Goal: Information Seeking & Learning: Find specific page/section

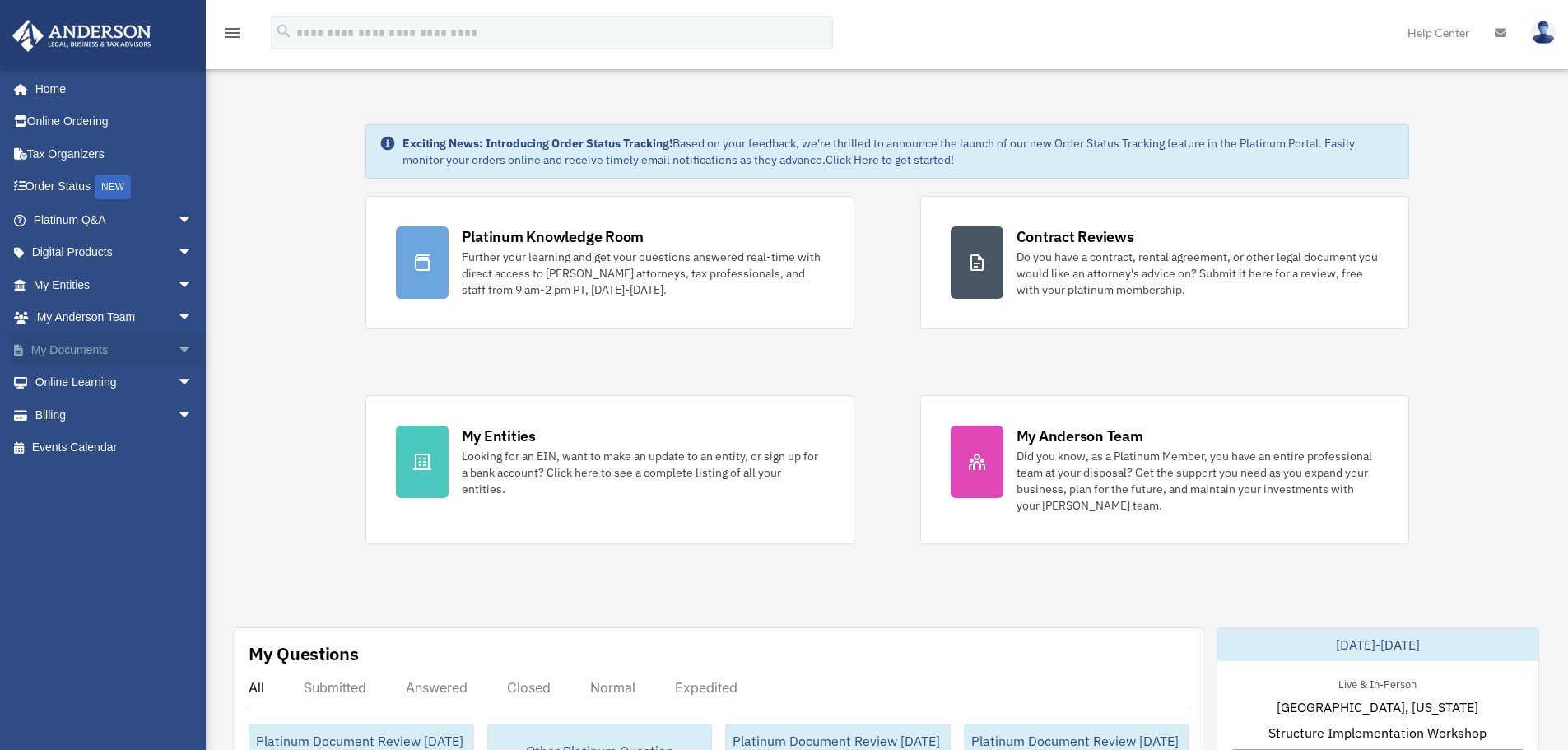
click at [101, 342] on link "My Documents arrow_drop_down" at bounding box center [115, 349] width 207 height 33
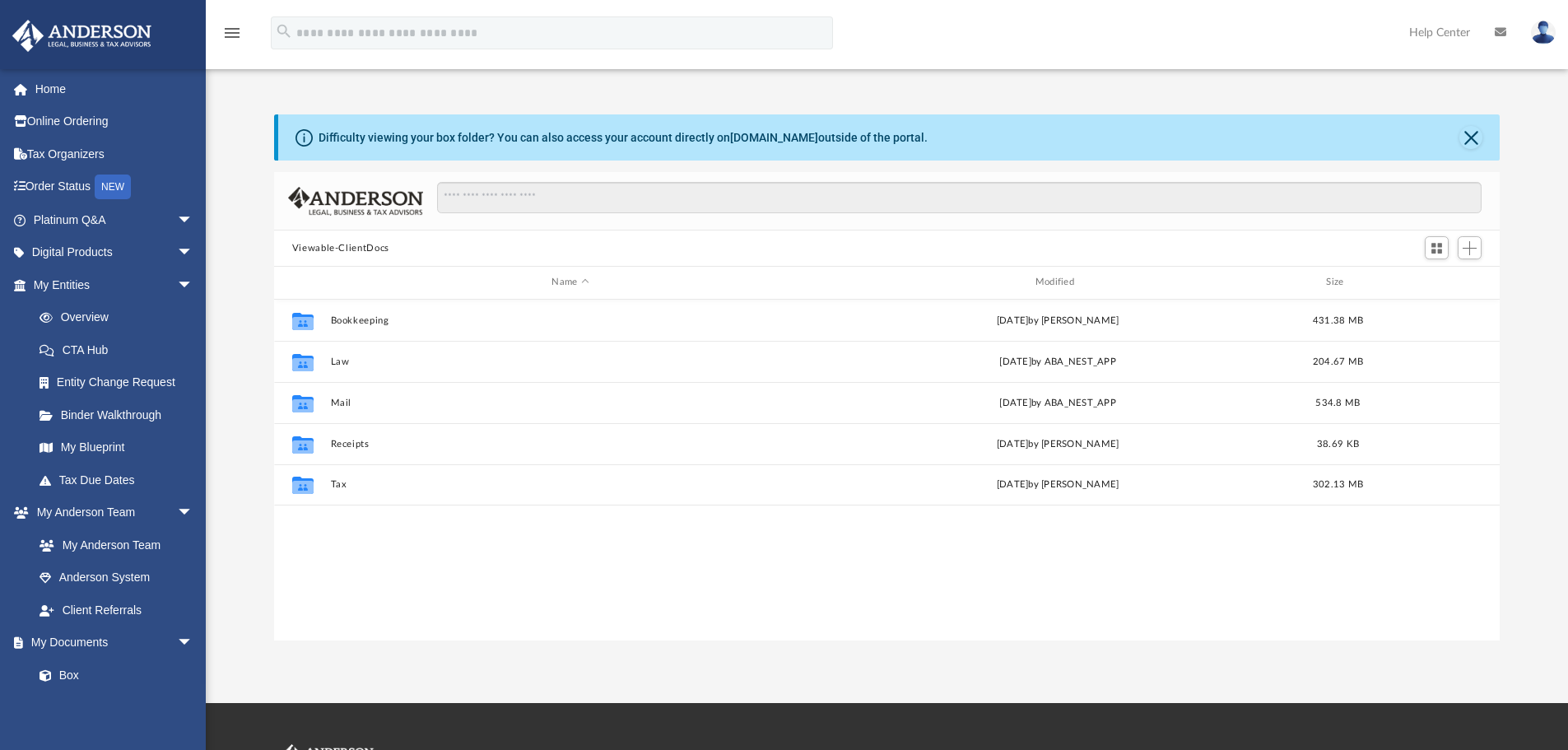
scroll to position [362, 1213]
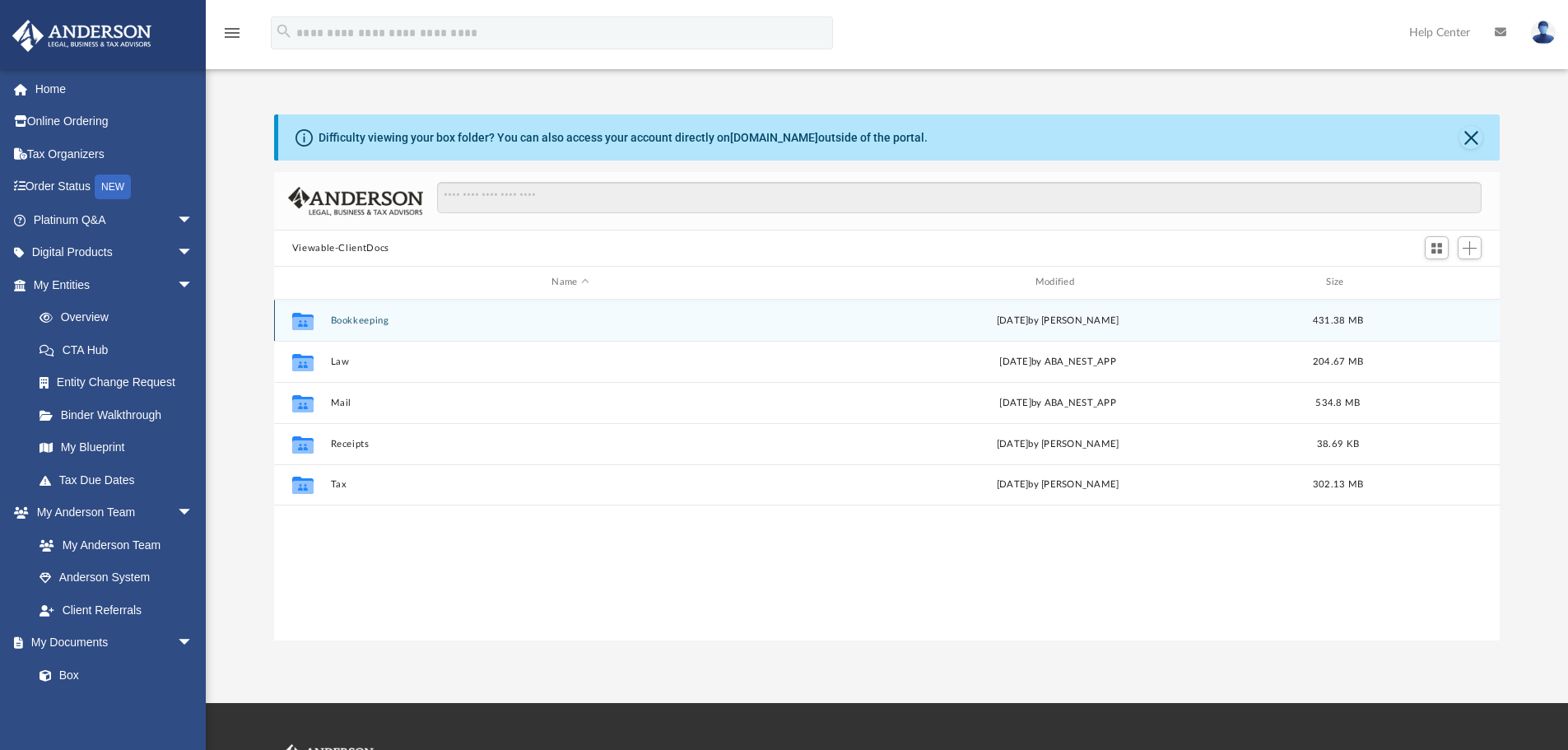
click at [357, 314] on div "Collaborated Folder Bookkeeping [DATE] by [PERSON_NAME] 431.38 MB" at bounding box center [887, 320] width 1226 height 41
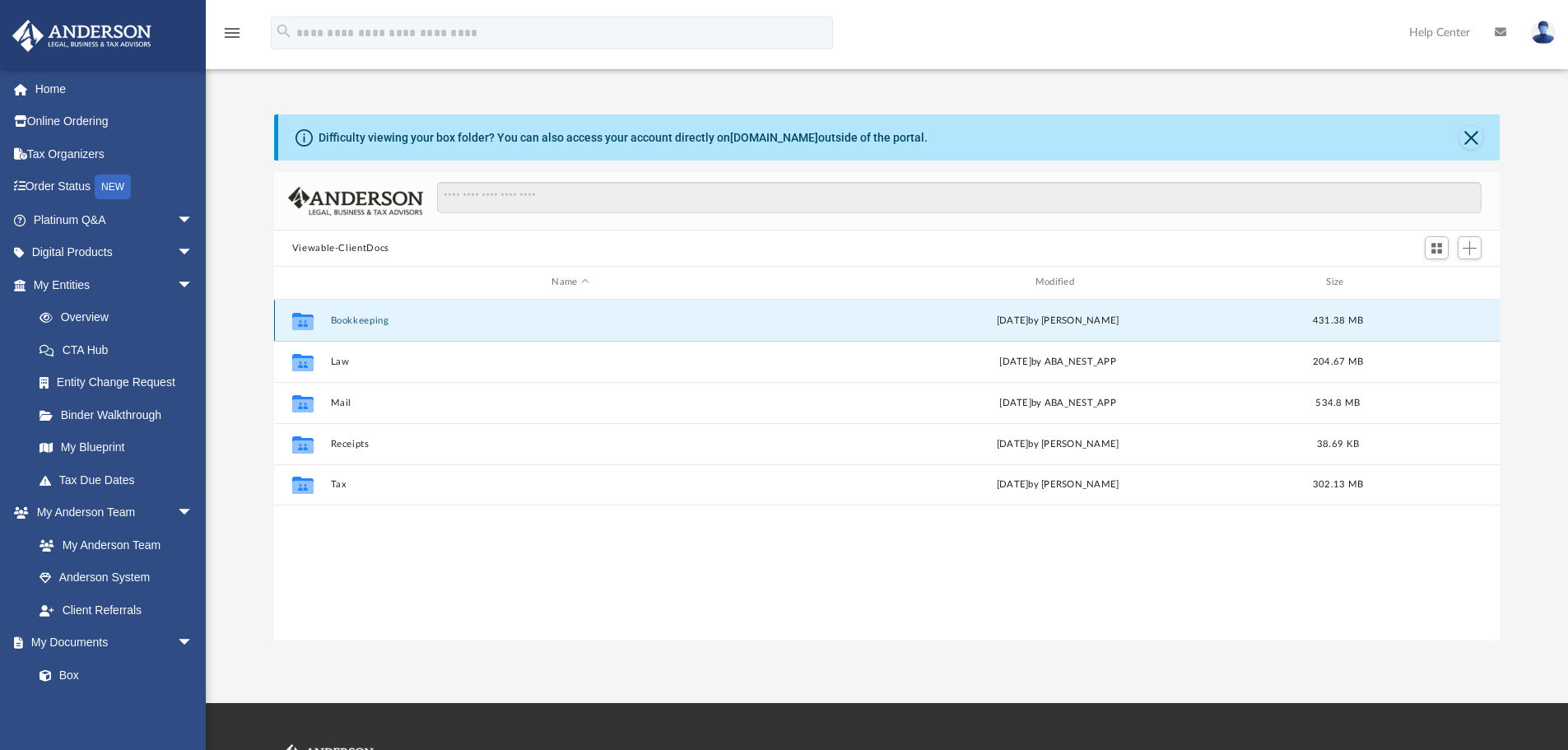
click at [358, 317] on button "Bookkeeping" at bounding box center [570, 320] width 479 height 11
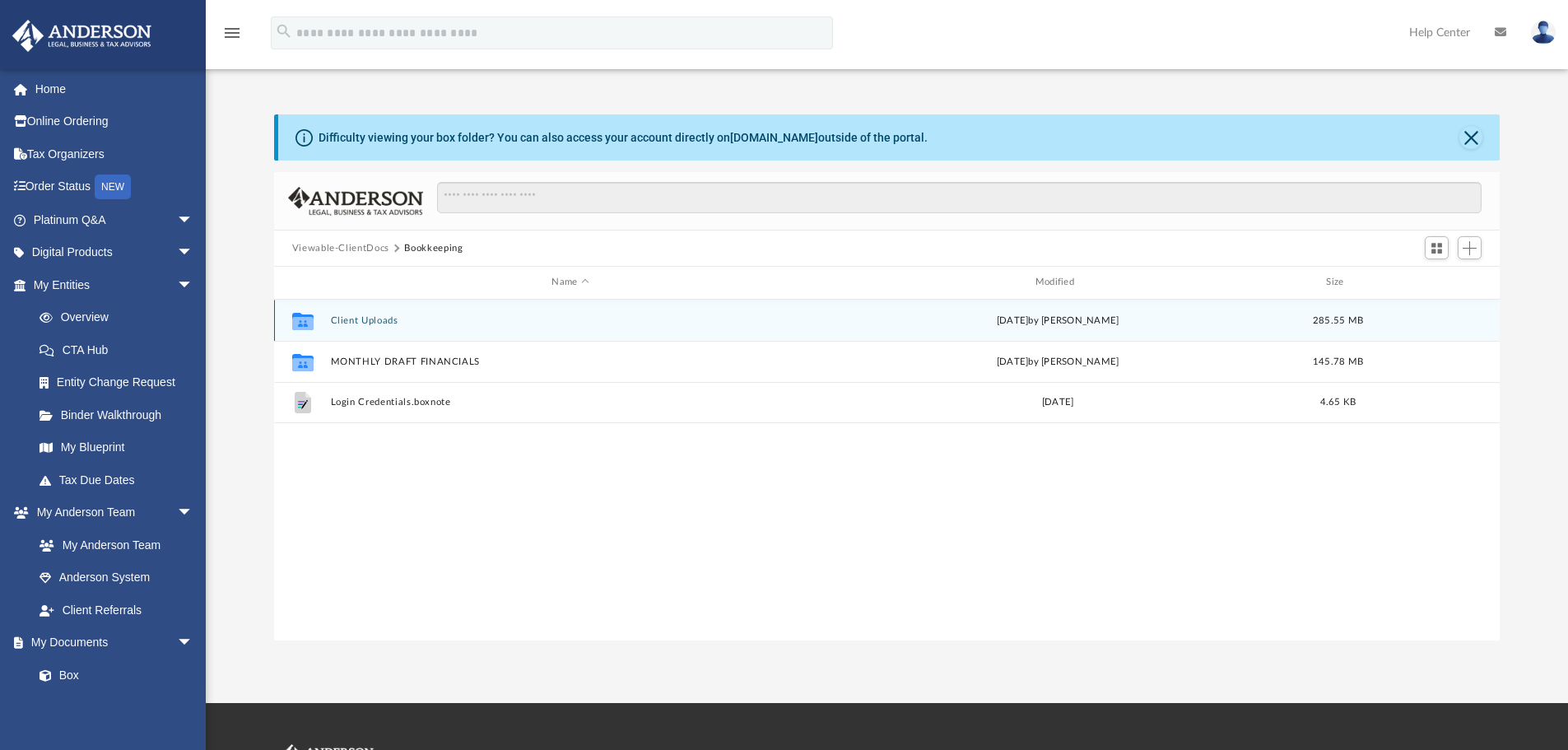
click at [361, 318] on button "Client Uploads" at bounding box center [570, 320] width 479 height 11
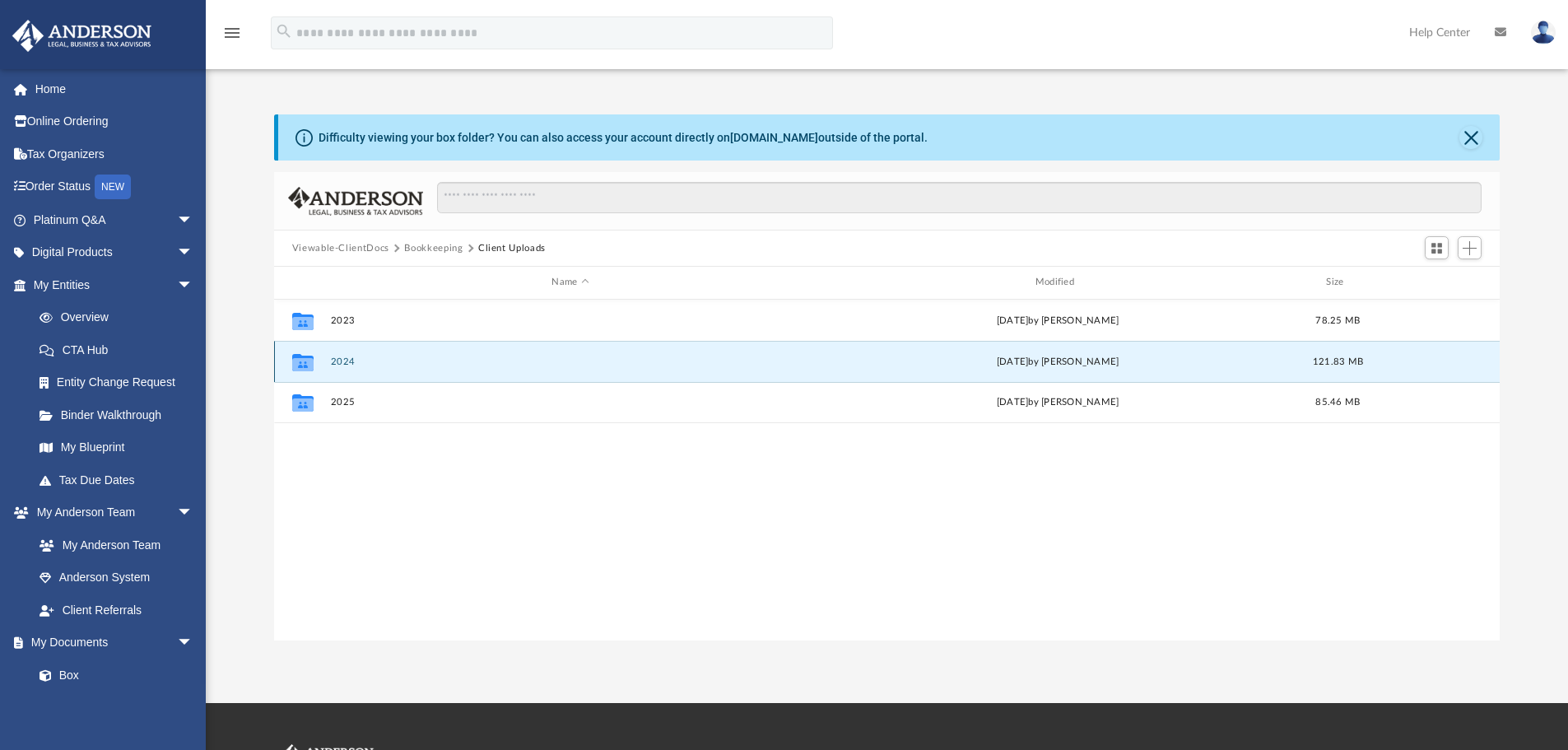
click at [337, 362] on button "2024" at bounding box center [570, 361] width 479 height 11
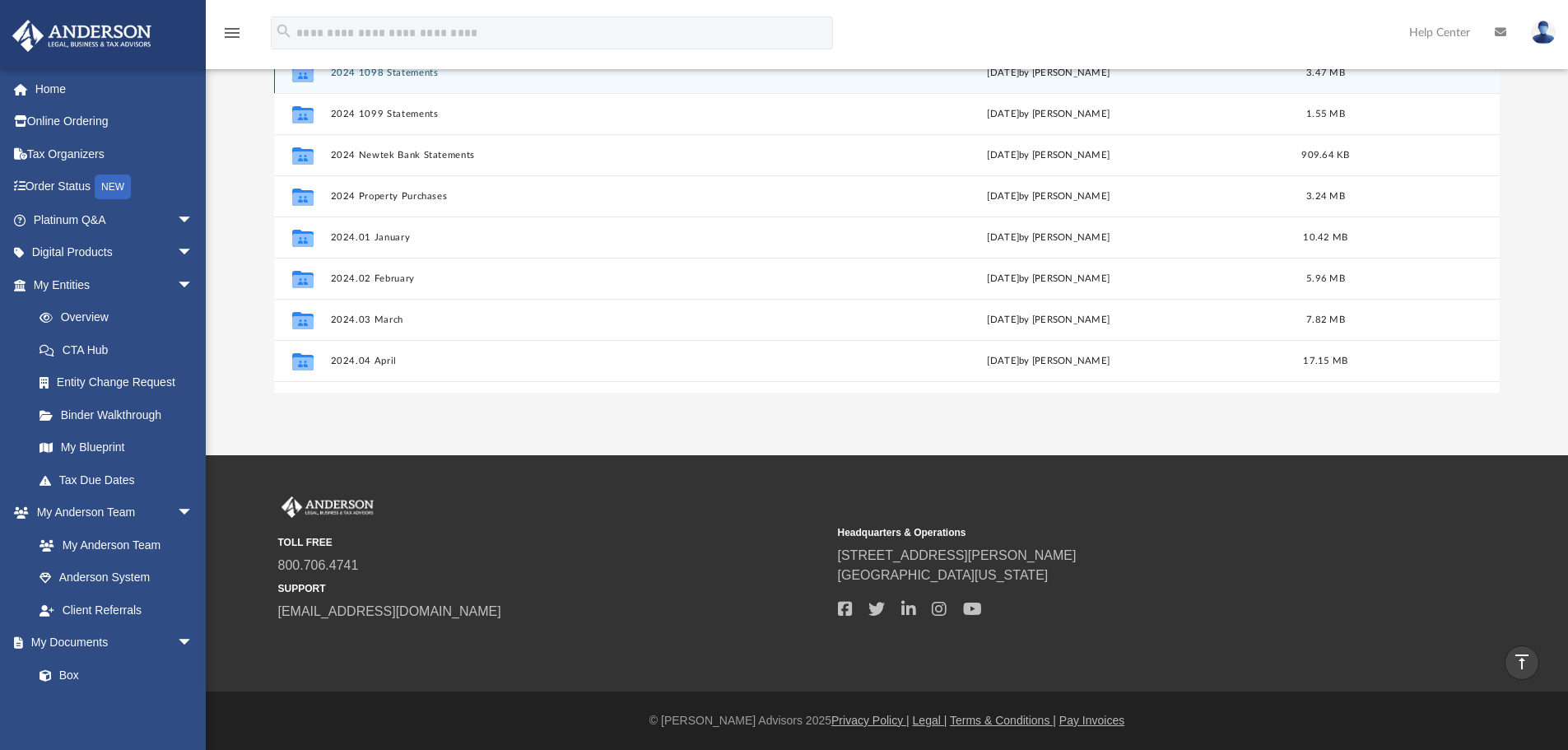
scroll to position [0, 0]
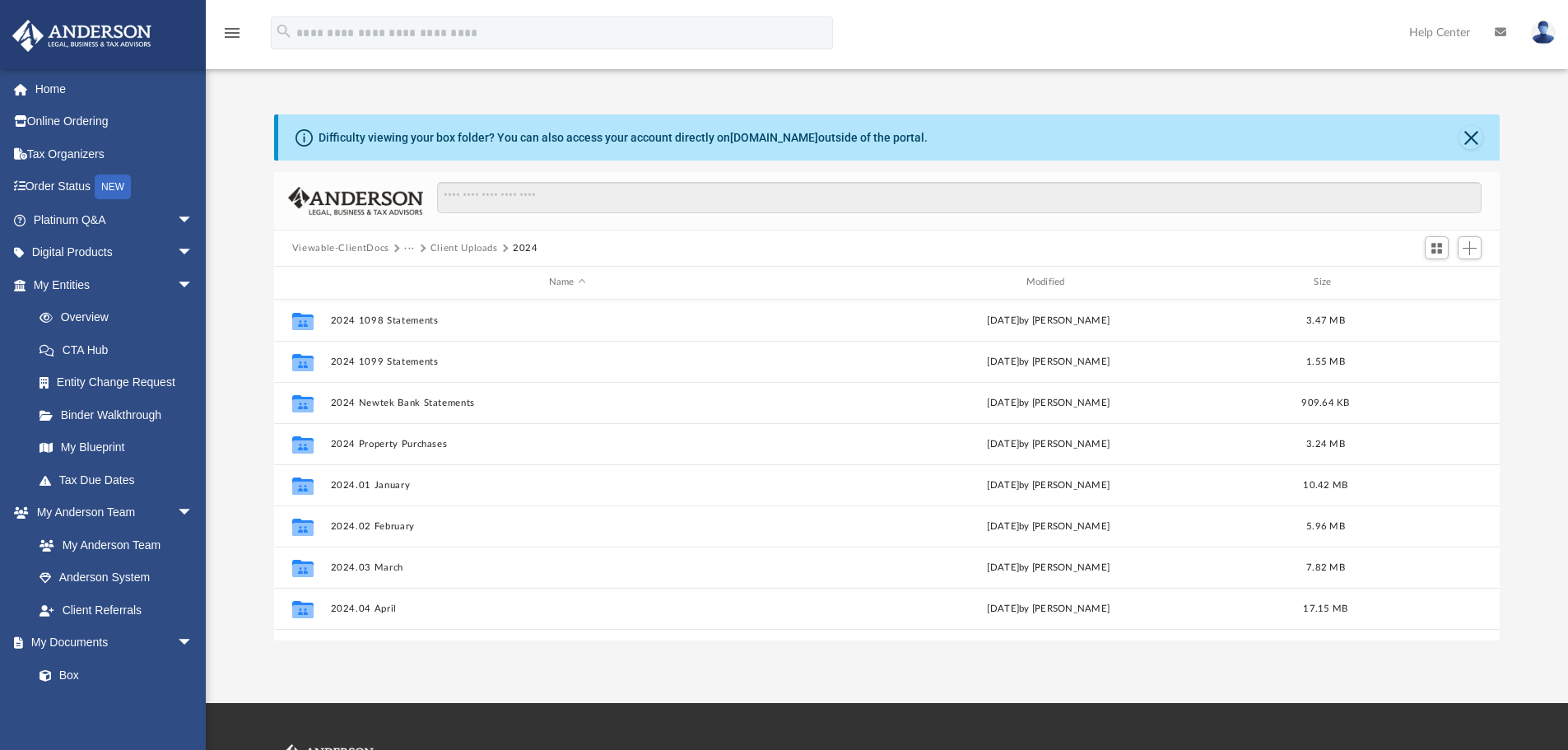
click at [447, 249] on button "Client Uploads" at bounding box center [464, 248] width 67 height 14
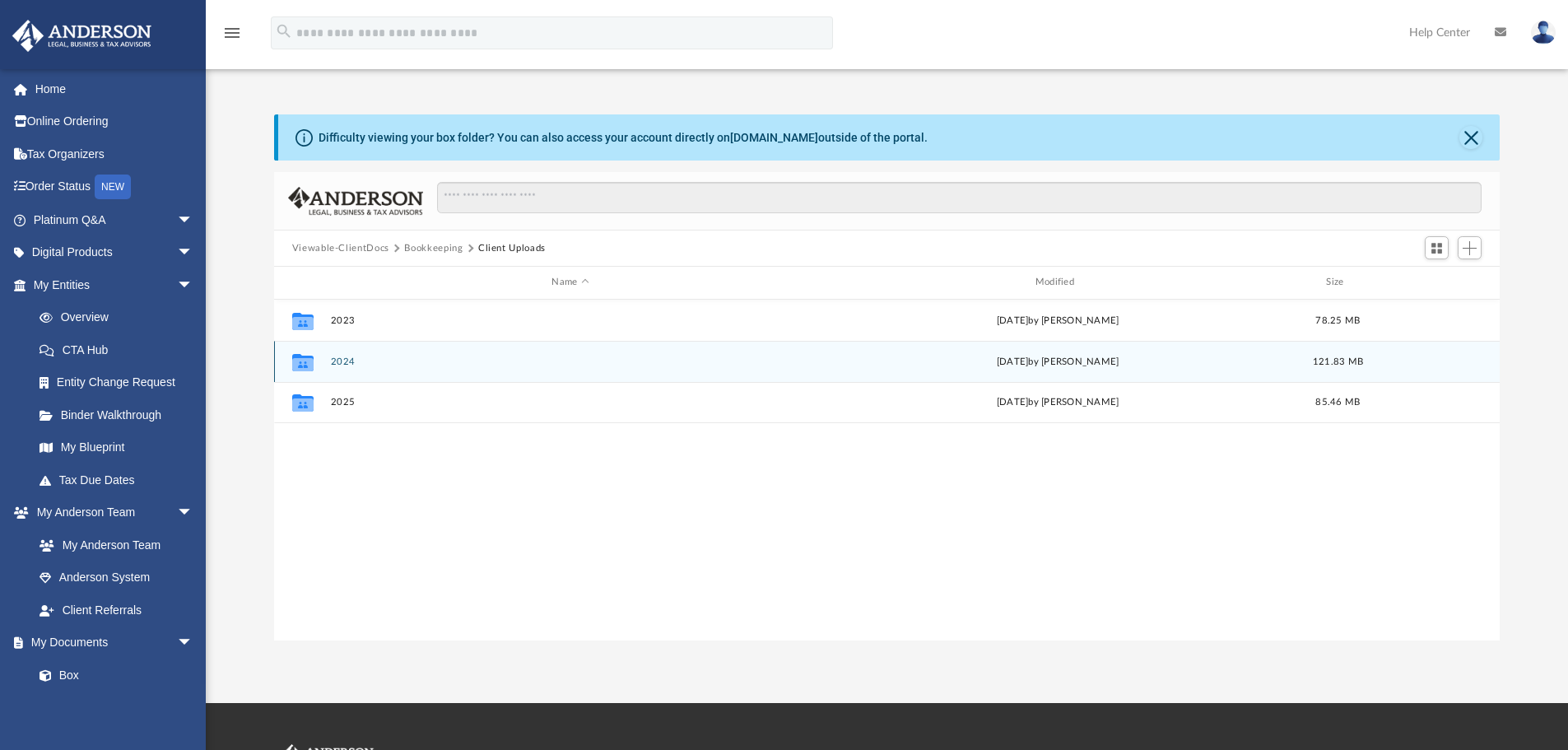
click at [340, 365] on button "2024" at bounding box center [570, 361] width 479 height 11
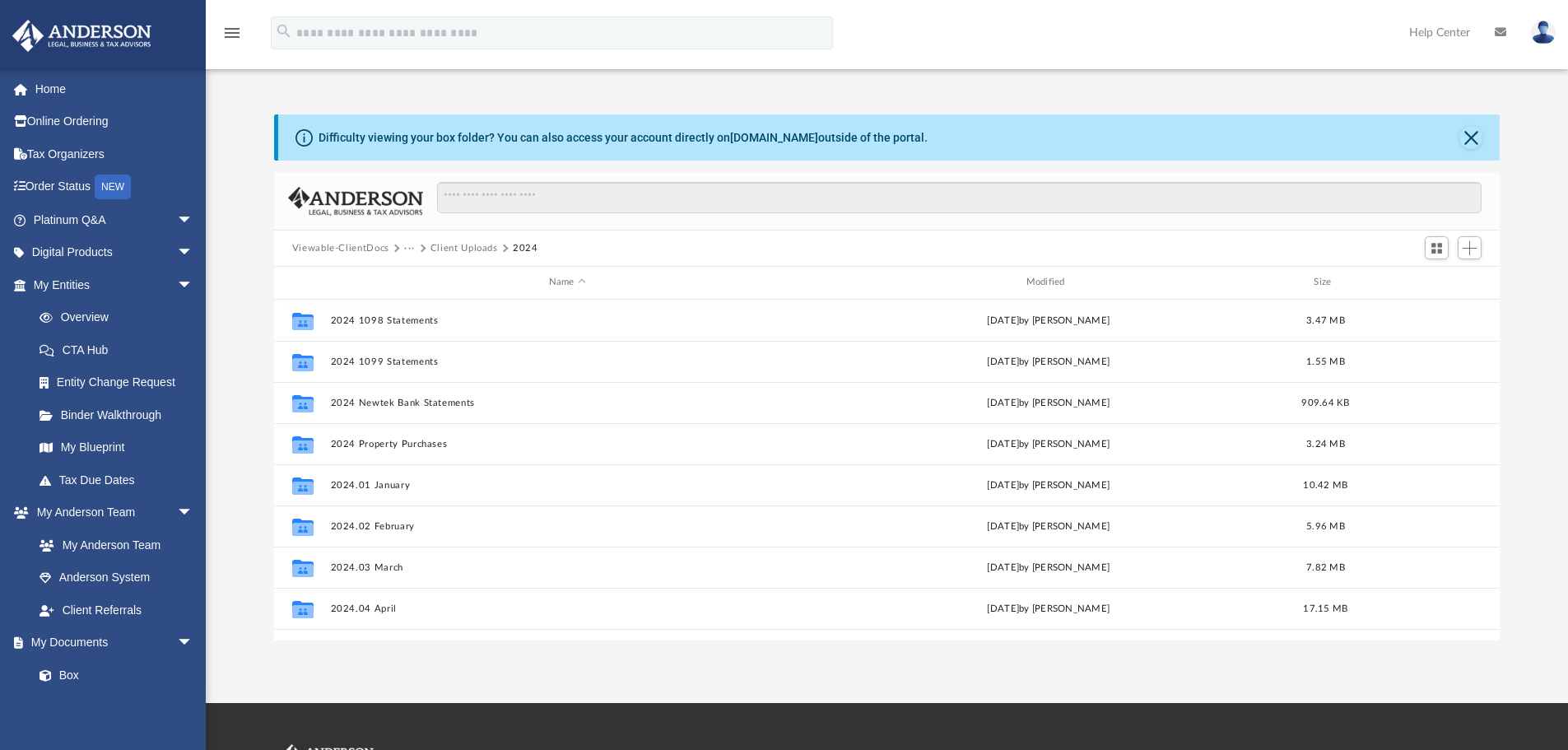
click at [460, 247] on button "Client Uploads" at bounding box center [464, 248] width 67 height 14
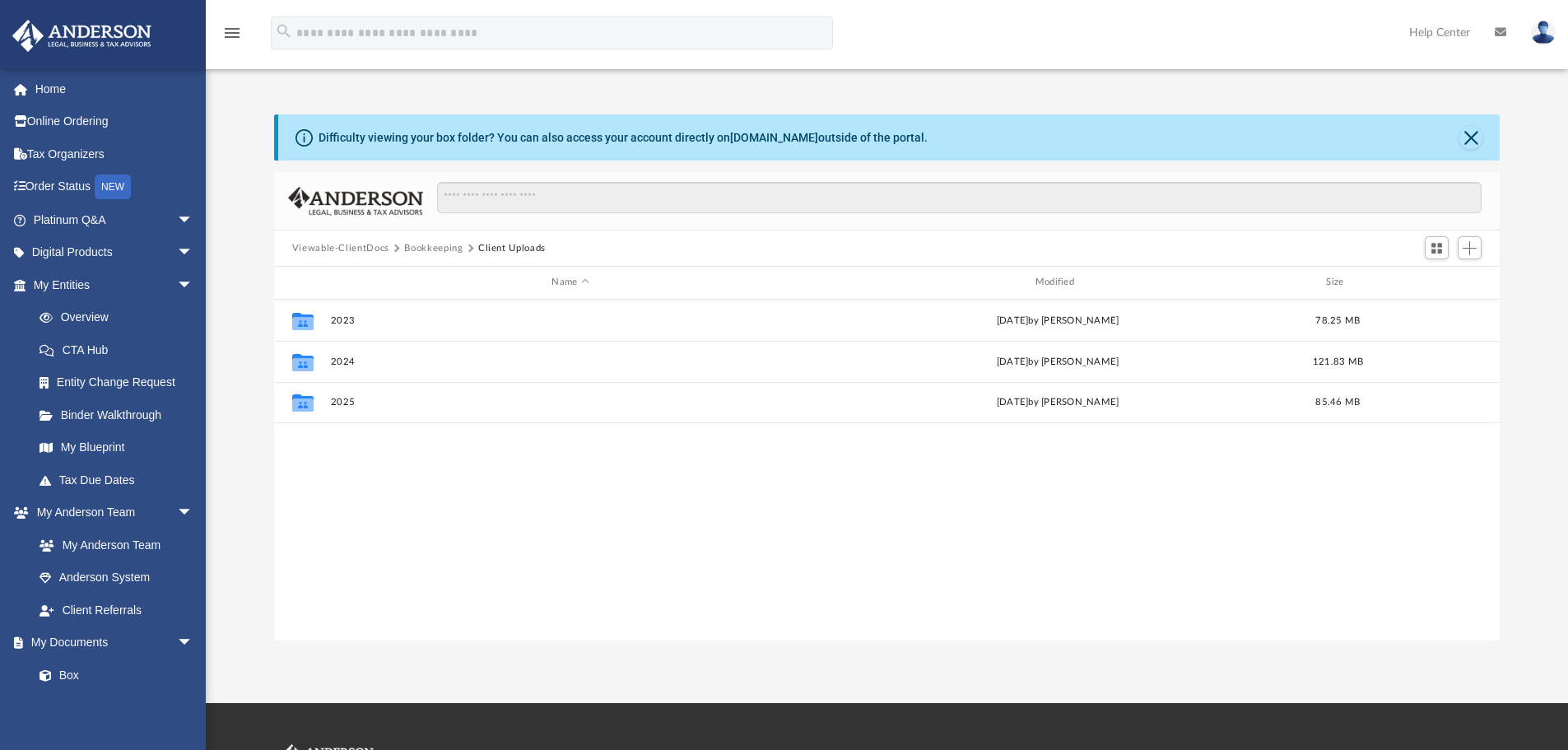
click at [329, 246] on button "Viewable-ClientDocs" at bounding box center [341, 248] width 97 height 14
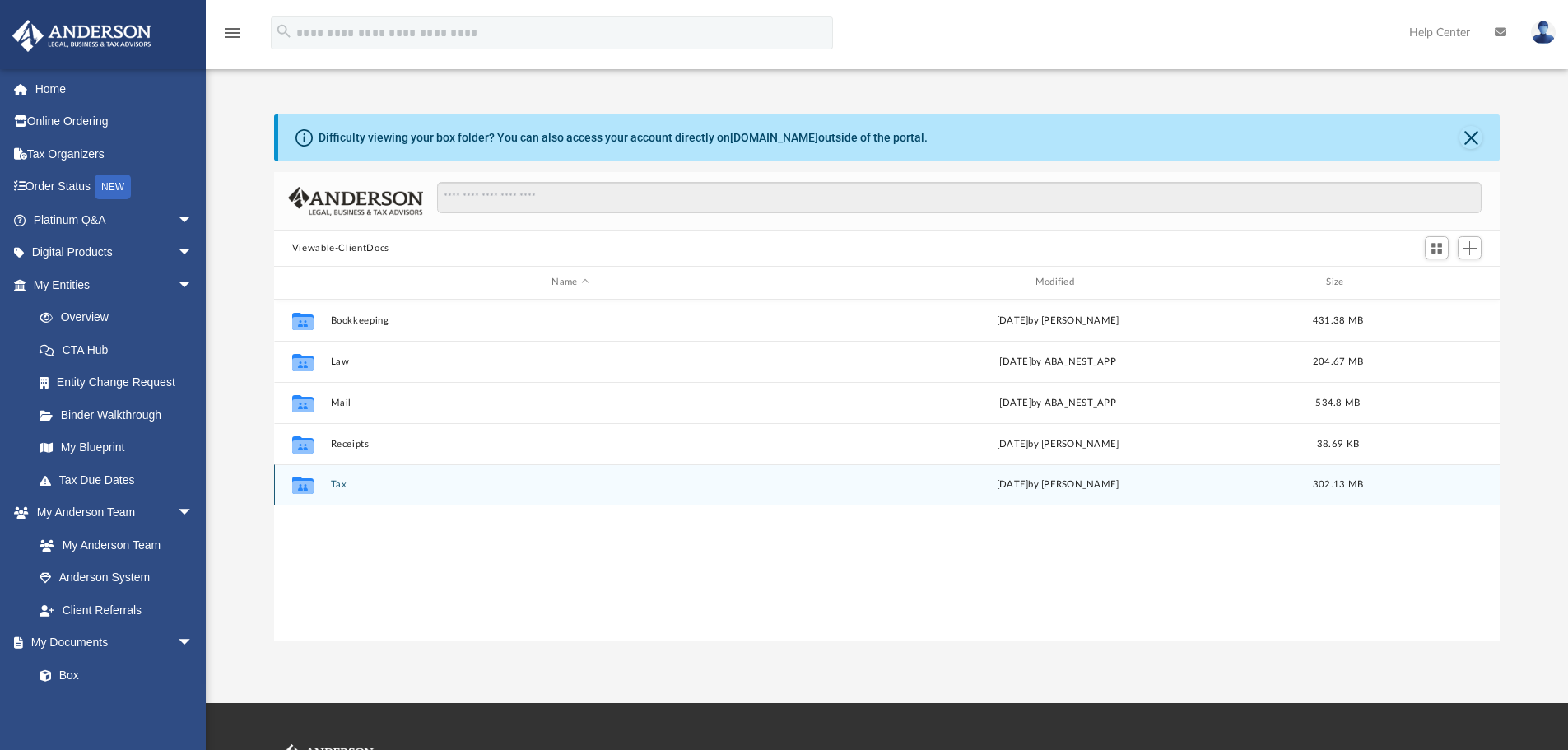
click at [327, 485] on div "Collaborated Folder Tax [DATE] by [PERSON_NAME] 302.13 MB" at bounding box center [887, 484] width 1226 height 41
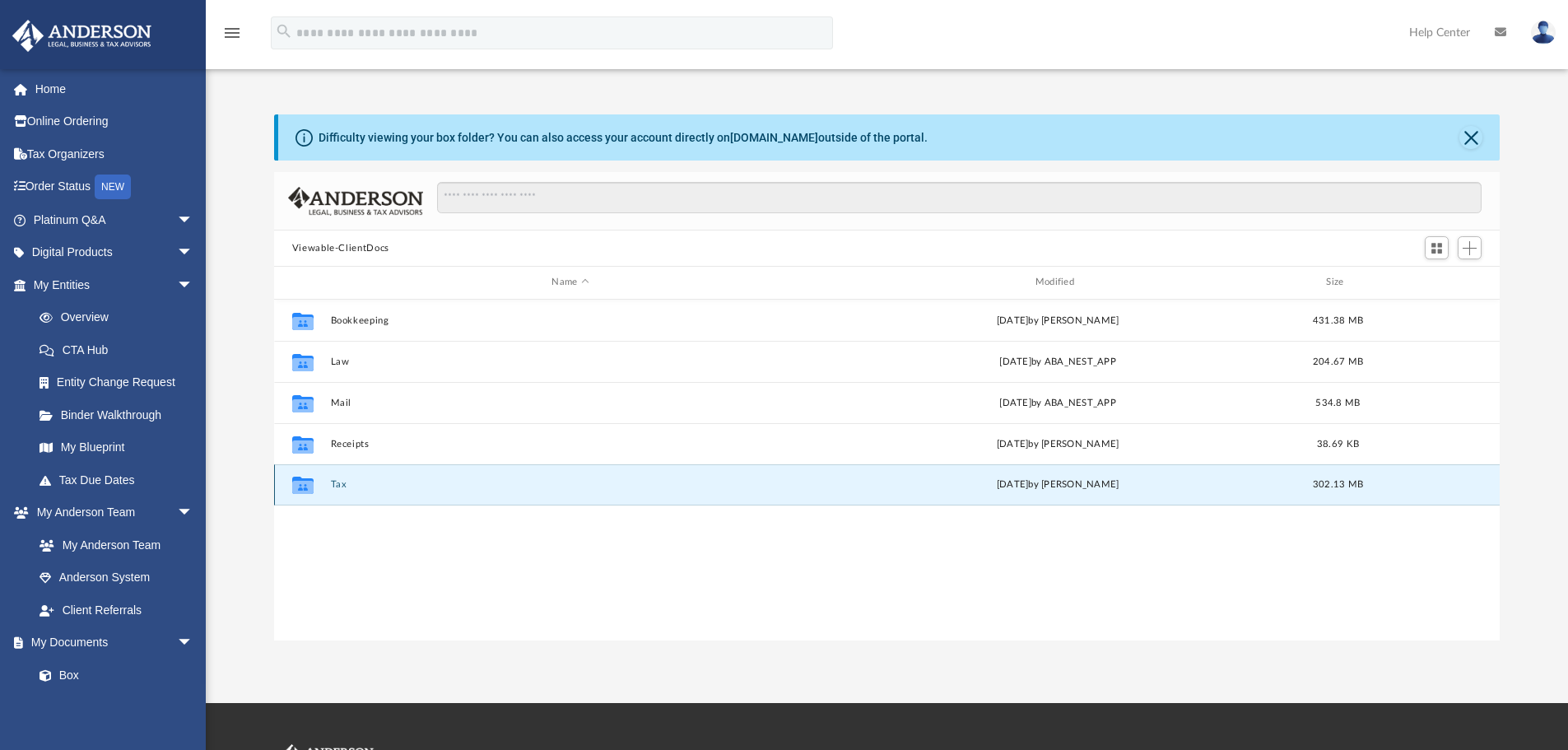
click at [334, 483] on button "Tax" at bounding box center [570, 484] width 479 height 11
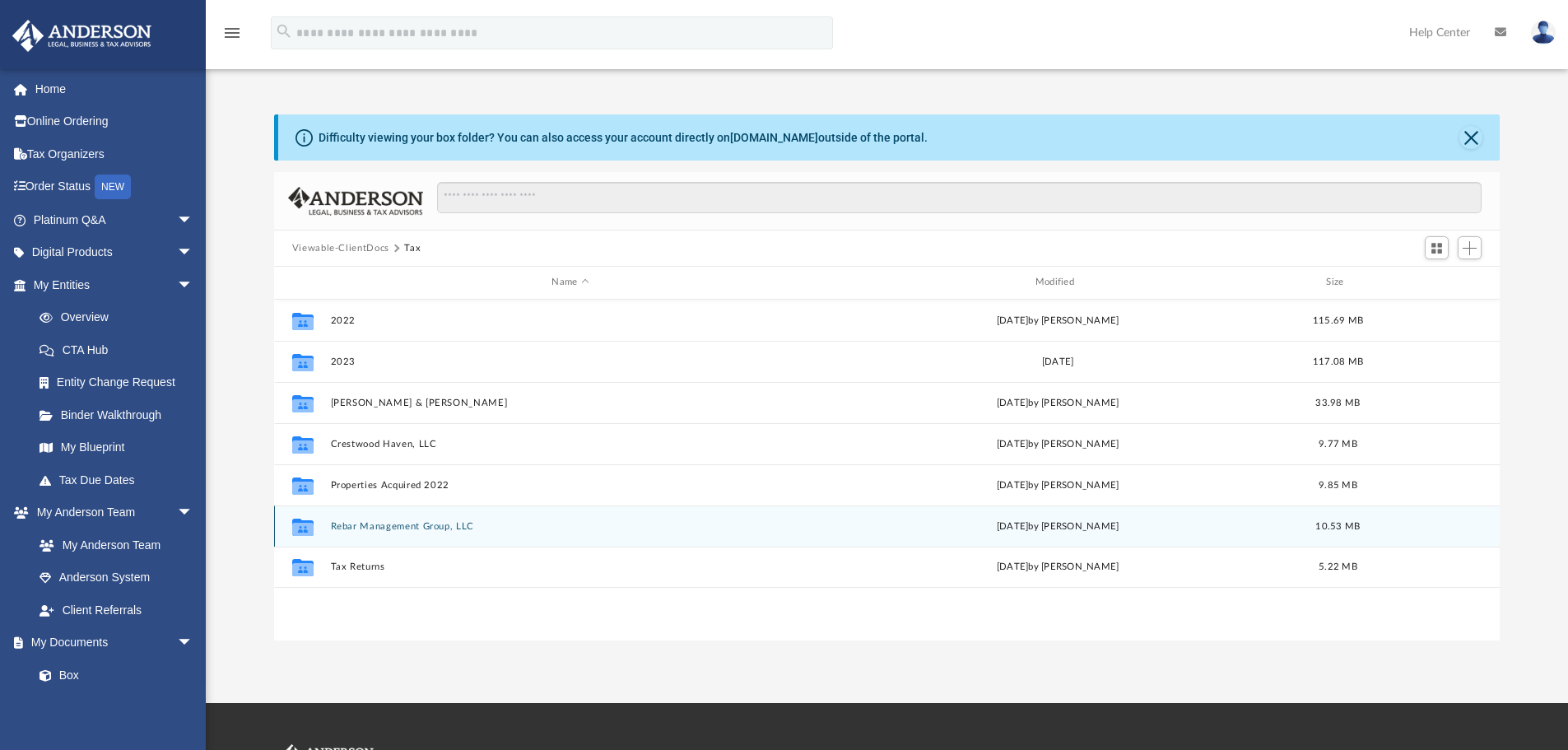
click at [424, 526] on button "Rebar Management Group, LLC" at bounding box center [570, 526] width 479 height 11
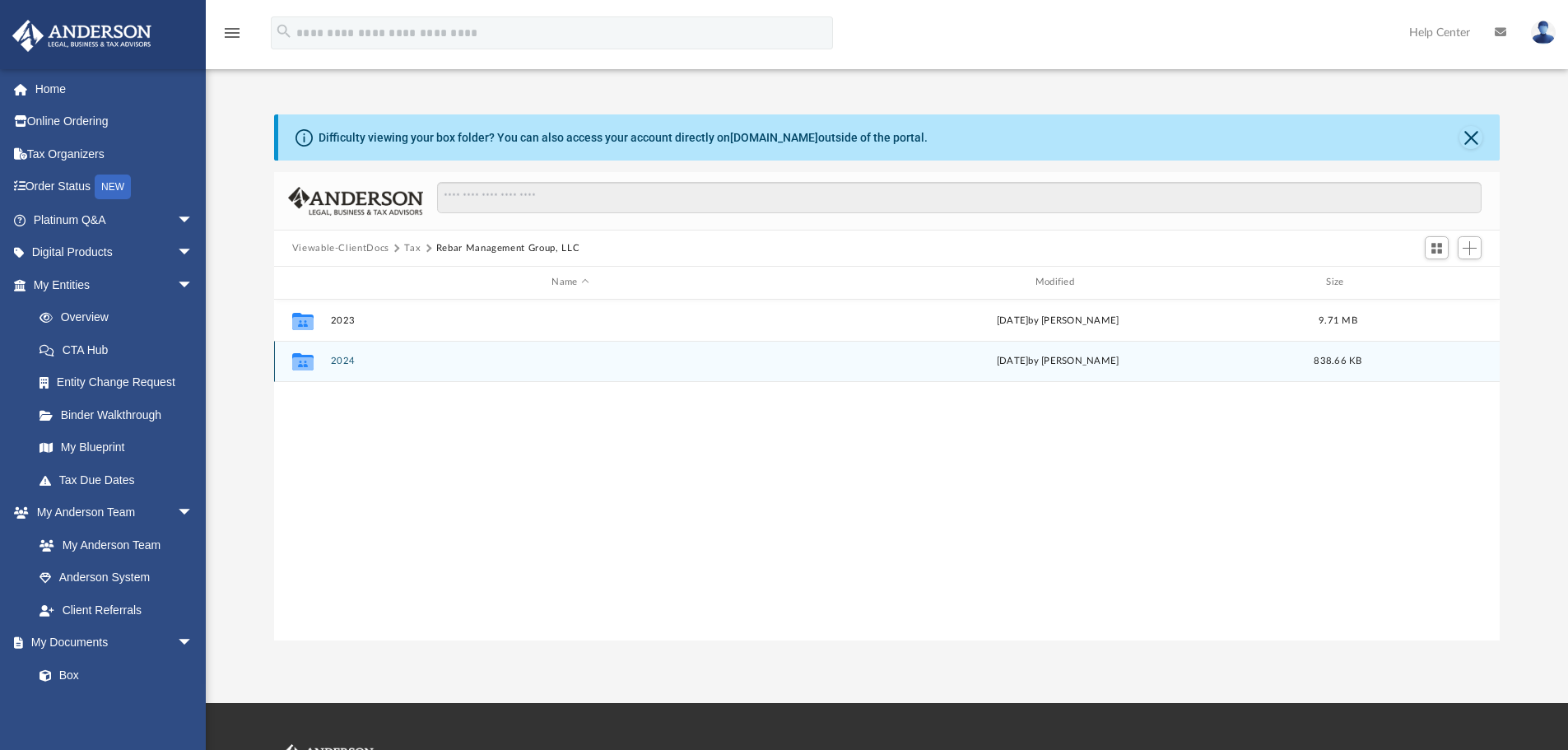
click at [352, 361] on button "2024" at bounding box center [570, 360] width 479 height 11
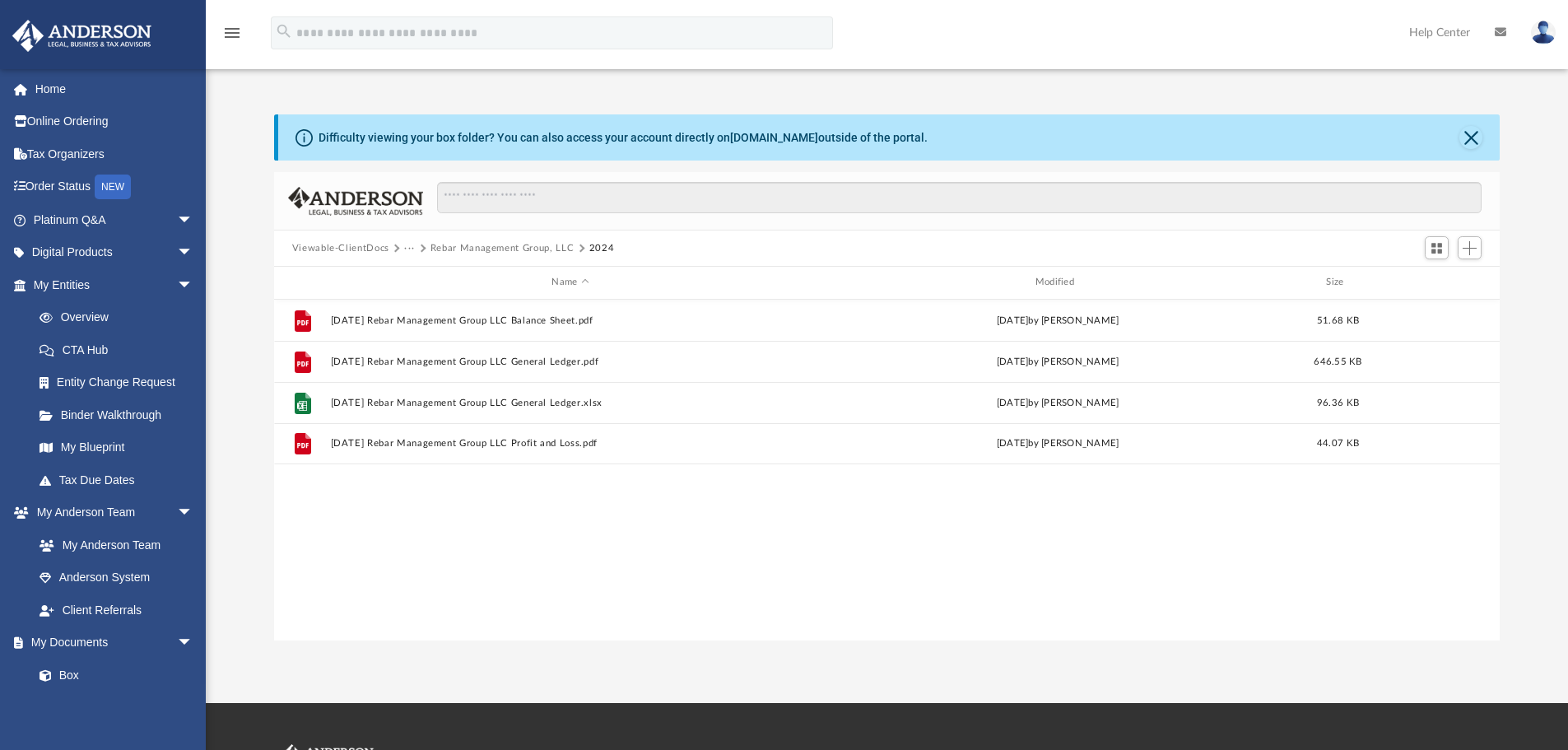
click at [489, 246] on button "Rebar Management Group, LLC" at bounding box center [502, 248] width 144 height 14
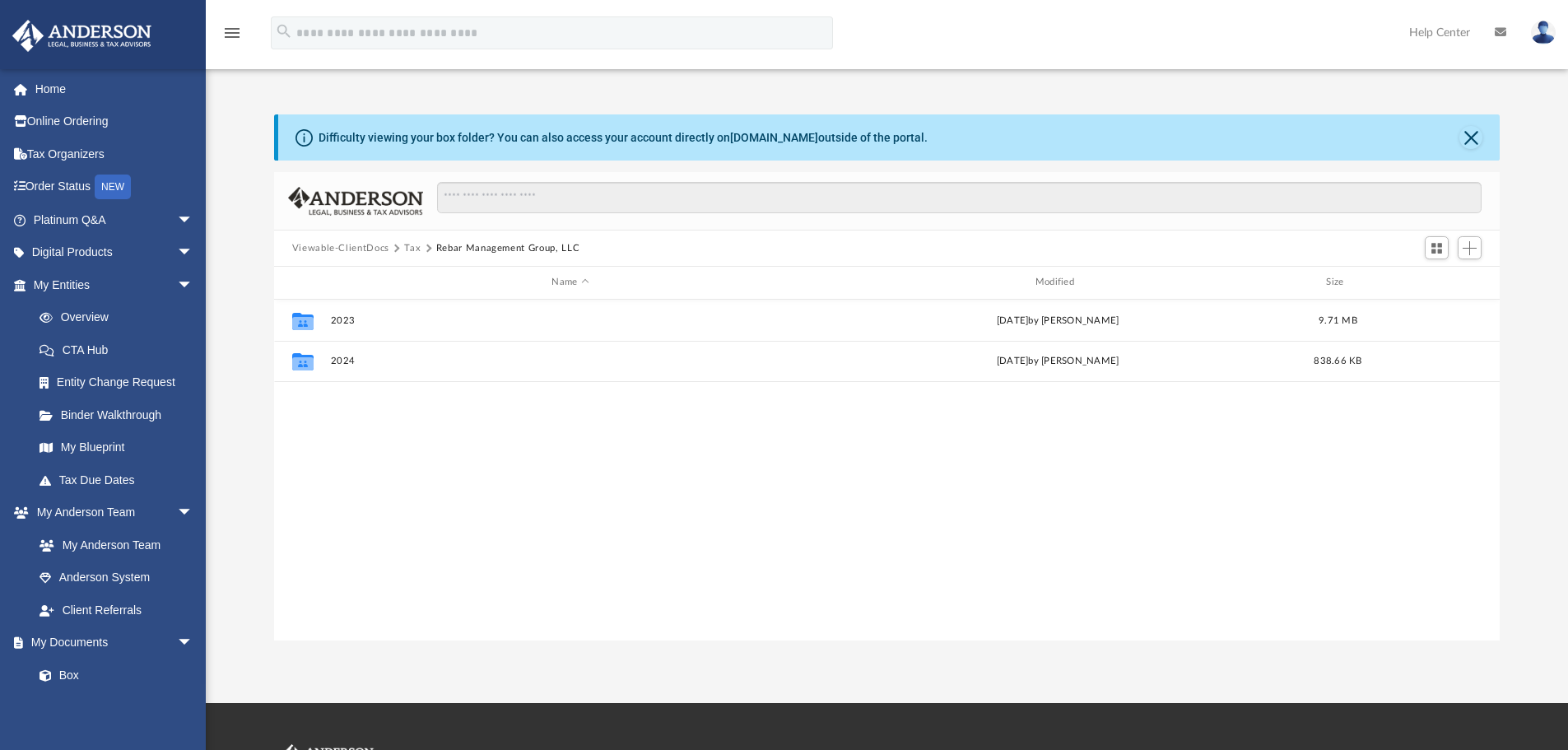
click at [404, 248] on button "Tax" at bounding box center [412, 248] width 16 height 14
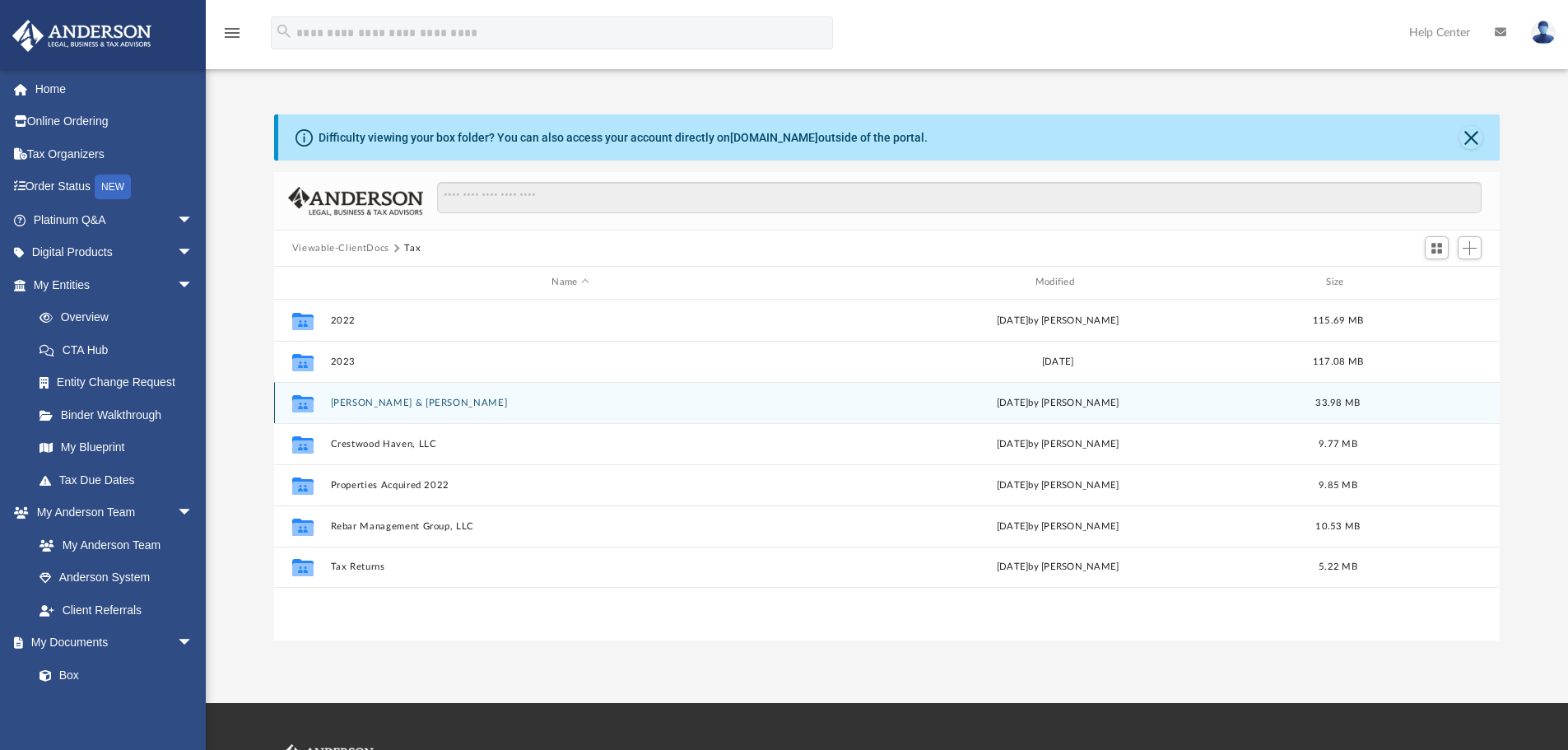
click at [340, 400] on button "[PERSON_NAME] & [PERSON_NAME]" at bounding box center [570, 402] width 479 height 11
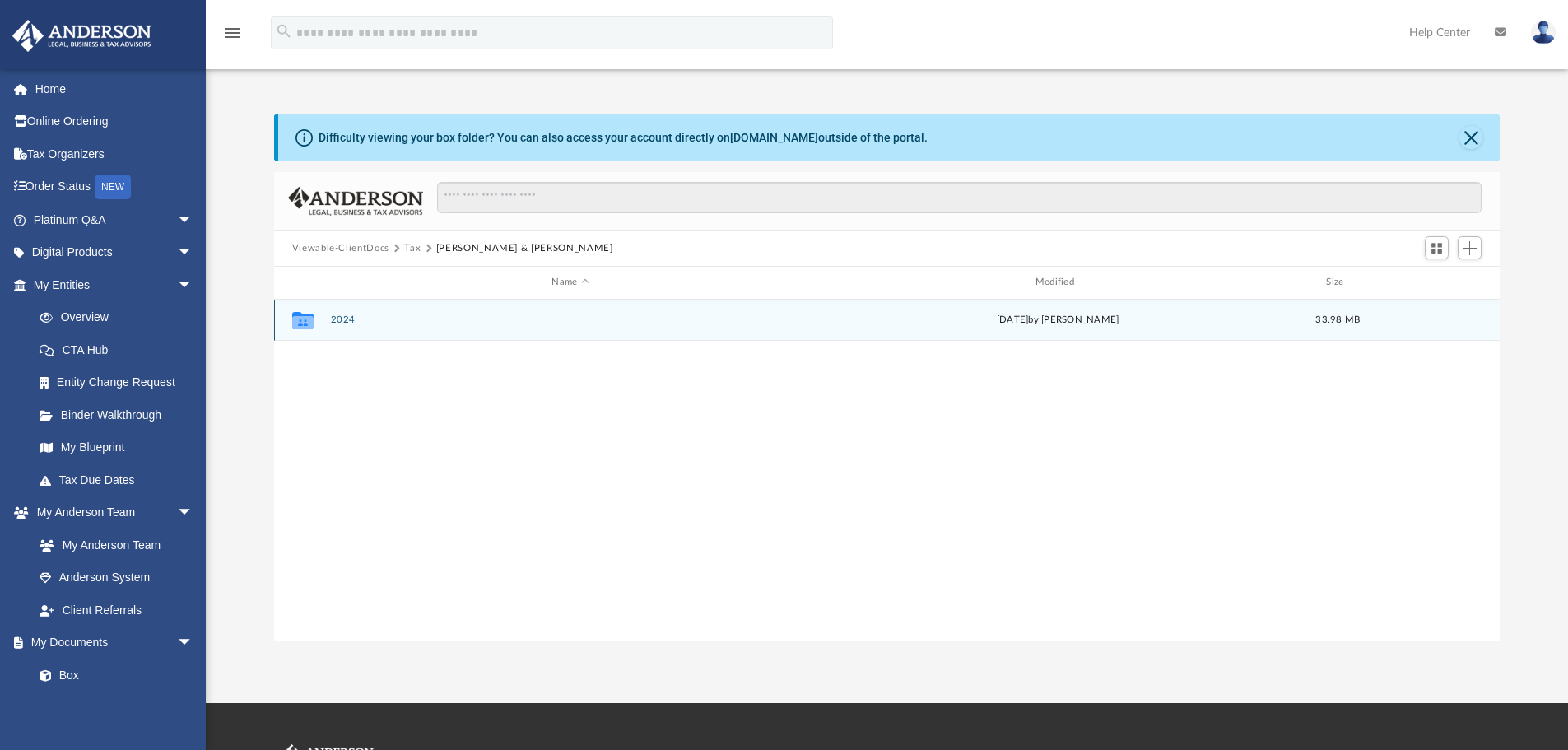
click at [359, 322] on button "2024" at bounding box center [570, 320] width 479 height 11
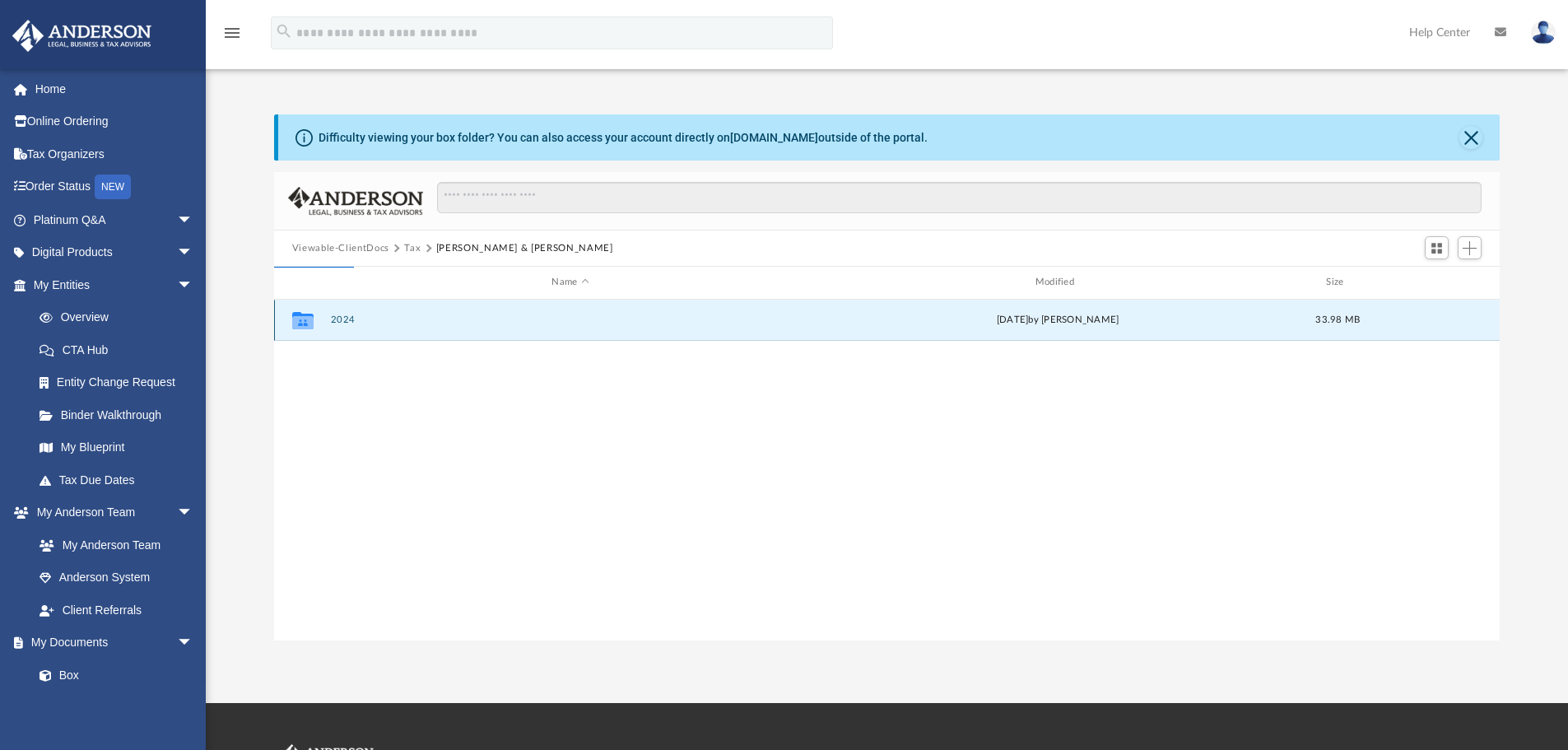
click at [338, 321] on button "2024" at bounding box center [570, 320] width 479 height 11
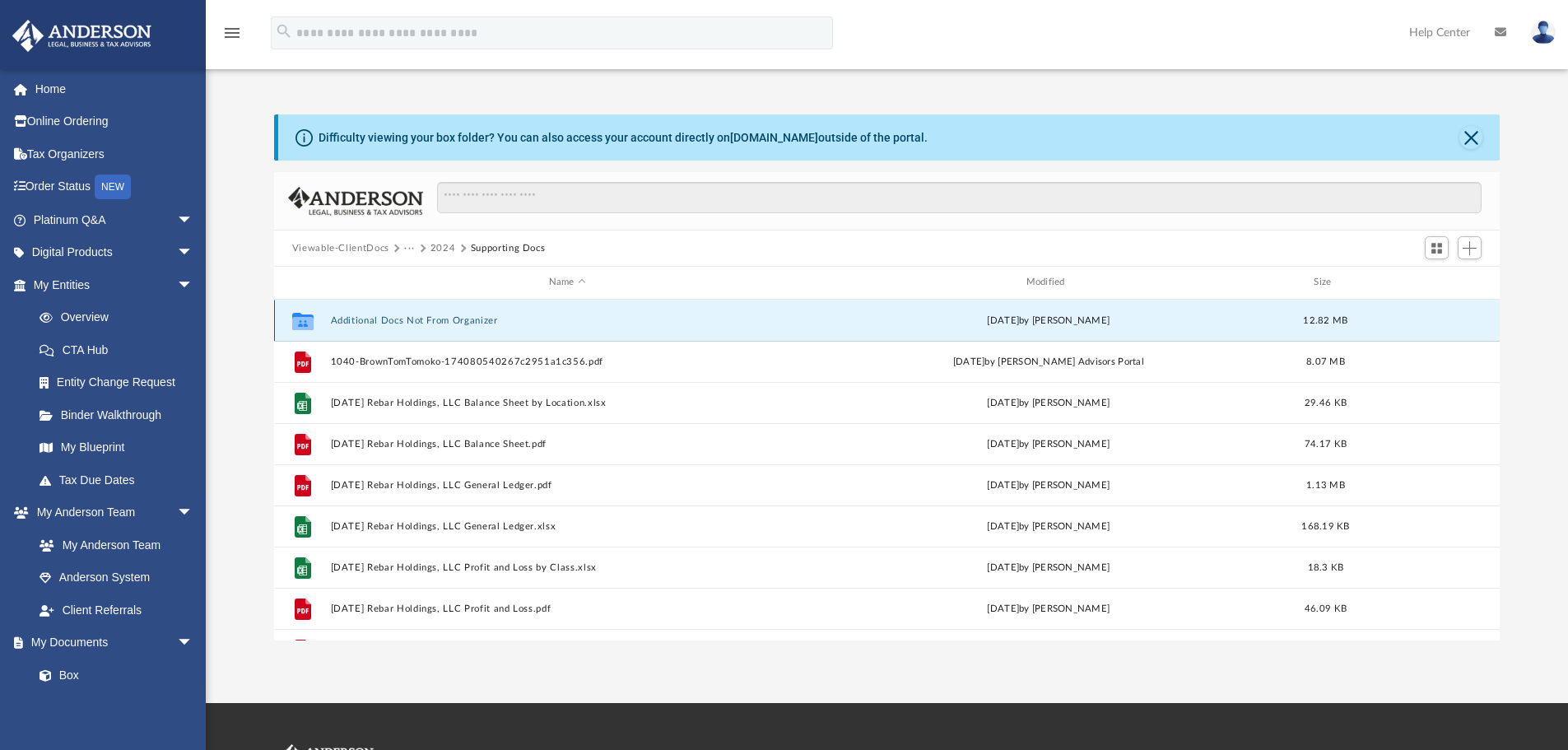
click at [351, 315] on button "Additional Docs Not From Organizer" at bounding box center [567, 320] width 474 height 11
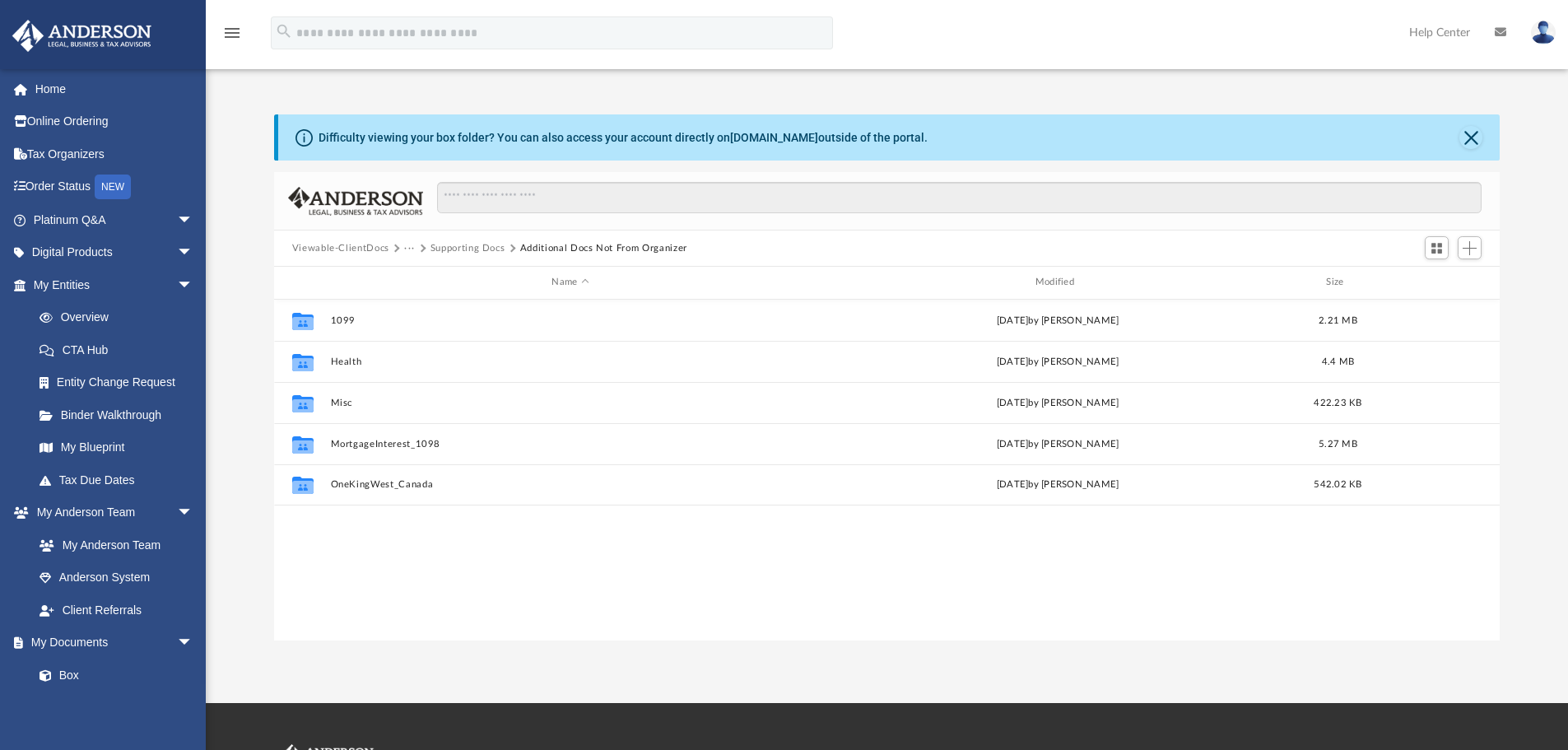
click at [441, 245] on button "Supporting Docs" at bounding box center [468, 248] width 75 height 14
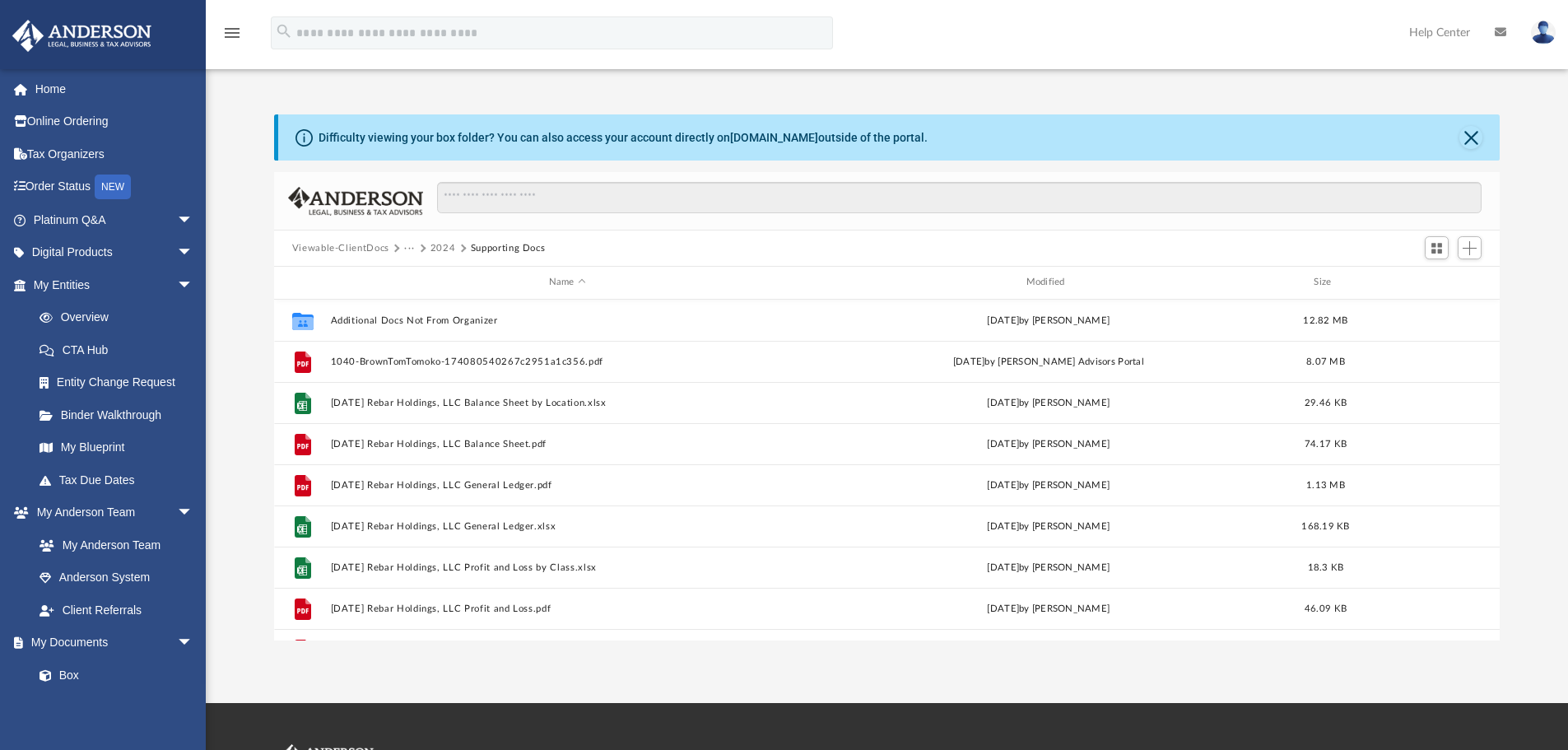
click at [326, 246] on button "Viewable-ClientDocs" at bounding box center [341, 248] width 97 height 14
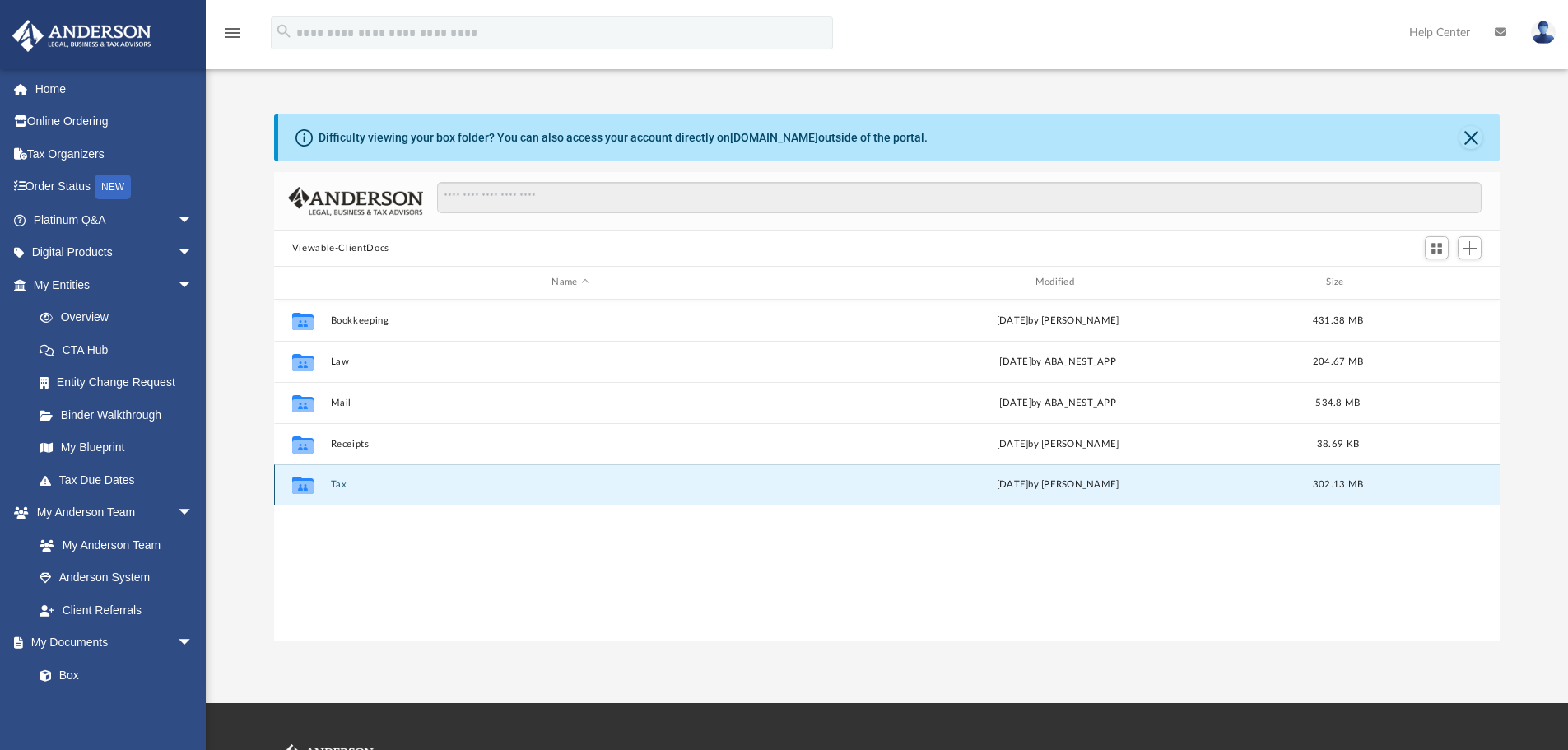
click at [337, 487] on button "Tax" at bounding box center [570, 484] width 479 height 11
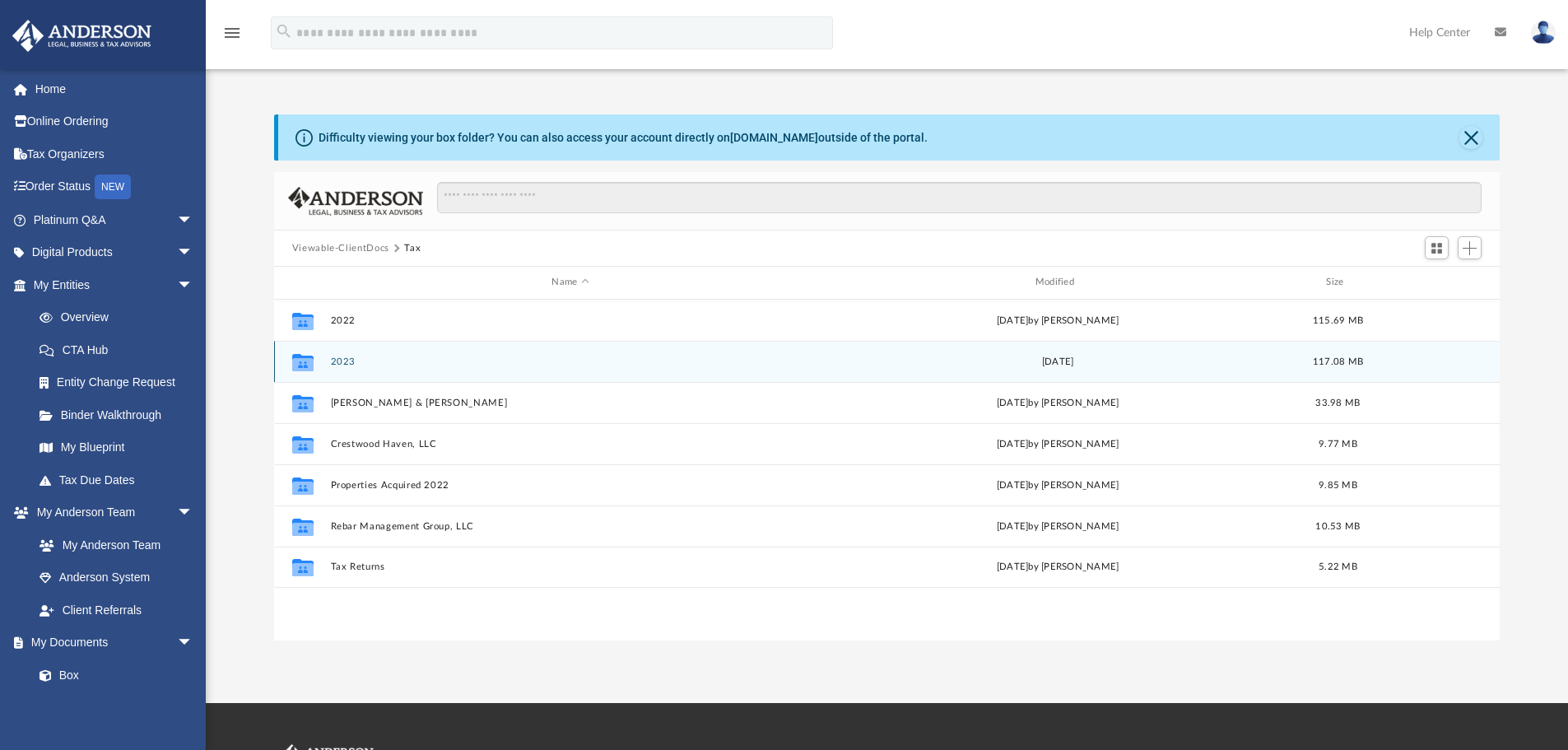
click at [339, 364] on button "2023" at bounding box center [570, 361] width 479 height 11
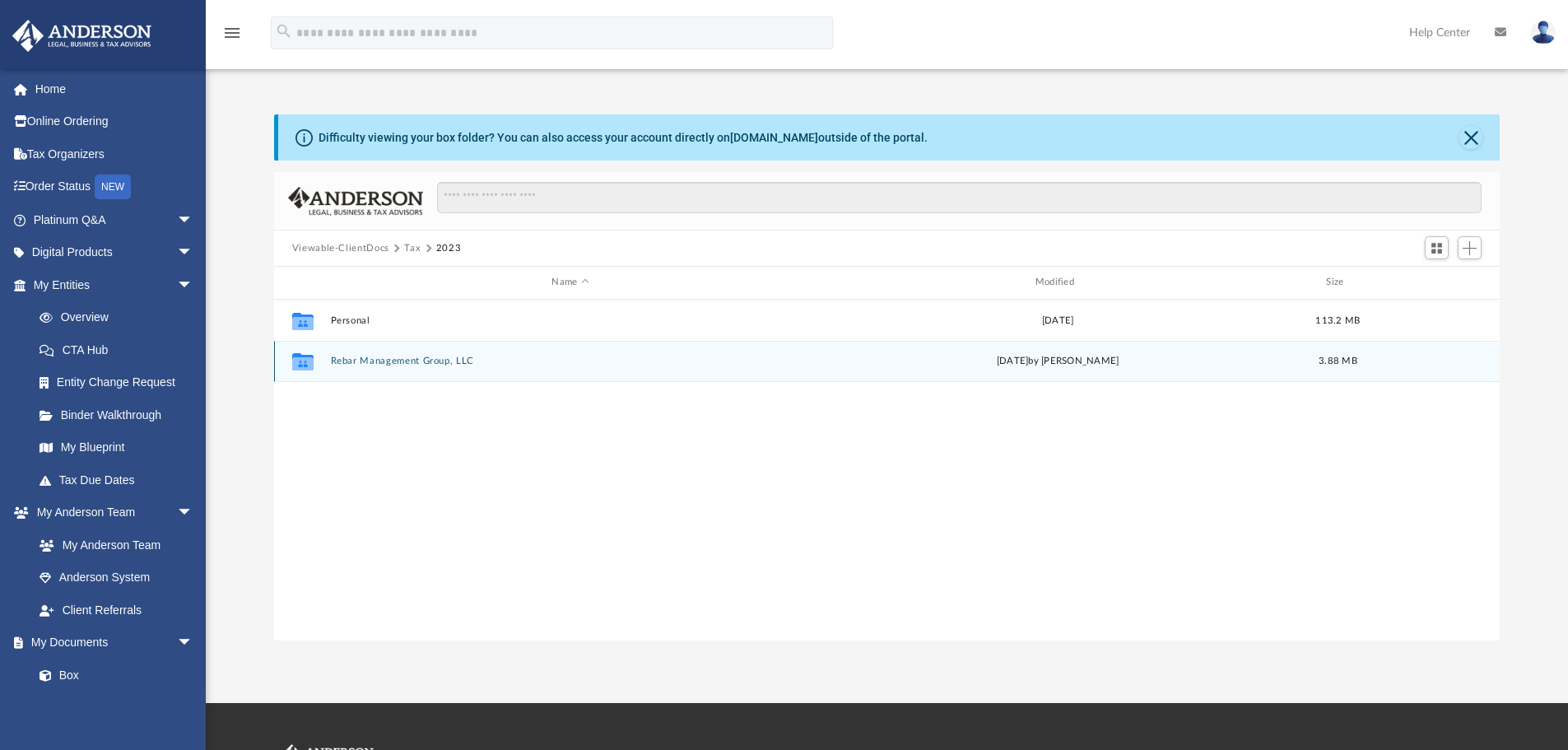
click at [354, 360] on button "Rebar Management Group, LLC" at bounding box center [570, 360] width 479 height 11
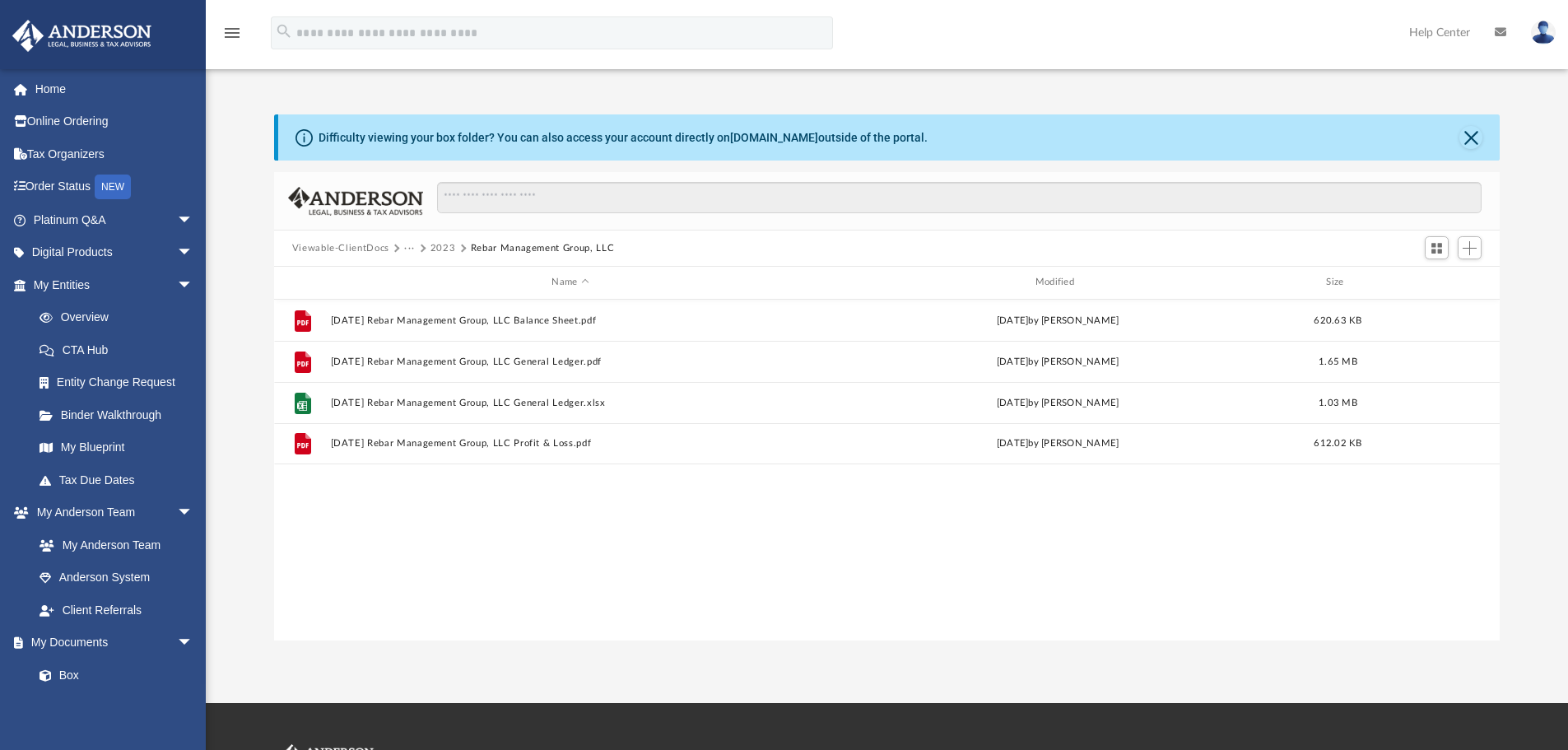
click at [329, 242] on button "Viewable-ClientDocs" at bounding box center [341, 248] width 97 height 14
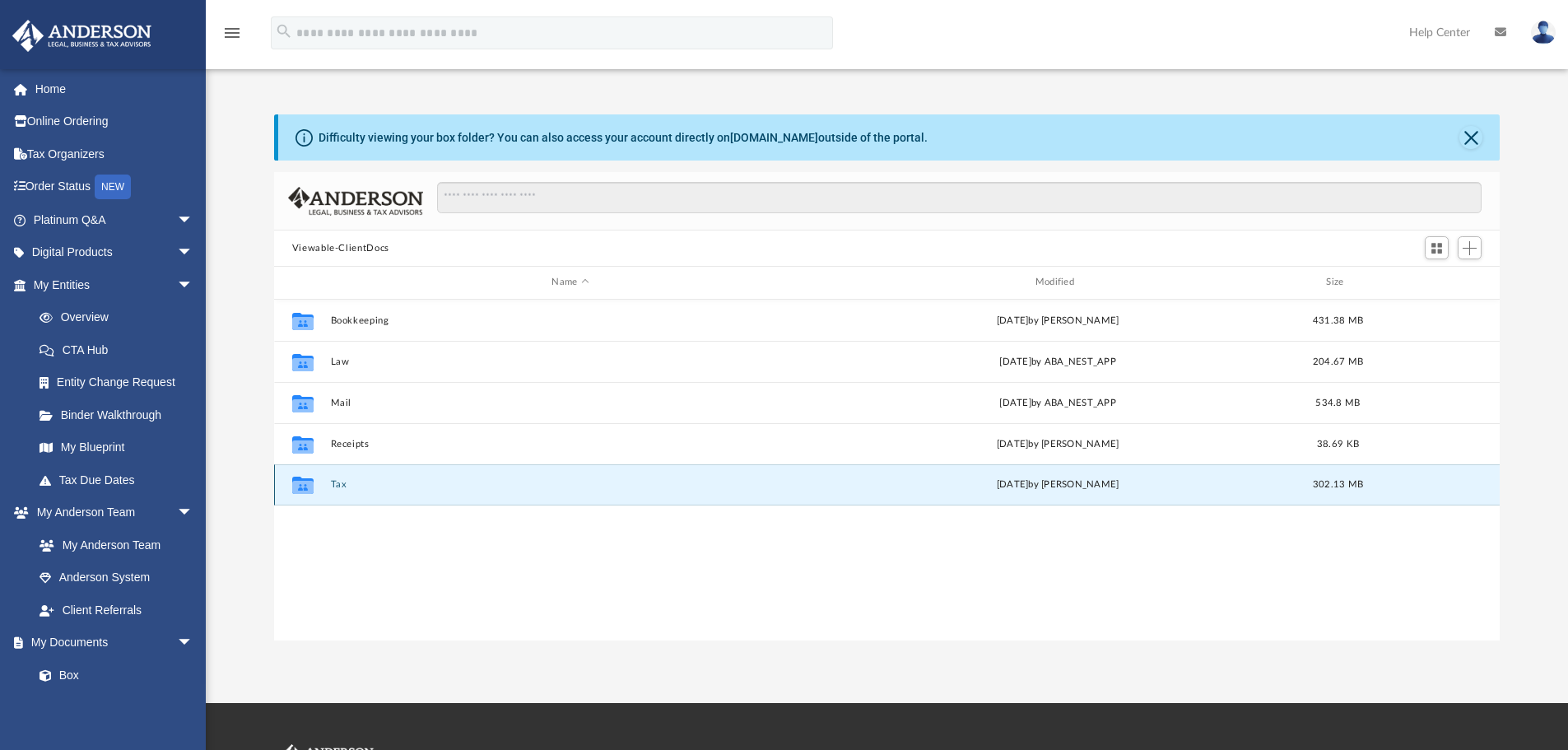
click at [340, 481] on button "Tax" at bounding box center [570, 484] width 479 height 11
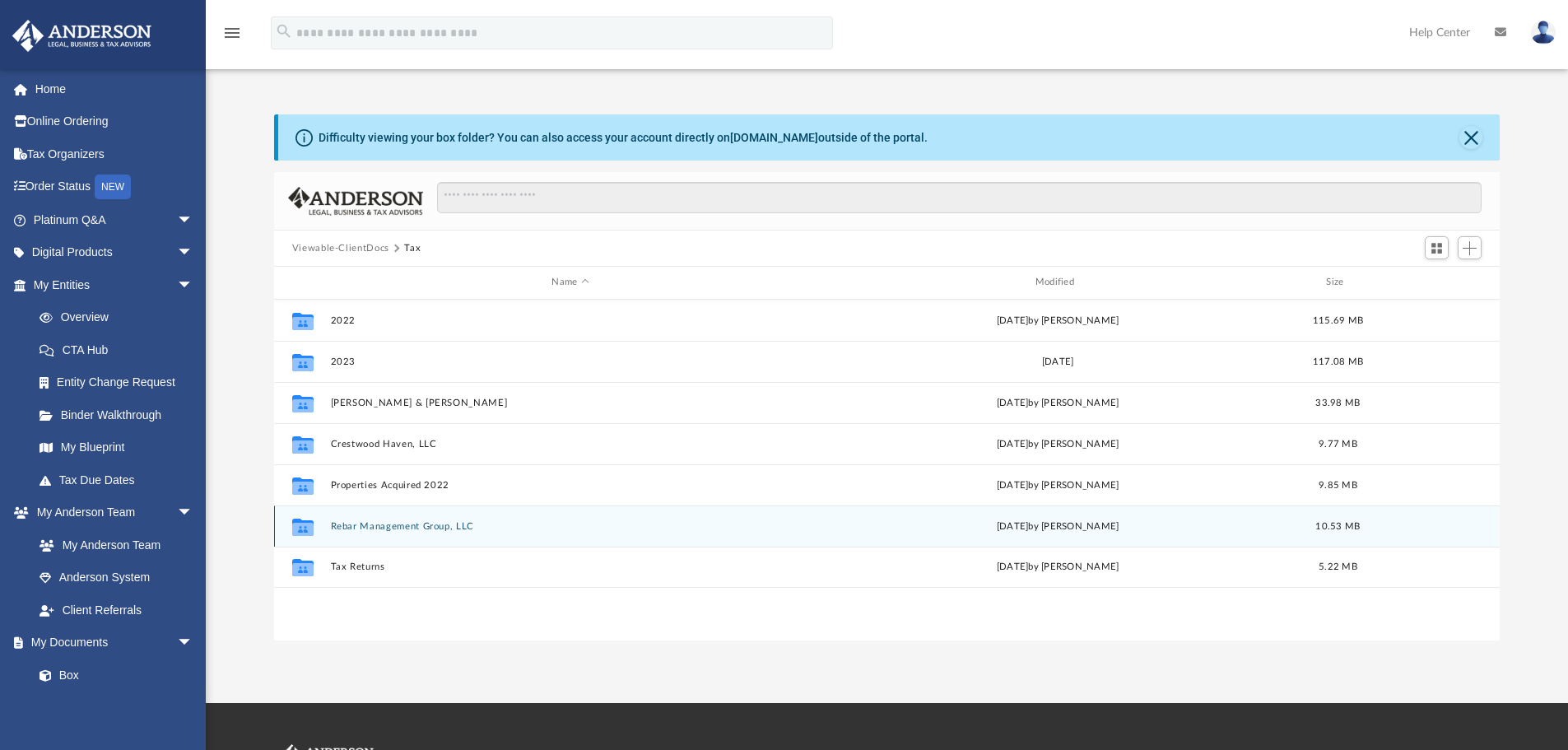
click at [350, 522] on button "Rebar Management Group, LLC" at bounding box center [570, 526] width 479 height 11
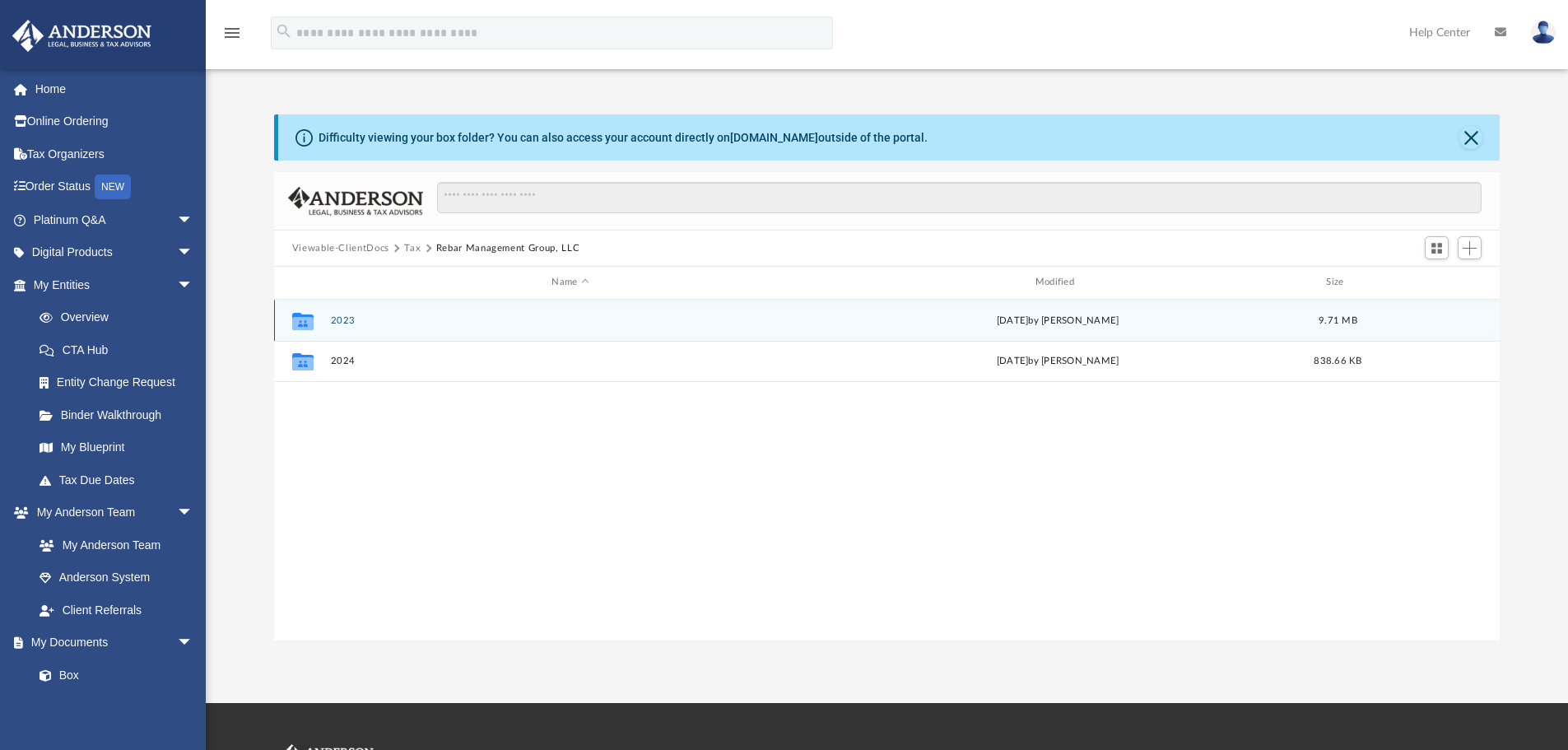
click at [342, 318] on button "2023" at bounding box center [570, 320] width 479 height 11
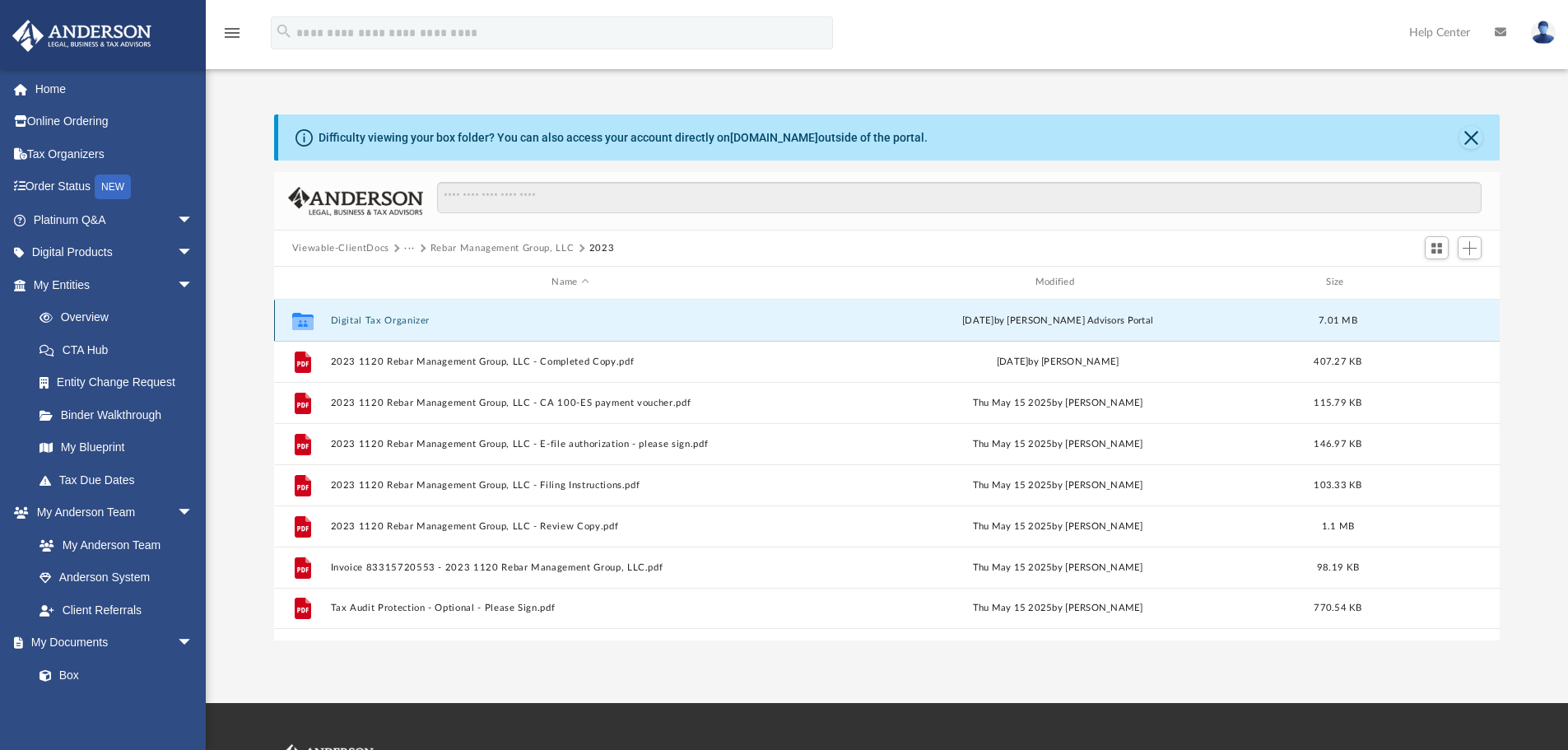
click at [421, 319] on button "Digital Tax Organizer" at bounding box center [570, 320] width 479 height 11
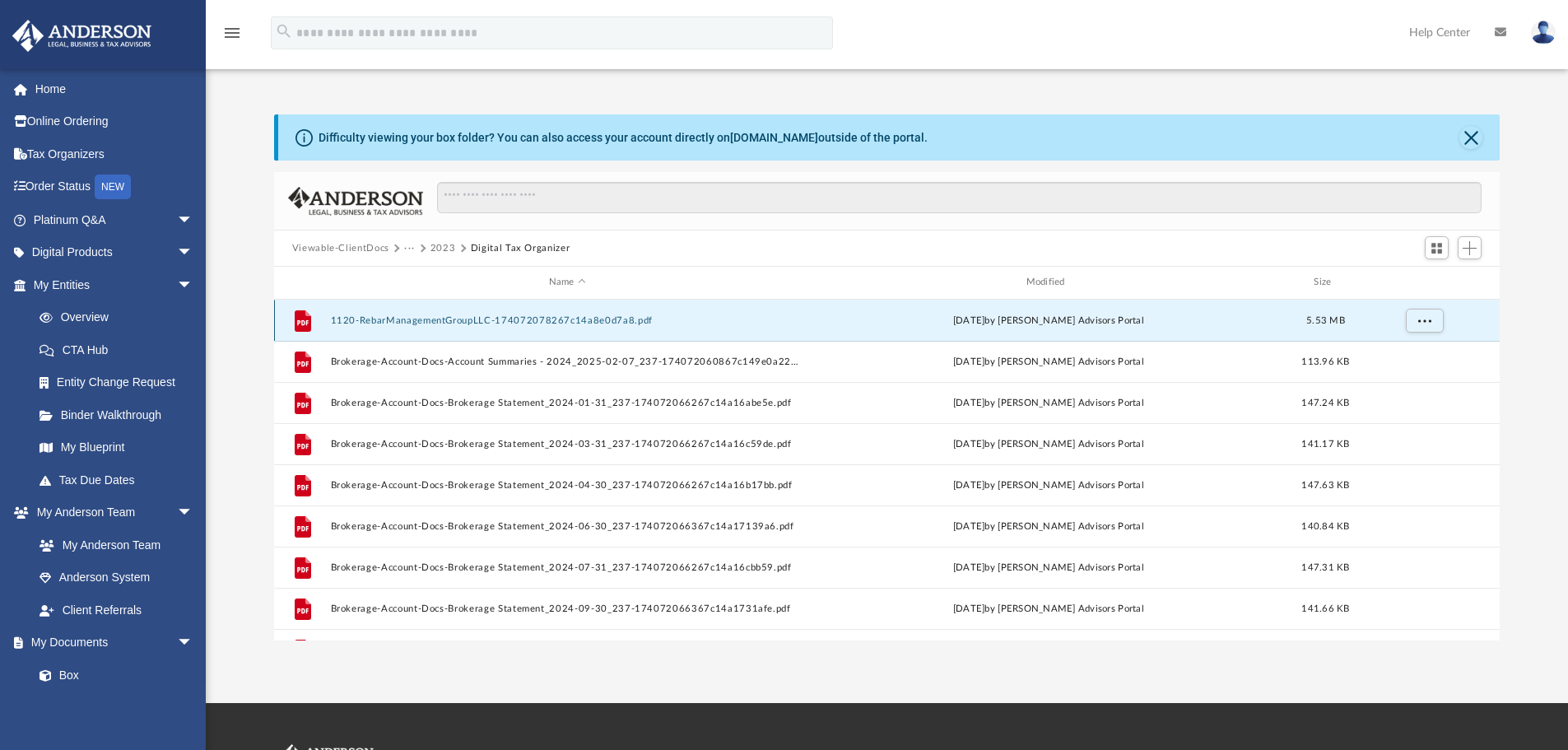
click at [442, 322] on button "1120-RebarManagementGroupLLC-174072078267c14a8e0d7a8.pdf" at bounding box center [567, 320] width 474 height 11
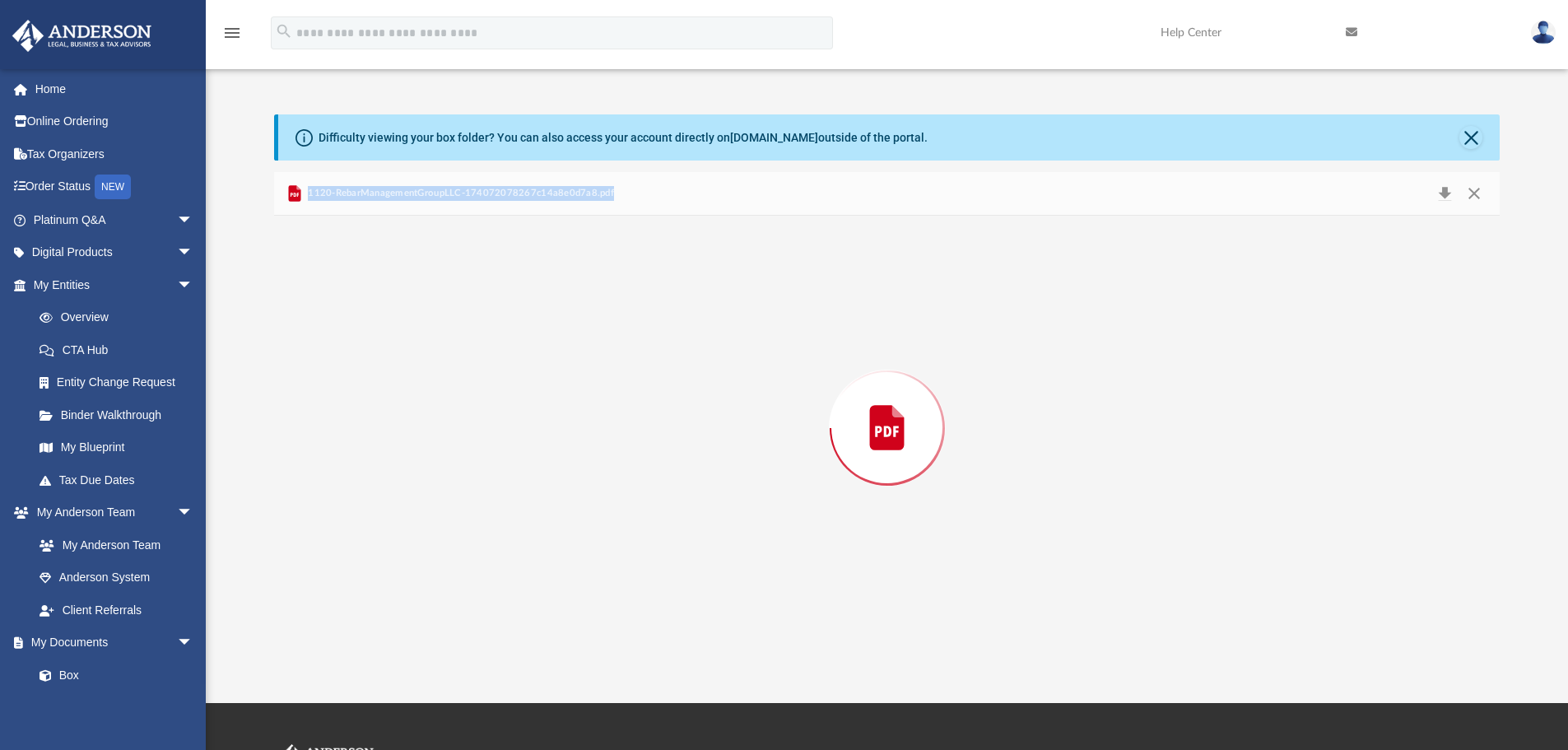
click at [442, 322] on div "Preview" at bounding box center [887, 427] width 1226 height 425
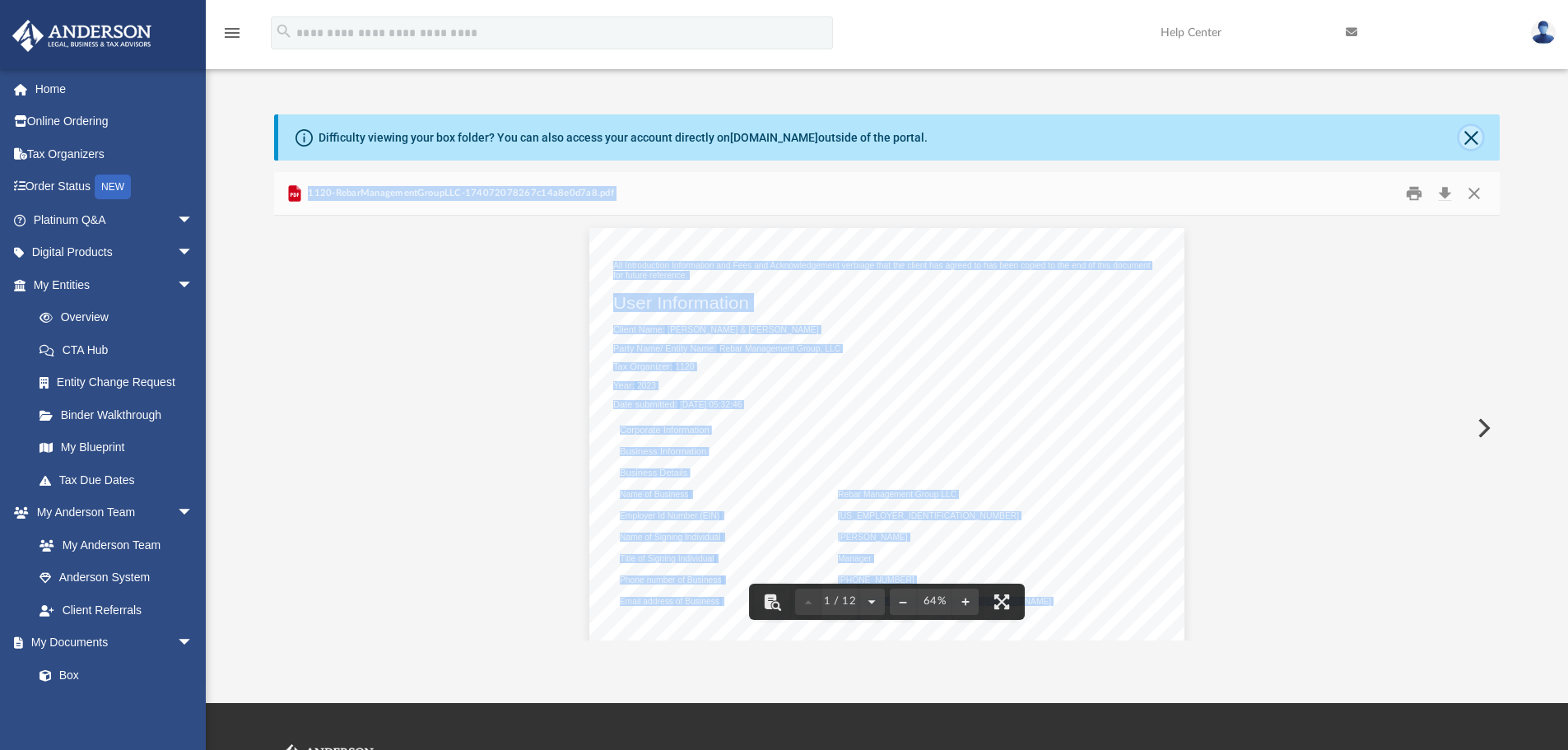
click at [1471, 136] on button "Close" at bounding box center [1471, 138] width 23 height 23
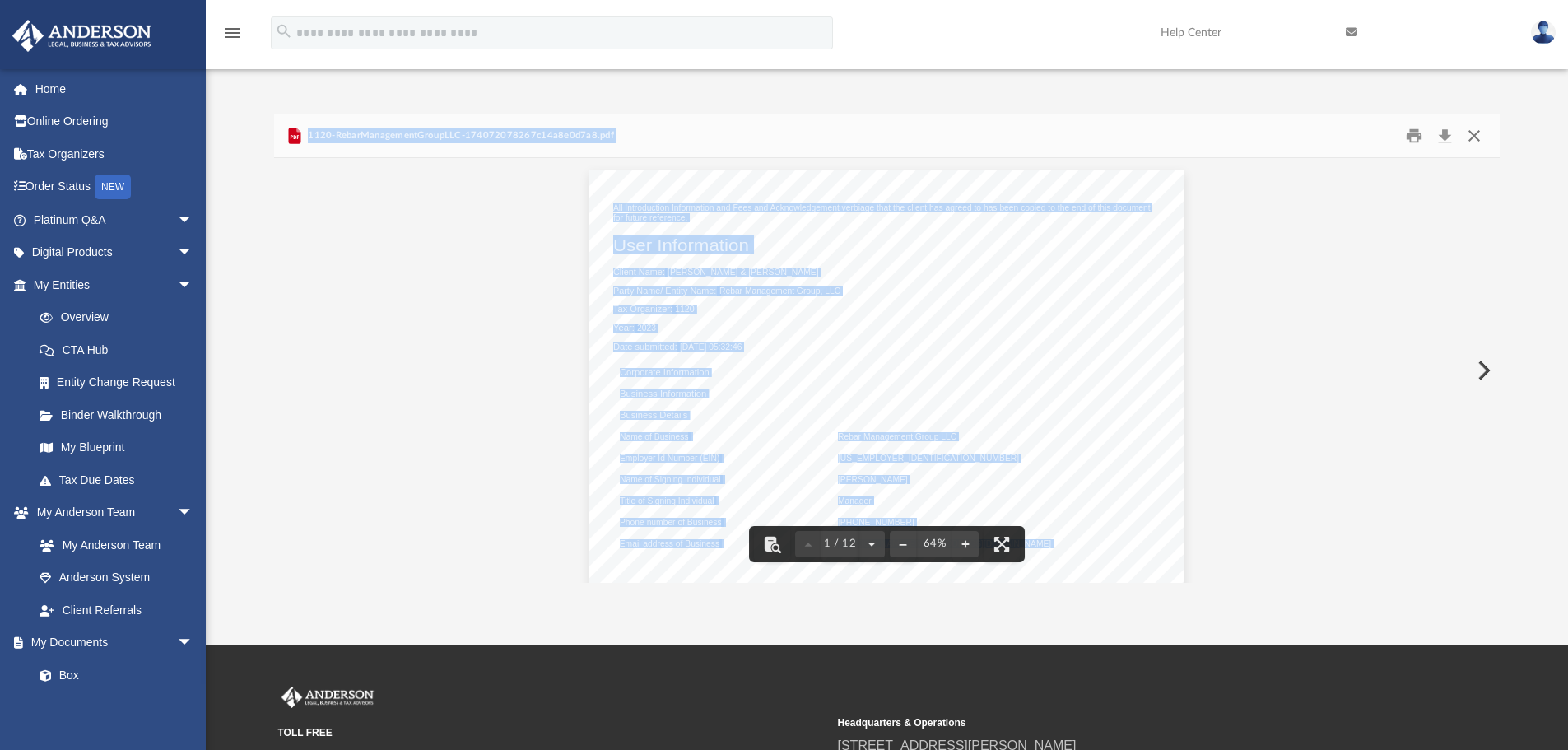
click at [1480, 133] on button "Close" at bounding box center [1474, 136] width 30 height 26
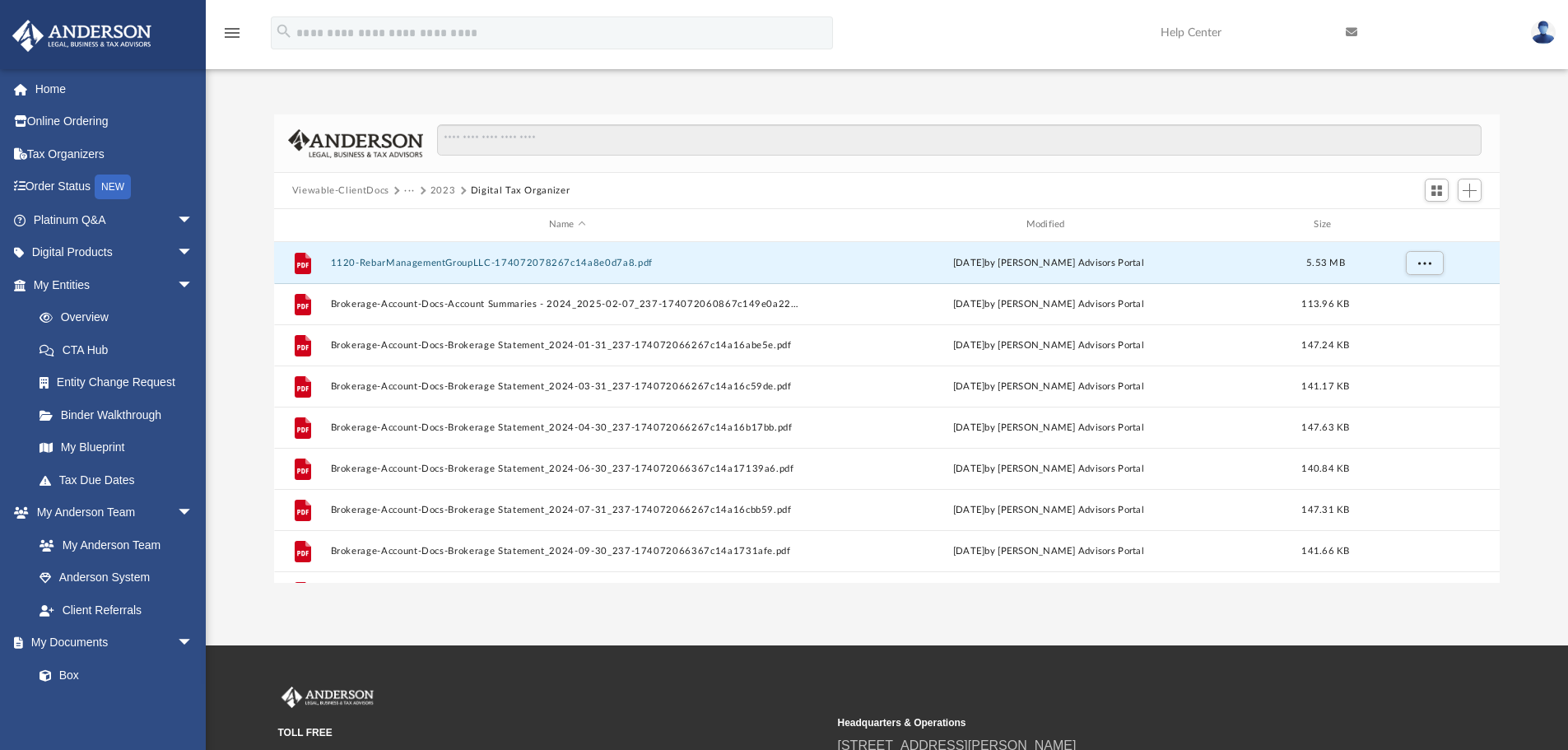
click at [332, 193] on button "Viewable-ClientDocs" at bounding box center [341, 191] width 97 height 14
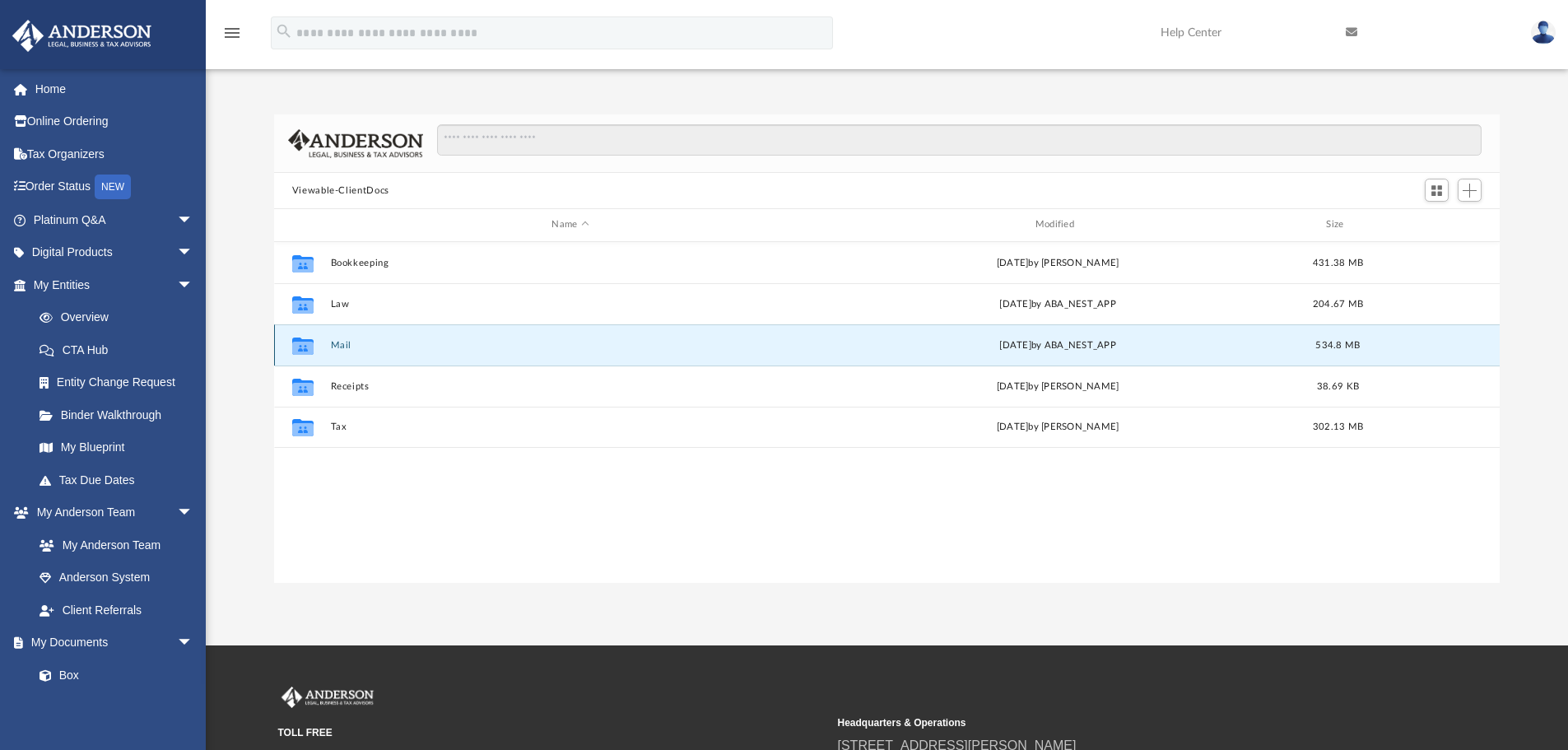
click at [334, 343] on button "Mail" at bounding box center [570, 345] width 479 height 11
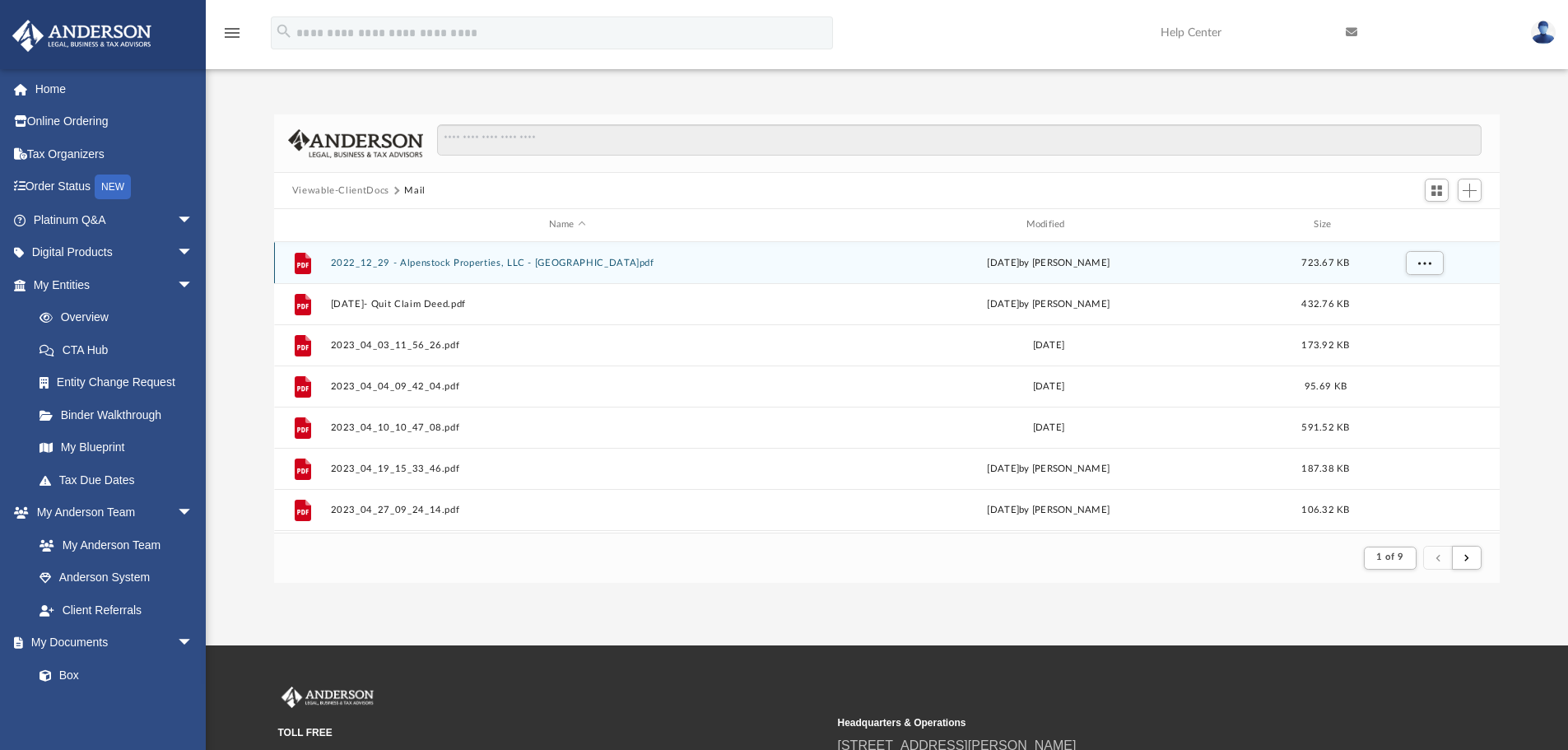
scroll to position [311, 1213]
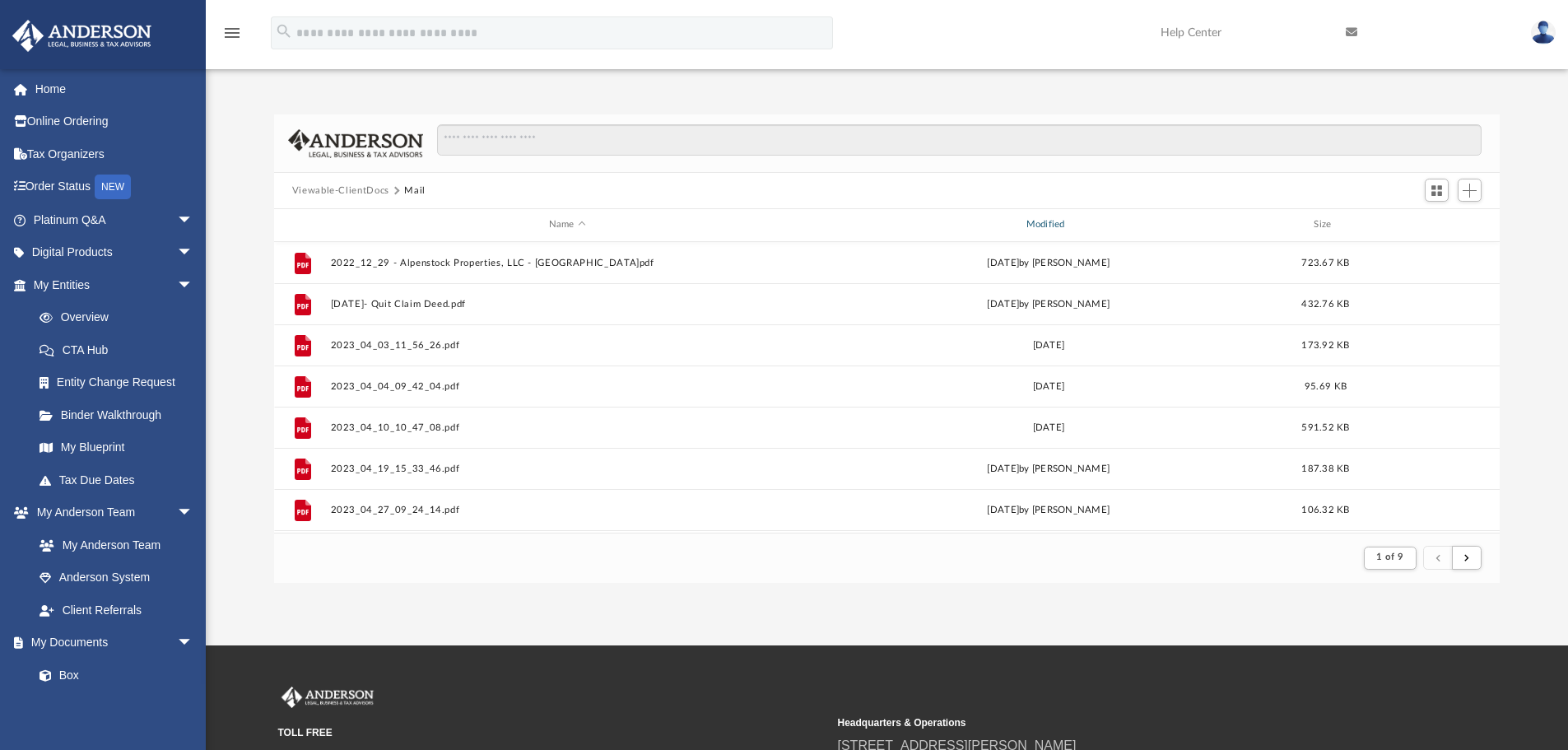
click at [1034, 228] on div "Modified" at bounding box center [1047, 224] width 474 height 14
click at [1042, 223] on div "Modified" at bounding box center [1047, 224] width 474 height 14
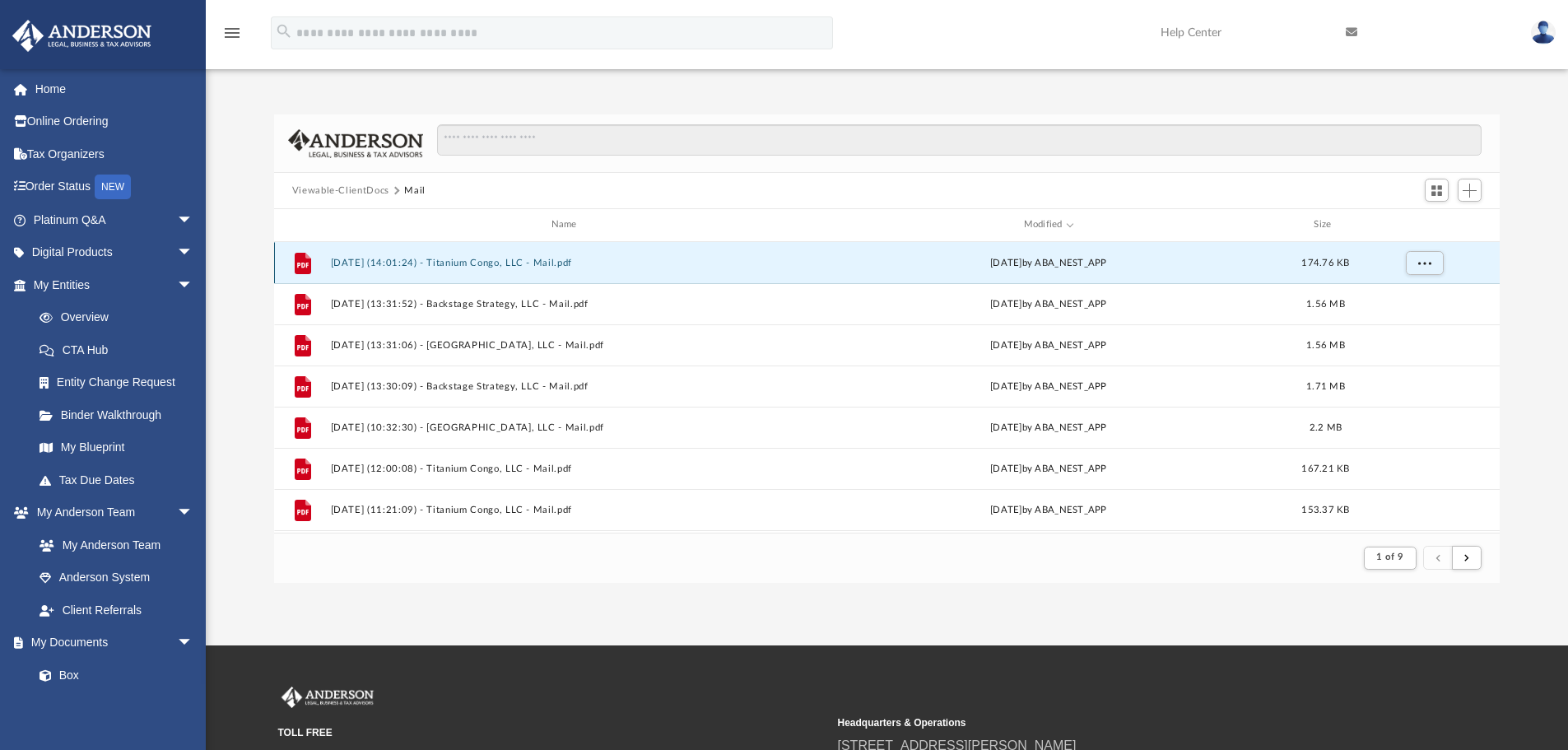
click at [529, 262] on button "[DATE] (14:01:24) - Titanium Congo, LLC - Mail.pdf" at bounding box center [567, 263] width 474 height 11
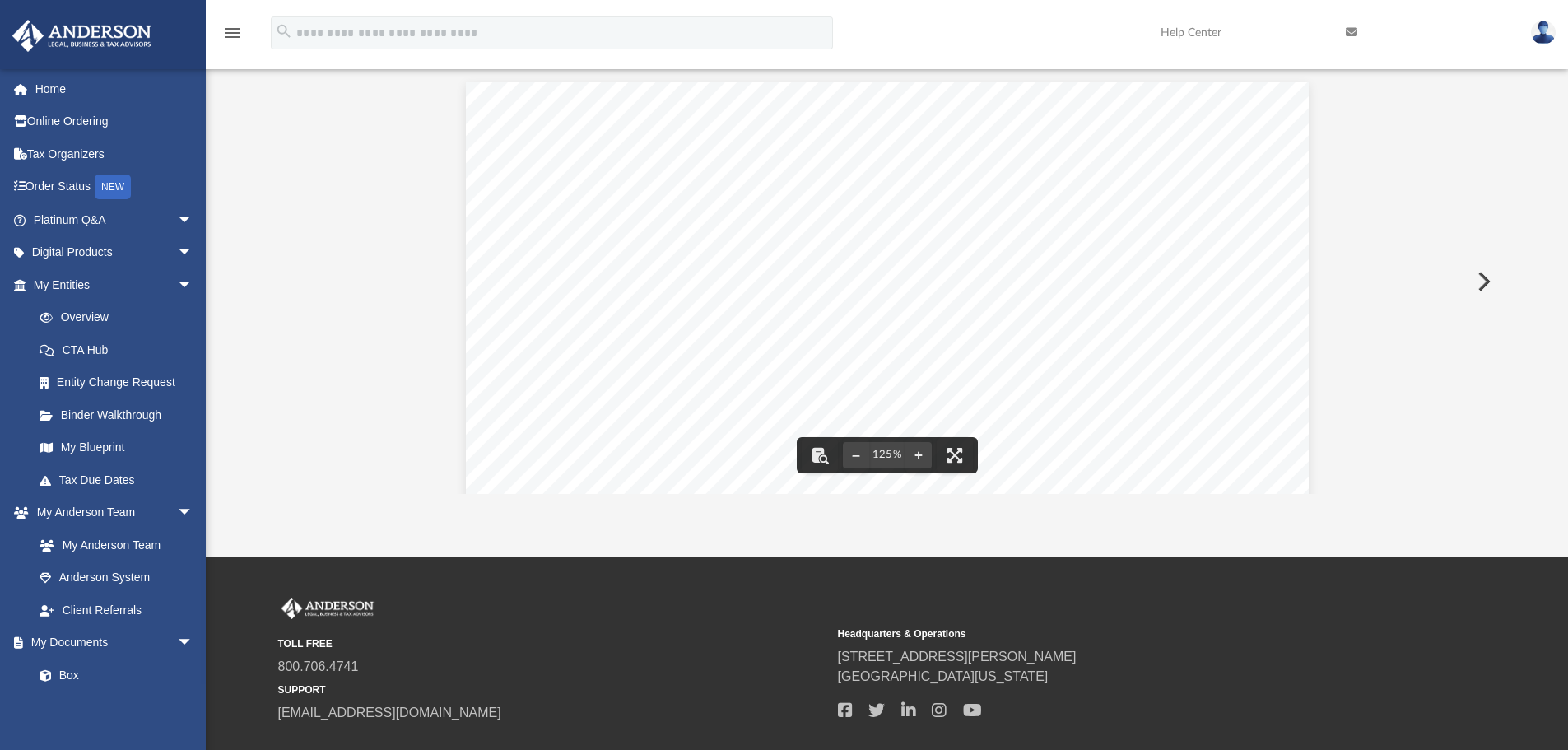
scroll to position [0, 0]
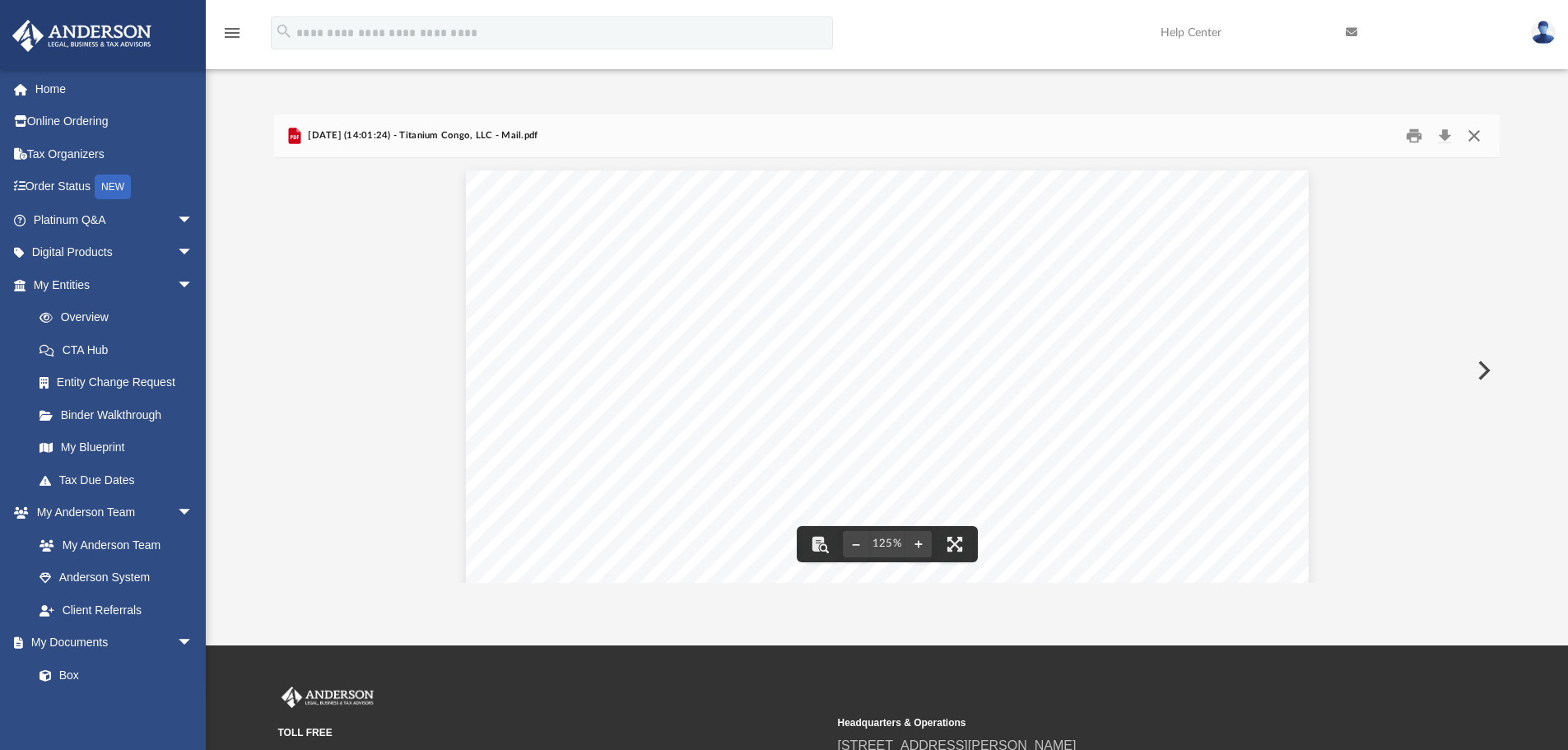
click at [1477, 129] on button "Close" at bounding box center [1474, 136] width 30 height 26
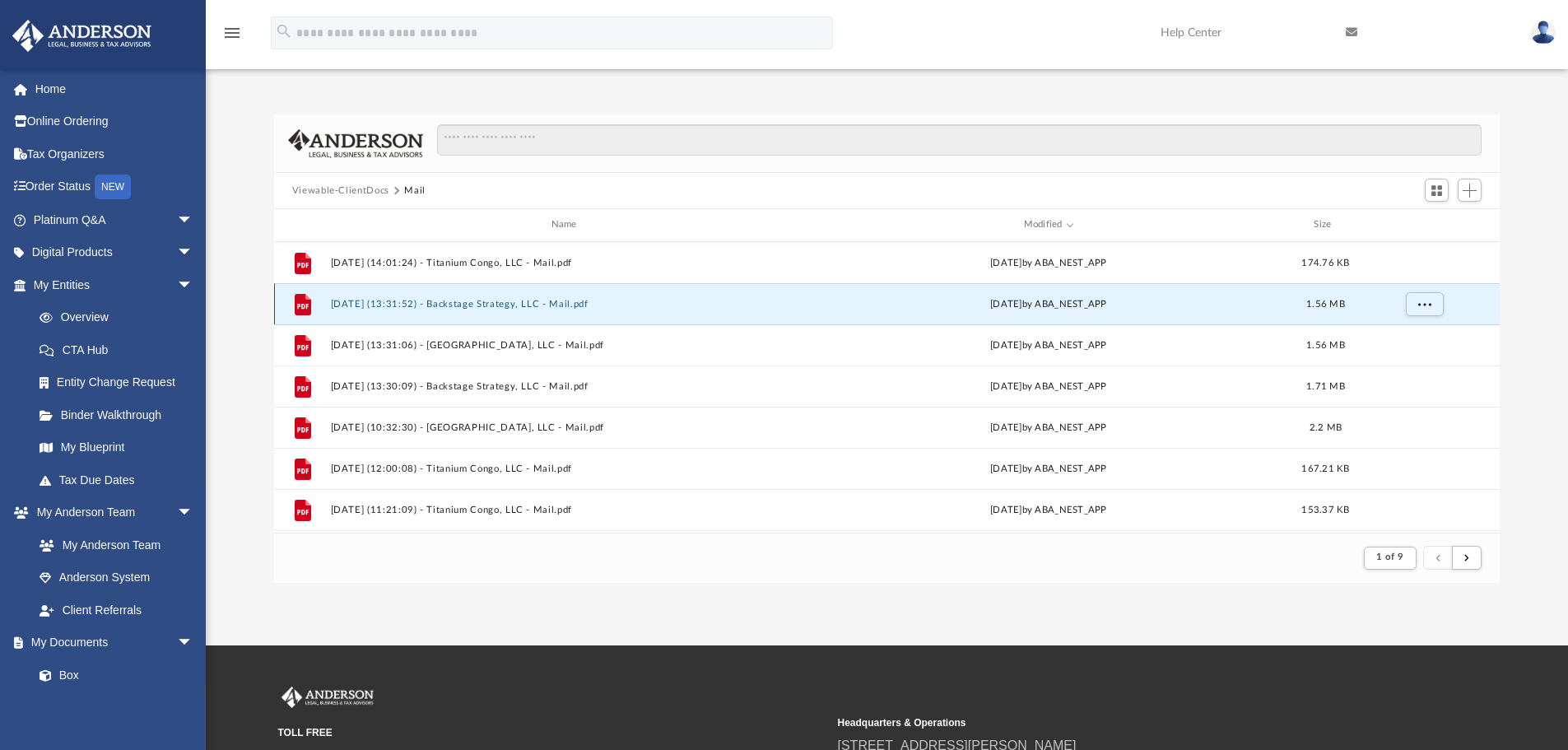
click at [461, 298] on button "[DATE] (13:31:52) - Backstage Strategy, LLC - Mail.pdf" at bounding box center [567, 303] width 474 height 11
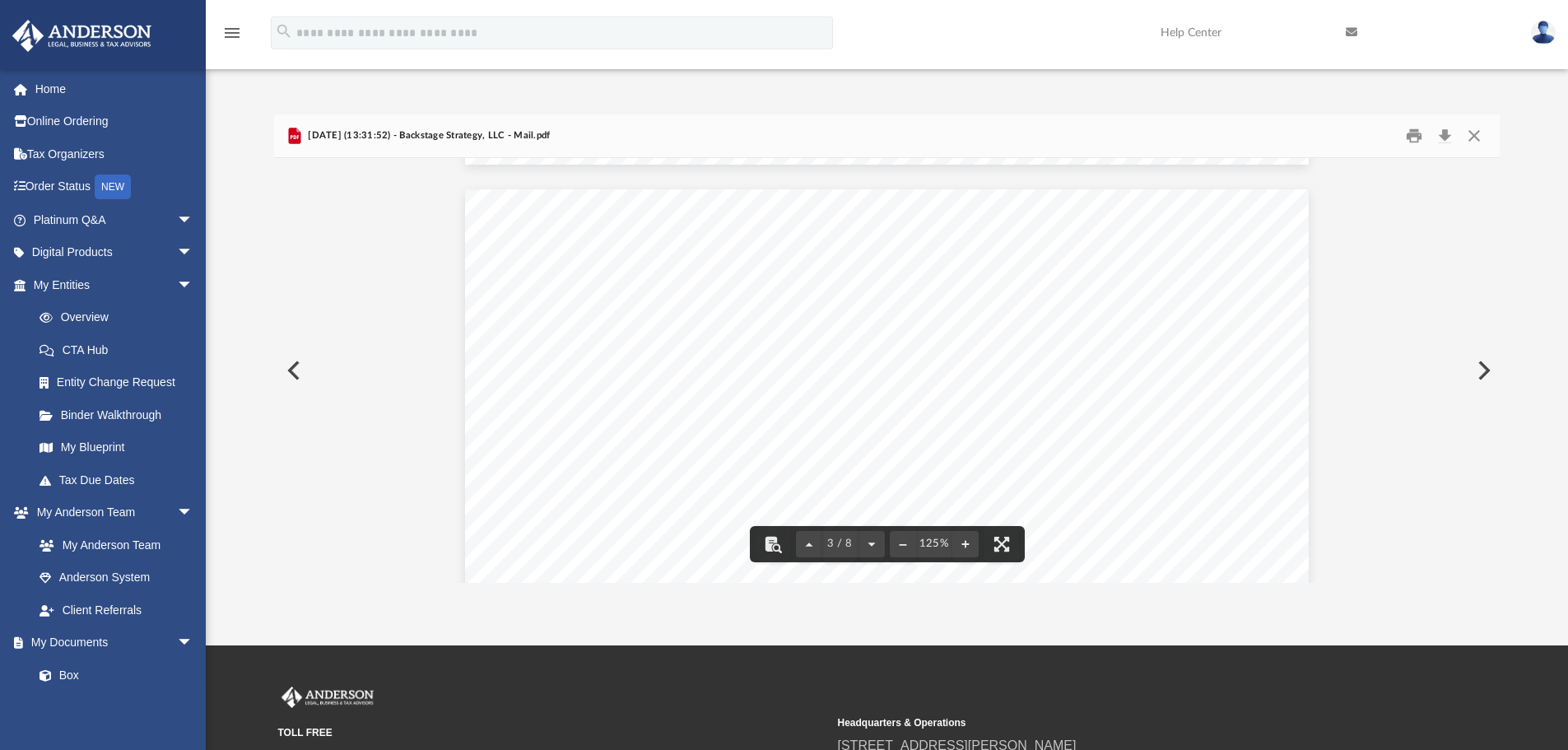
scroll to position [2744, 0]
click at [1478, 131] on button "Close" at bounding box center [1474, 136] width 30 height 26
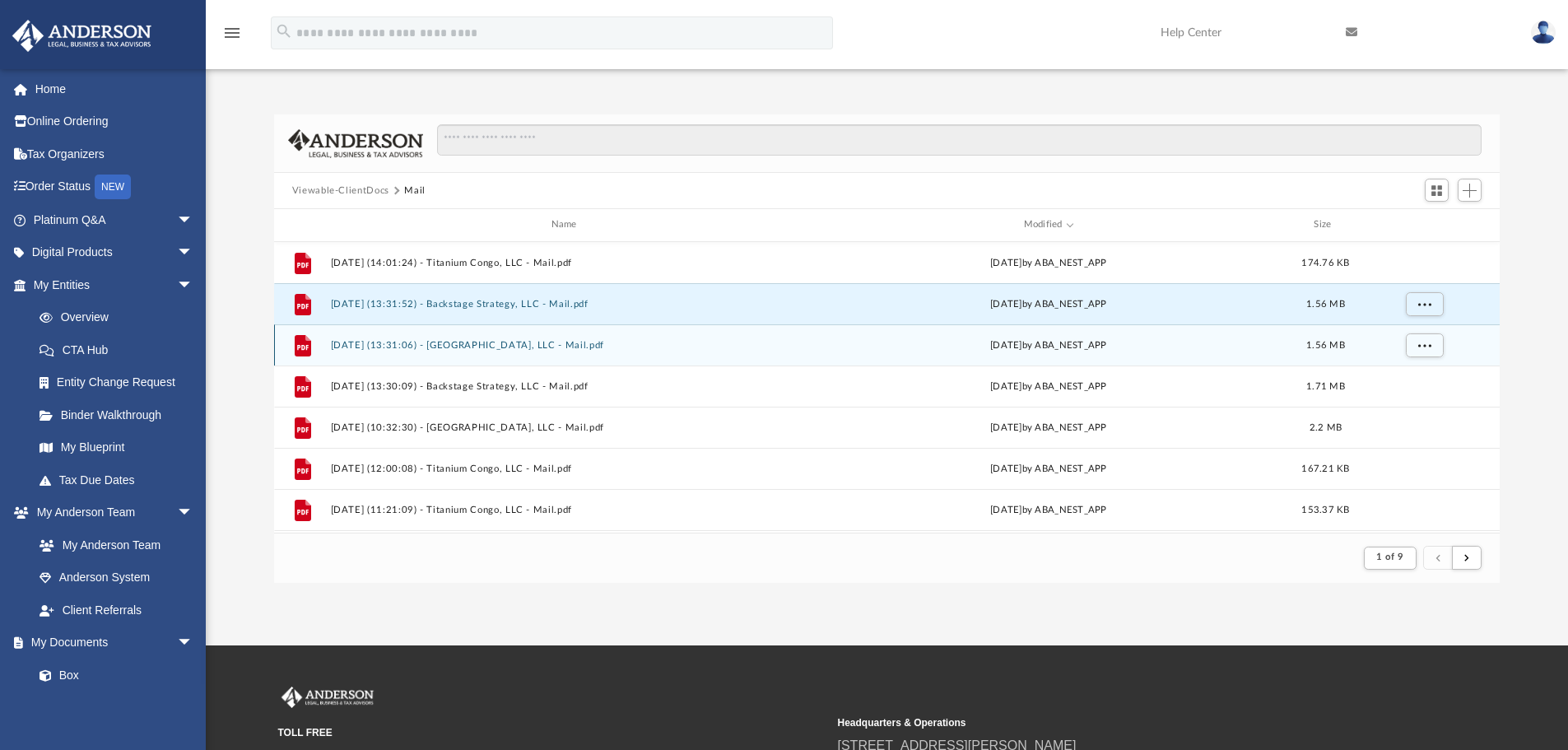
click at [505, 349] on button "[DATE] (13:31:06) - [GEOGRAPHIC_DATA], LLC - Mail.pdf" at bounding box center [567, 345] width 474 height 11
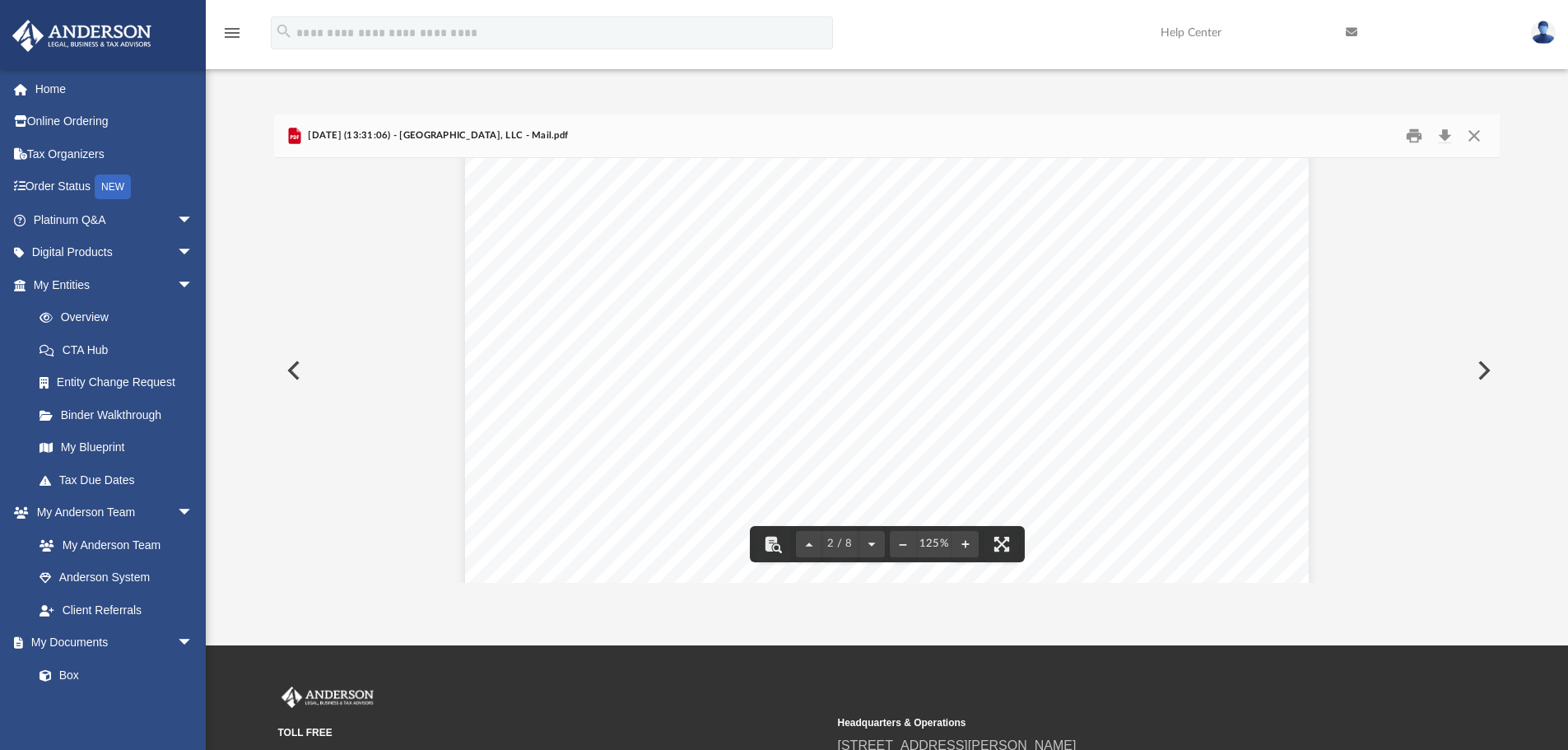
scroll to position [1372, 0]
click at [1469, 137] on button "Close" at bounding box center [1474, 136] width 30 height 26
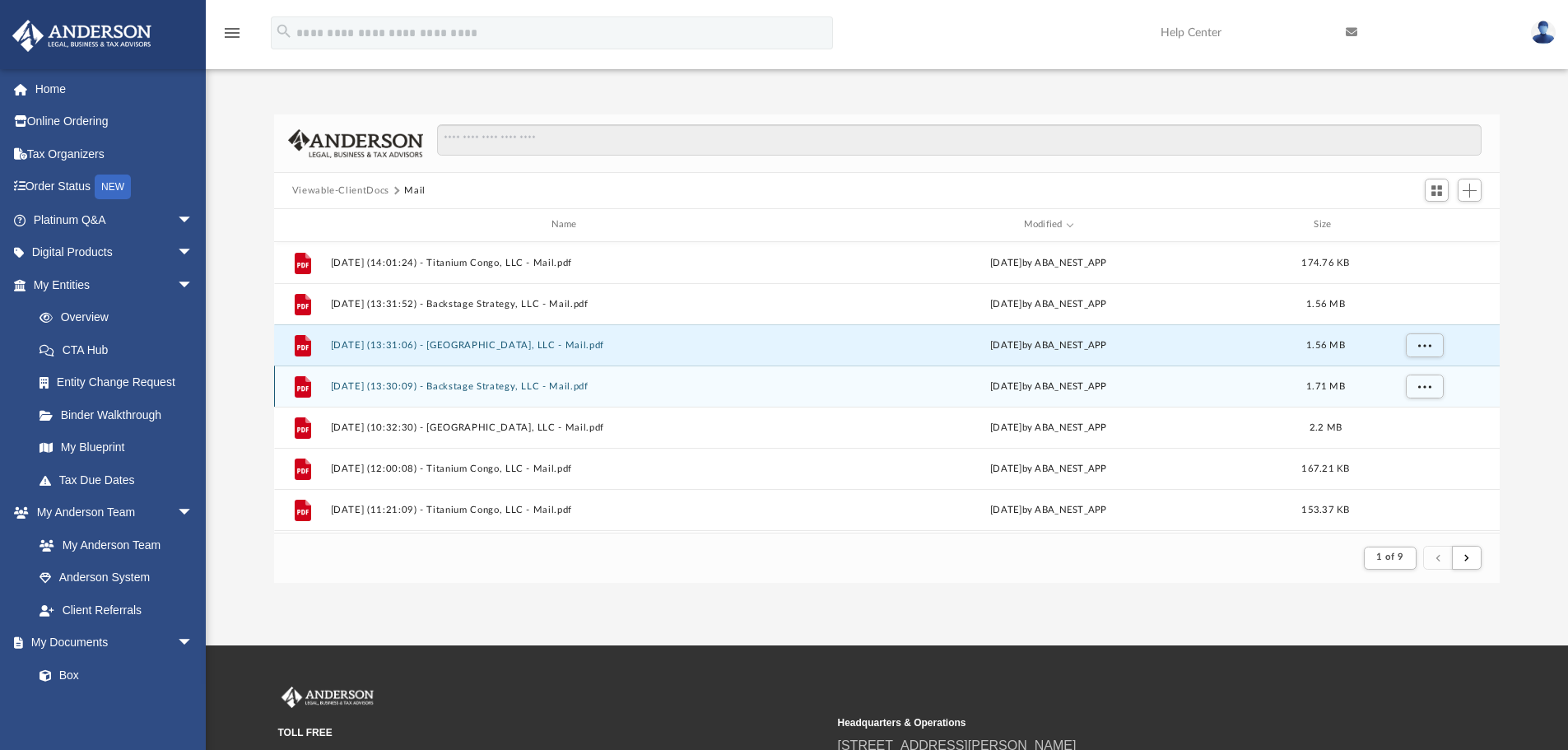
click at [468, 387] on button "[DATE] (13:30:09) - Backstage Strategy, LLC - Mail.pdf" at bounding box center [567, 386] width 474 height 11
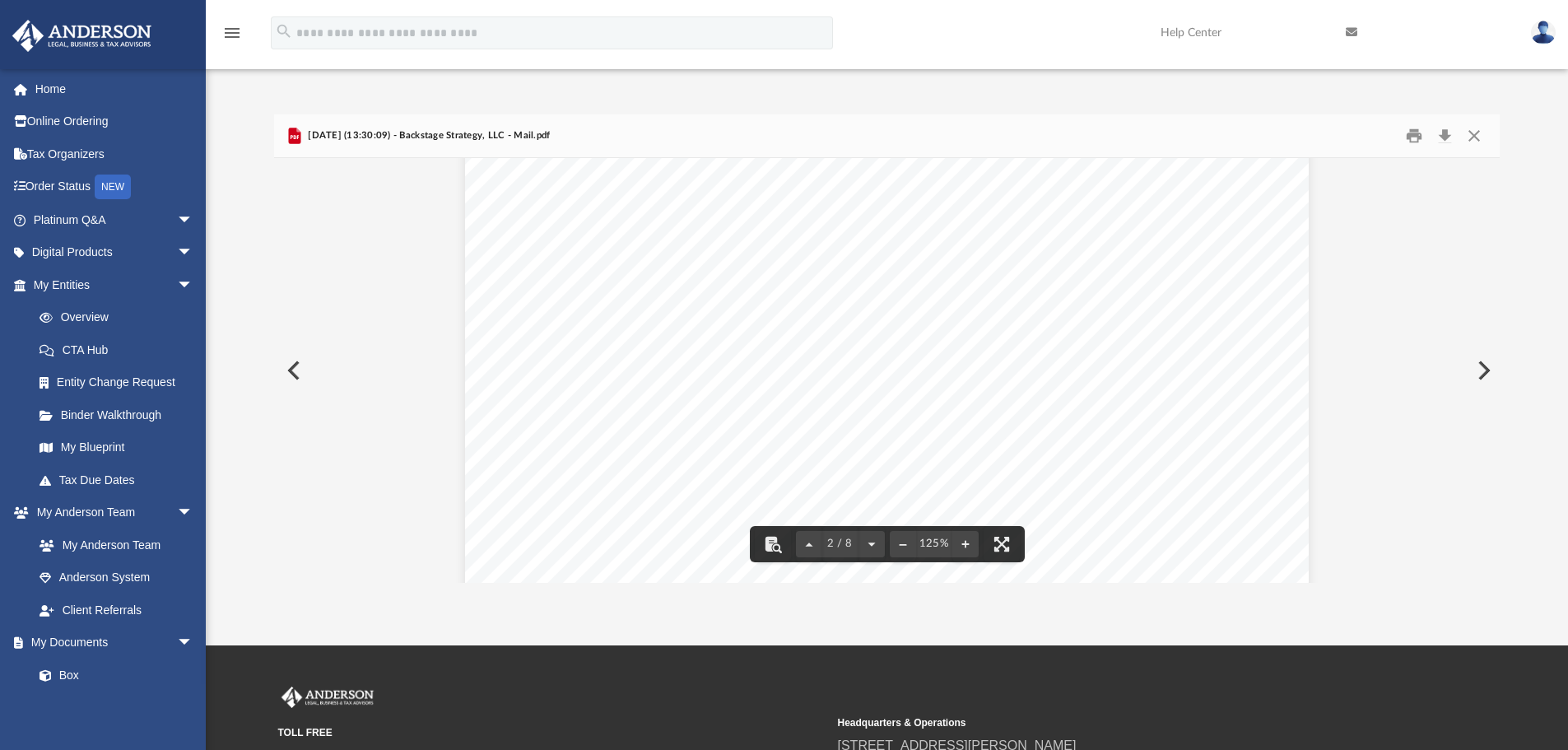
scroll to position [1234, 0]
click at [1478, 129] on button "Close" at bounding box center [1474, 136] width 30 height 26
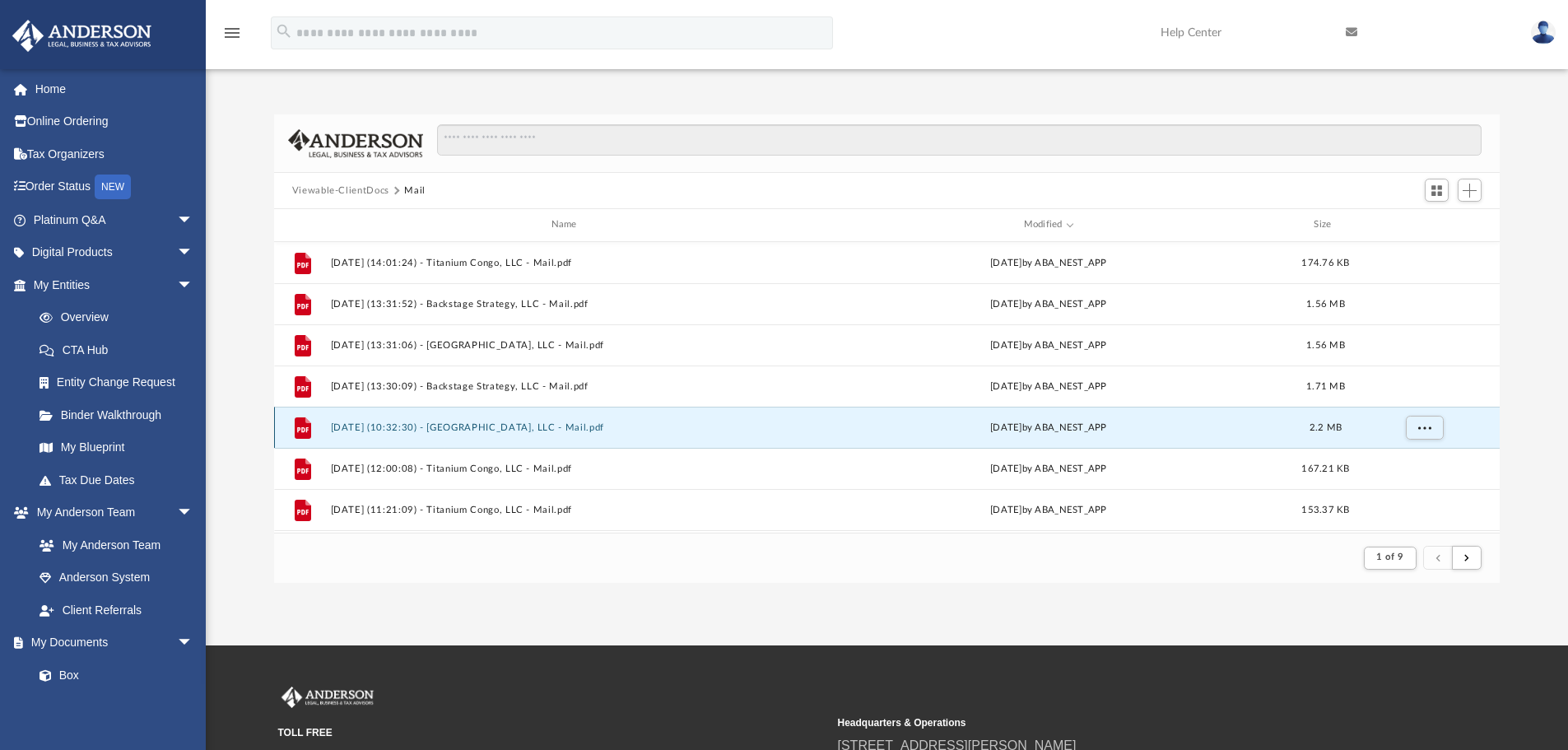
click at [443, 424] on button "[DATE] (10:32:30) - [GEOGRAPHIC_DATA], LLC - Mail.pdf" at bounding box center [567, 427] width 474 height 11
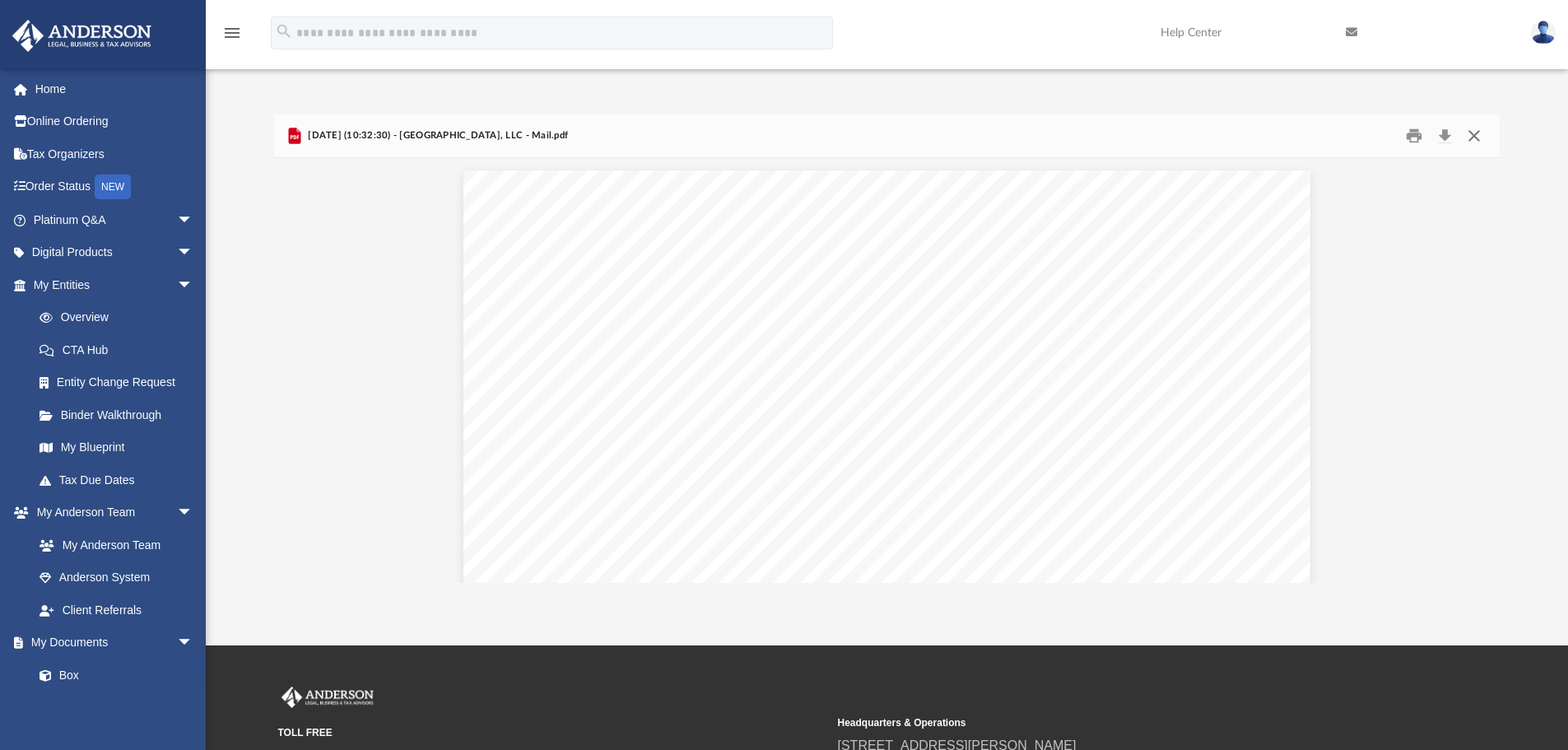
click at [1474, 134] on button "Close" at bounding box center [1474, 136] width 30 height 26
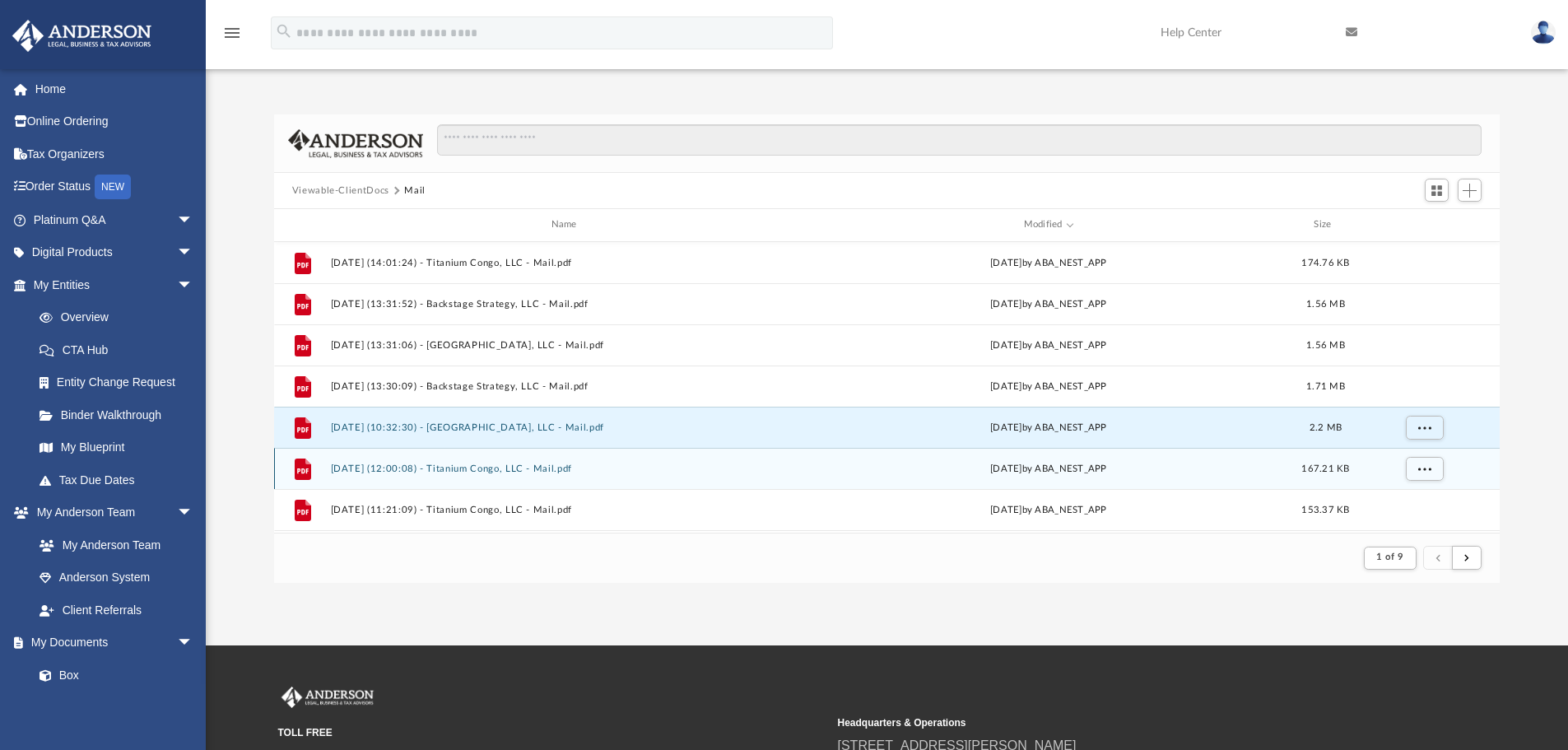
click at [468, 468] on button "[DATE] (12:00:08) - Titanium Congo, LLC - Mail.pdf" at bounding box center [567, 468] width 474 height 11
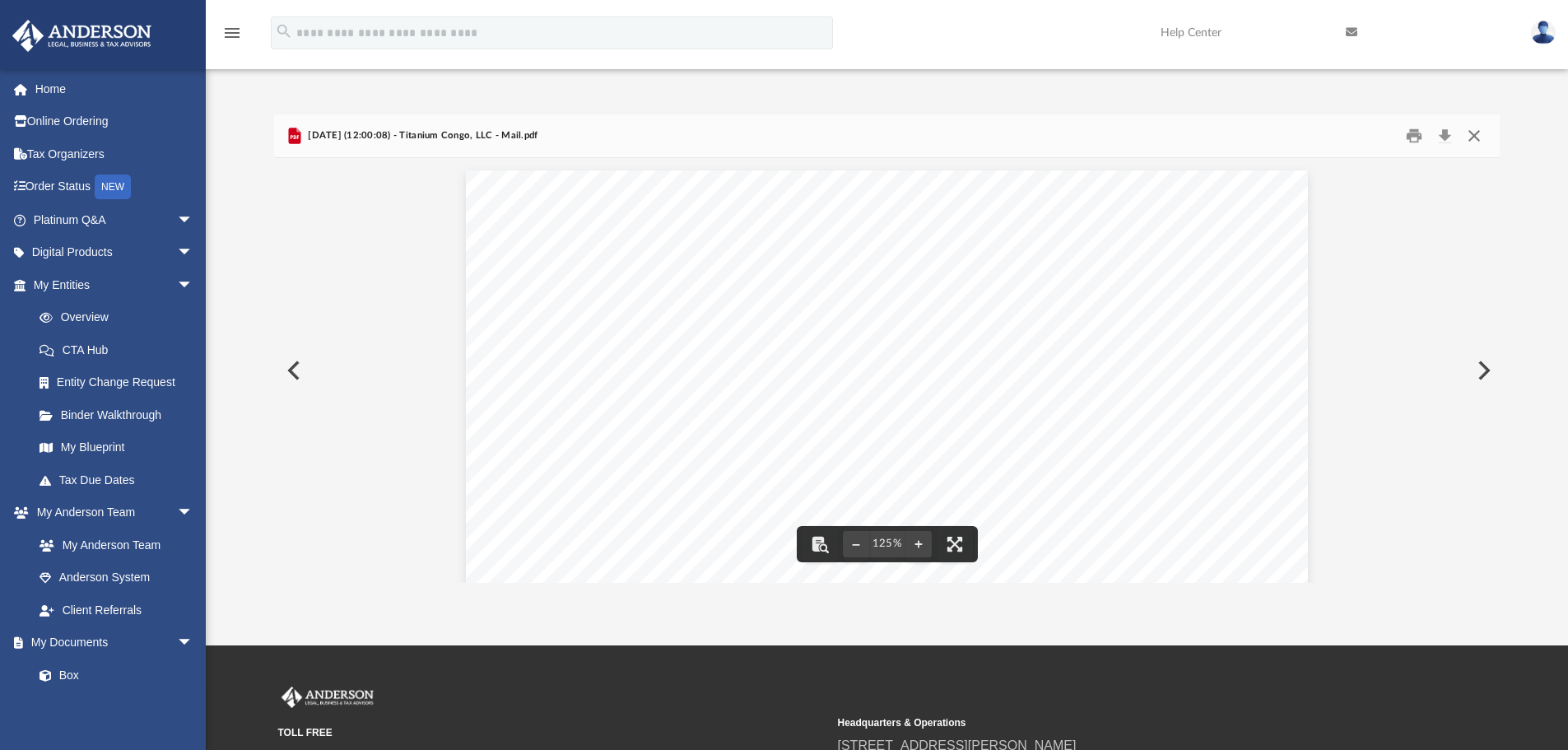
click at [1476, 140] on button "Close" at bounding box center [1474, 136] width 30 height 26
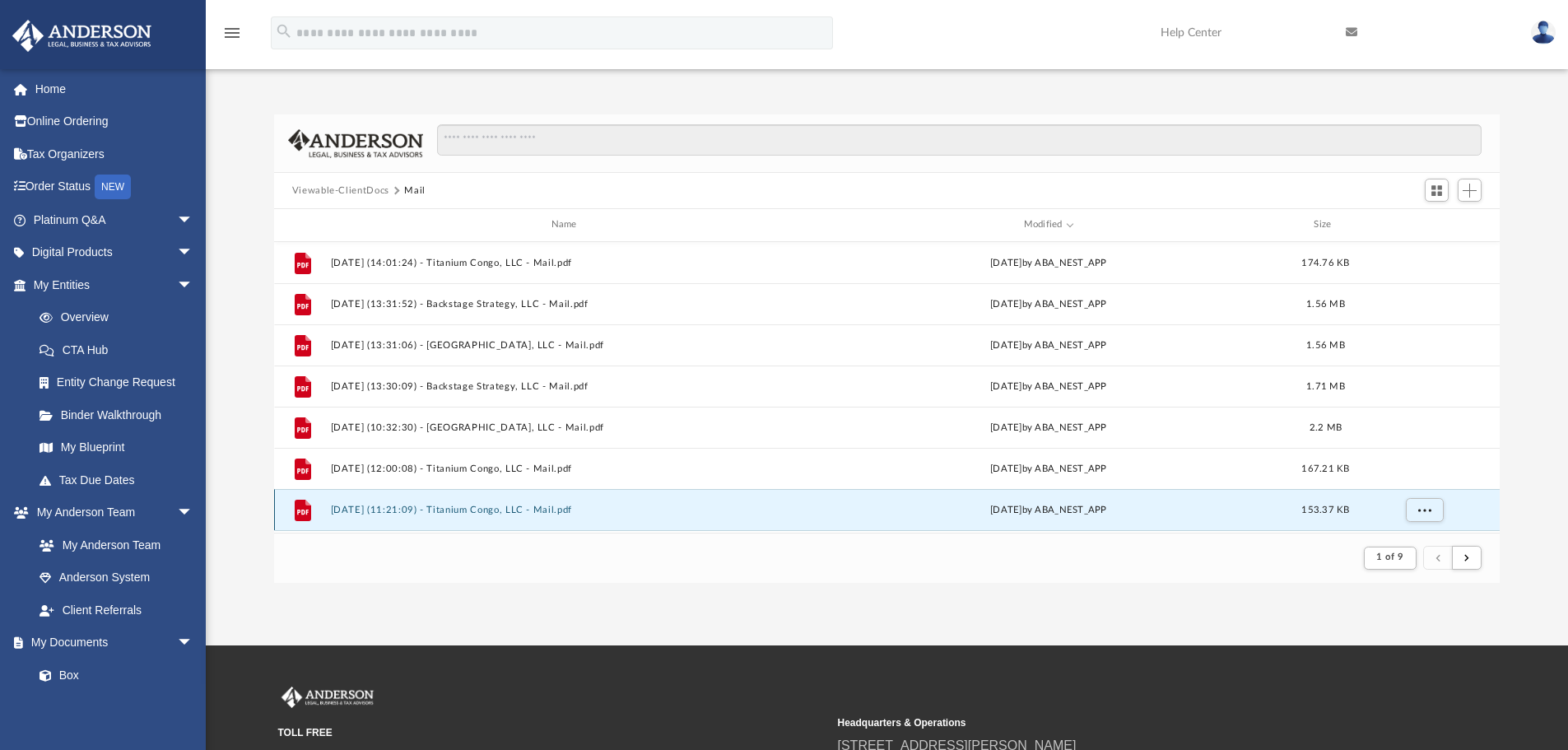
click at [497, 511] on button "[DATE] (11:21:09) - Titanium Congo, LLC - Mail.pdf" at bounding box center [567, 509] width 474 height 11
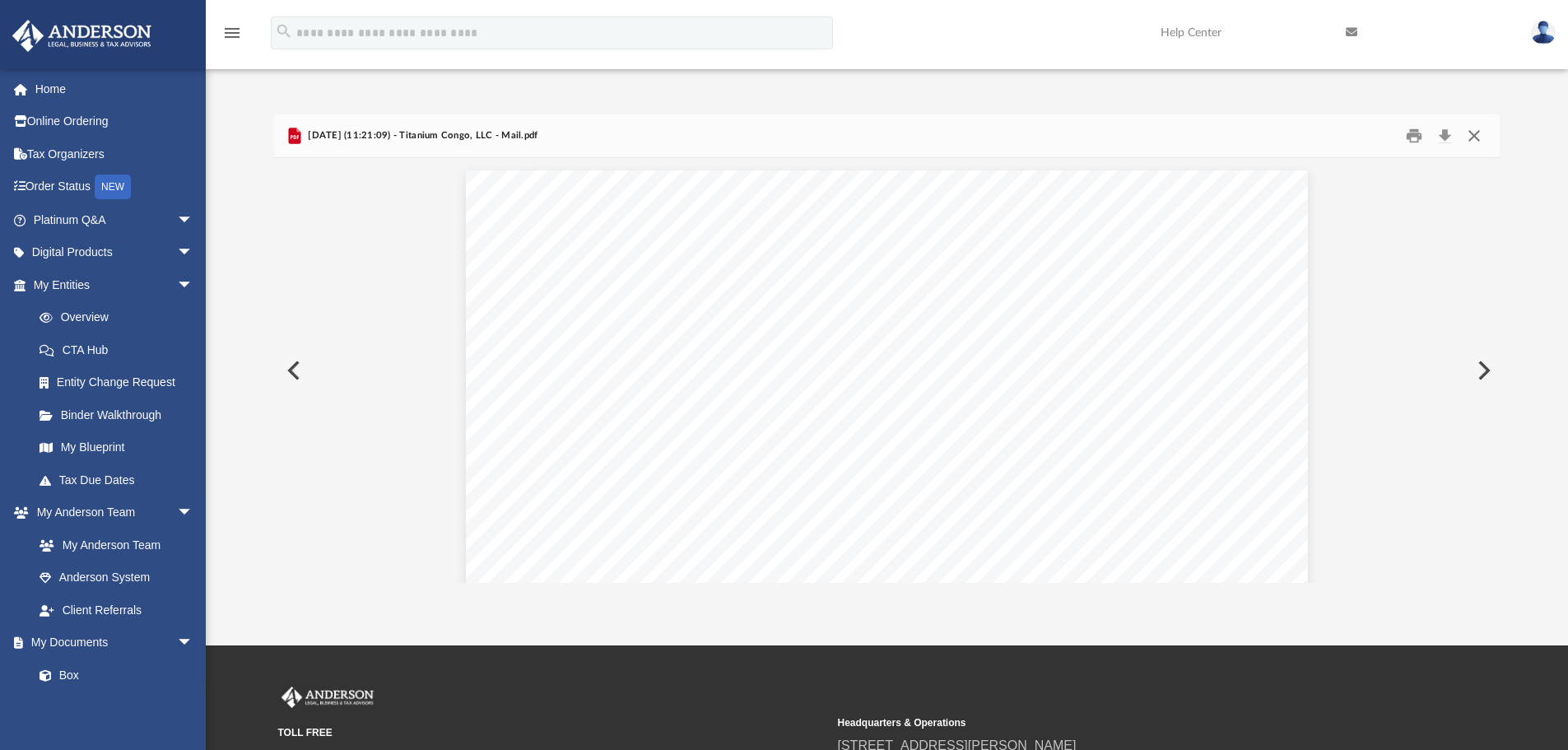
drag, startPoint x: 1477, startPoint y: 136, endPoint x: 1453, endPoint y: 156, distance: 31.2
click at [1475, 137] on button "Close" at bounding box center [1474, 136] width 30 height 26
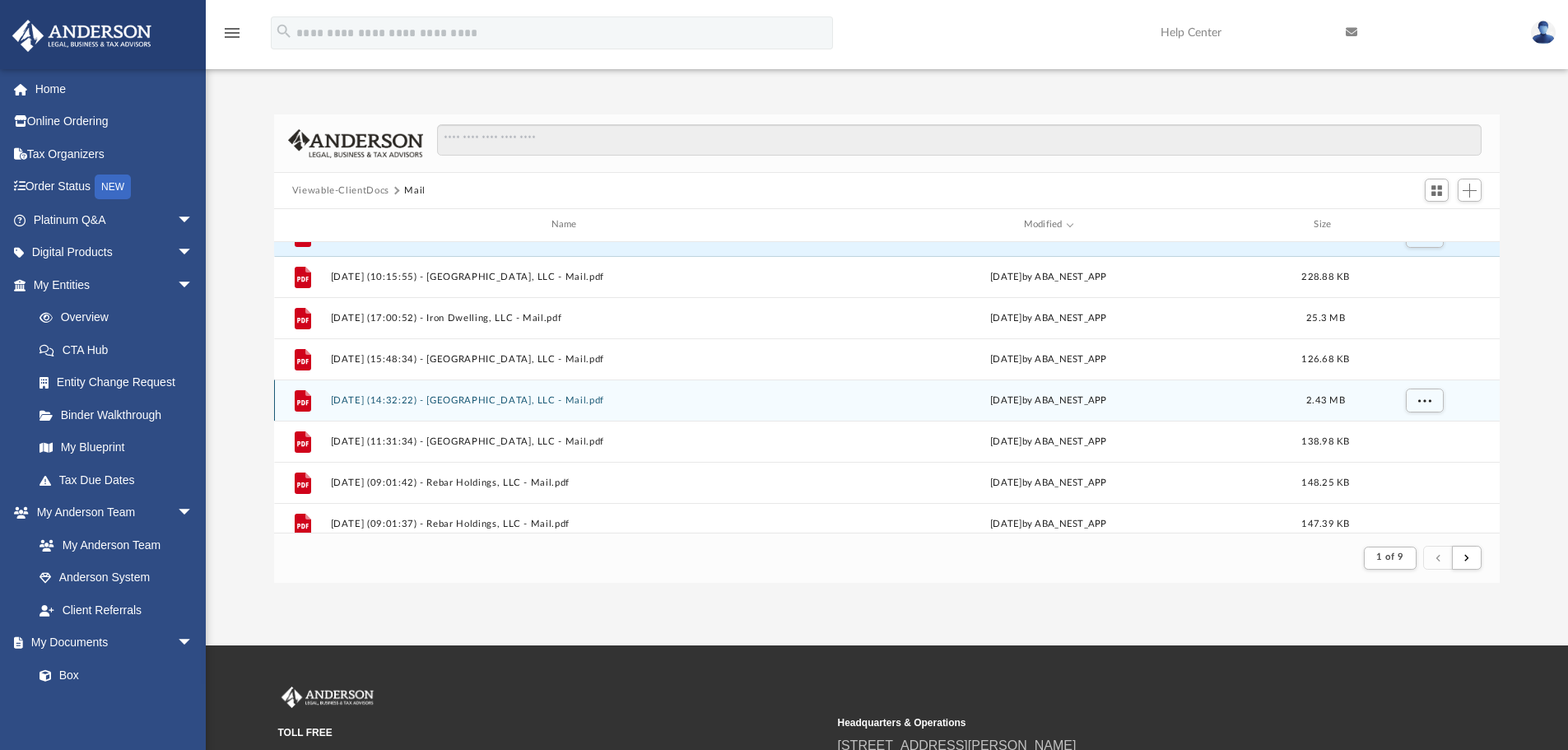
scroll to position [138, 0]
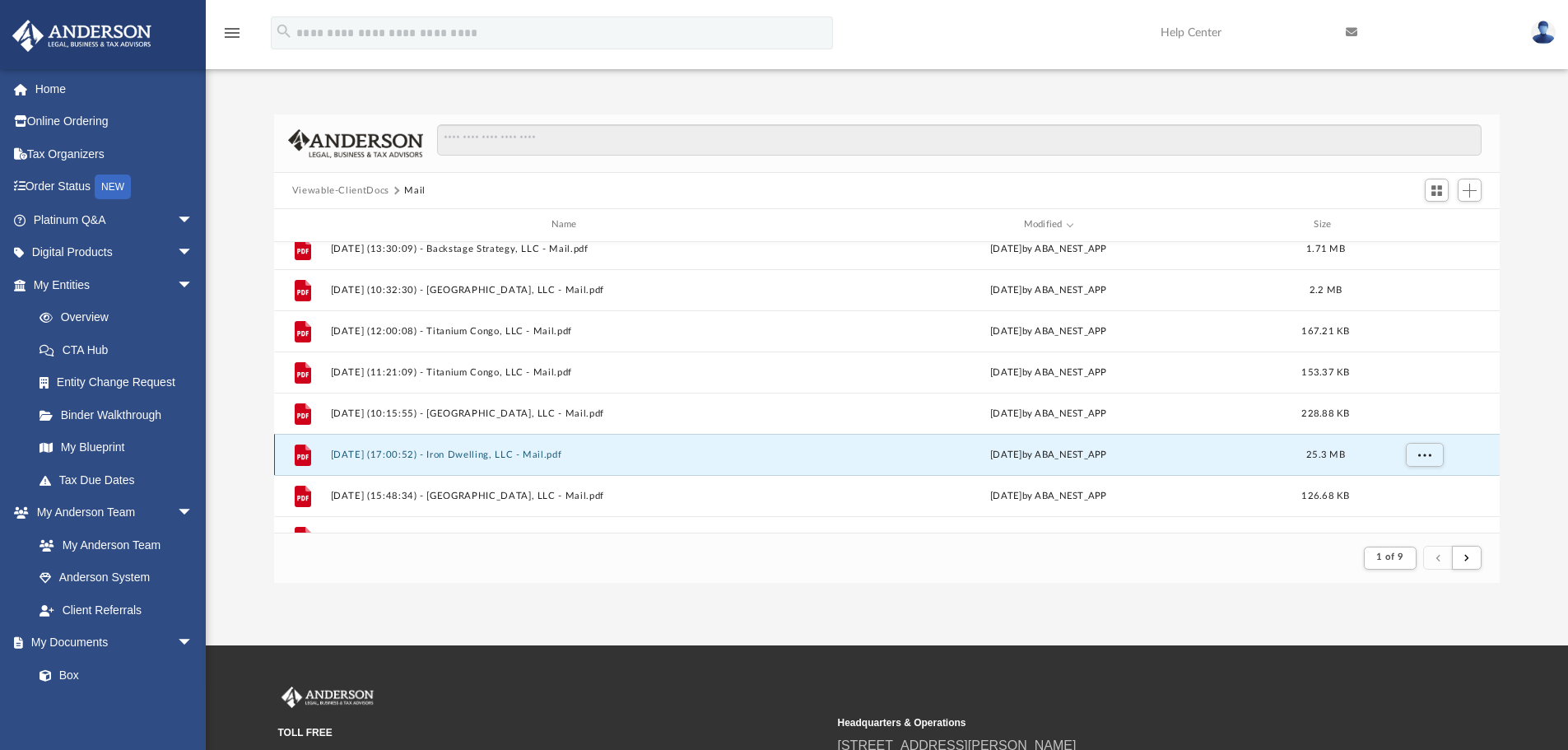
click at [506, 453] on button "[DATE] (17:00:52) - Iron Dwelling, LLC - Mail.pdf" at bounding box center [567, 454] width 474 height 11
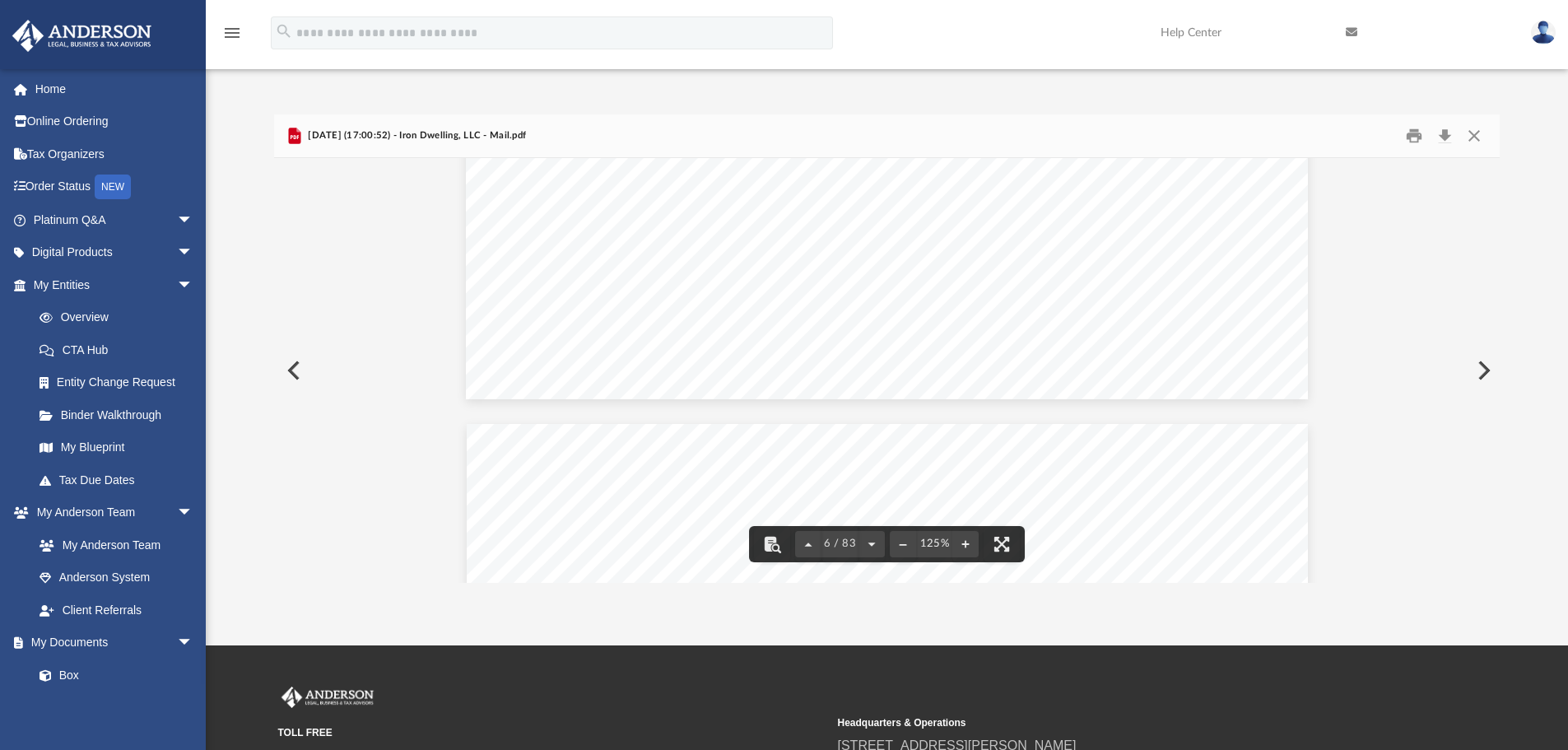
scroll to position [7134, 0]
click at [1478, 135] on button "Close" at bounding box center [1474, 136] width 30 height 26
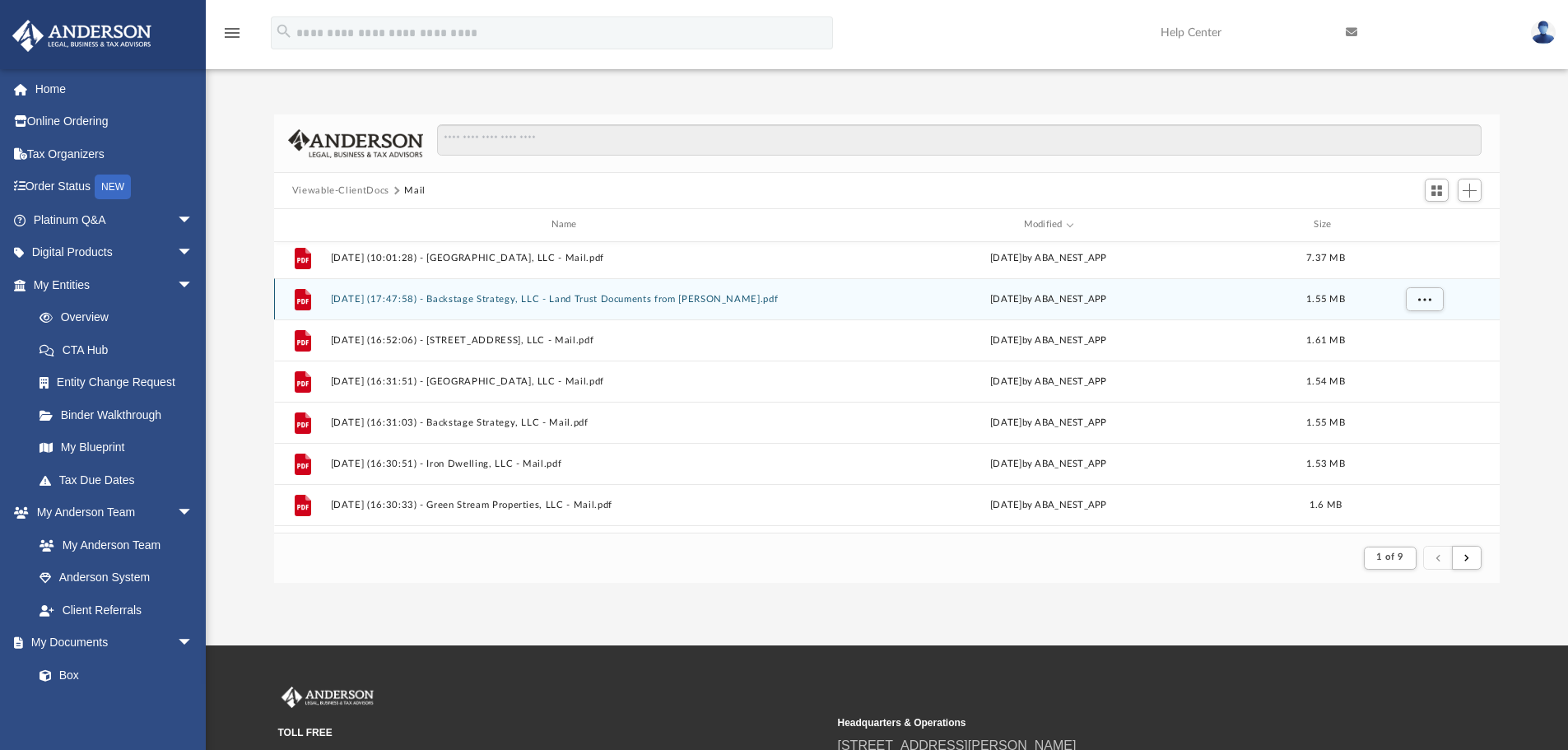
scroll to position [1768, 0]
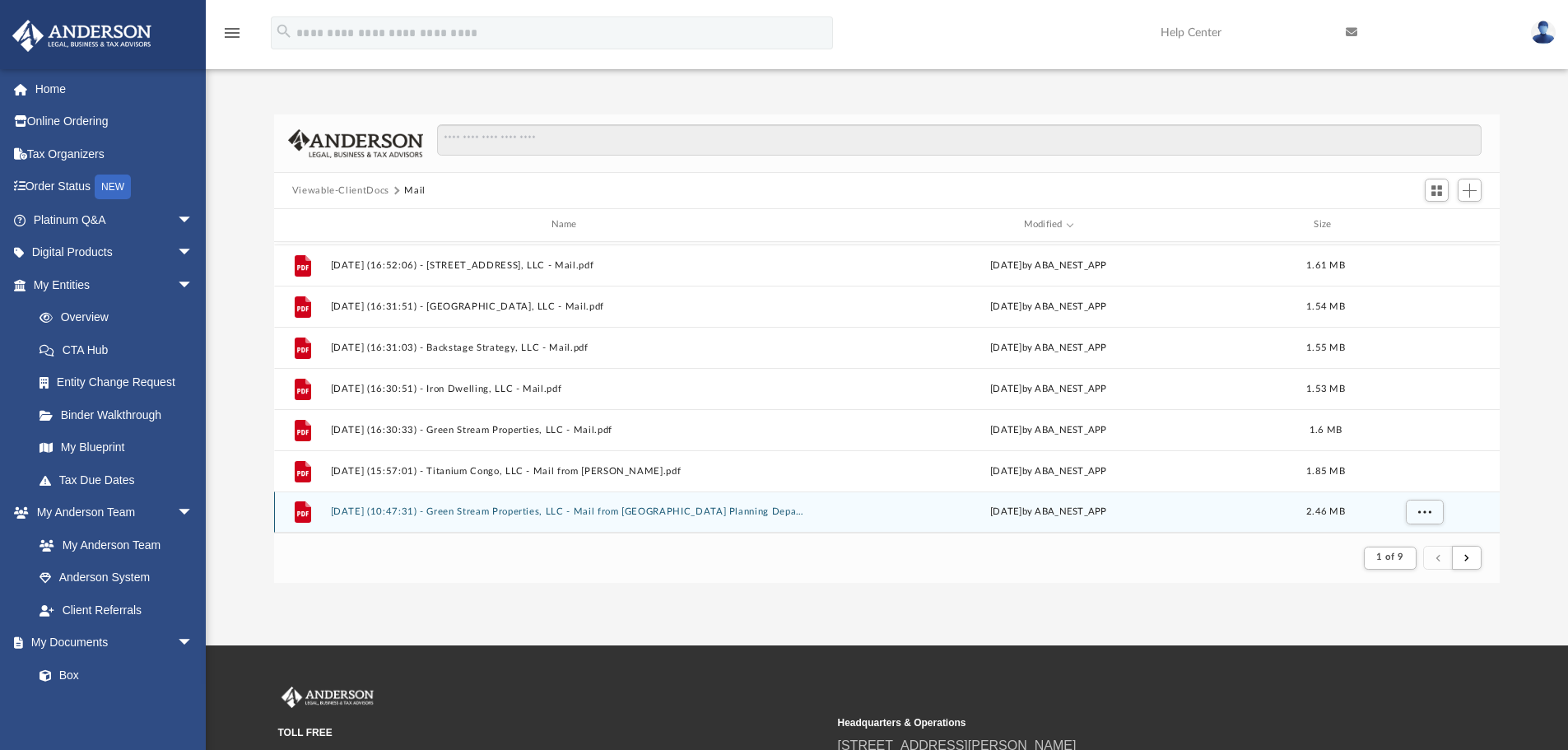
click at [679, 509] on button "[DATE] (10:47:31) - Green Stream Properties, LLC - Mail from [GEOGRAPHIC_DATA] …" at bounding box center [567, 511] width 474 height 11
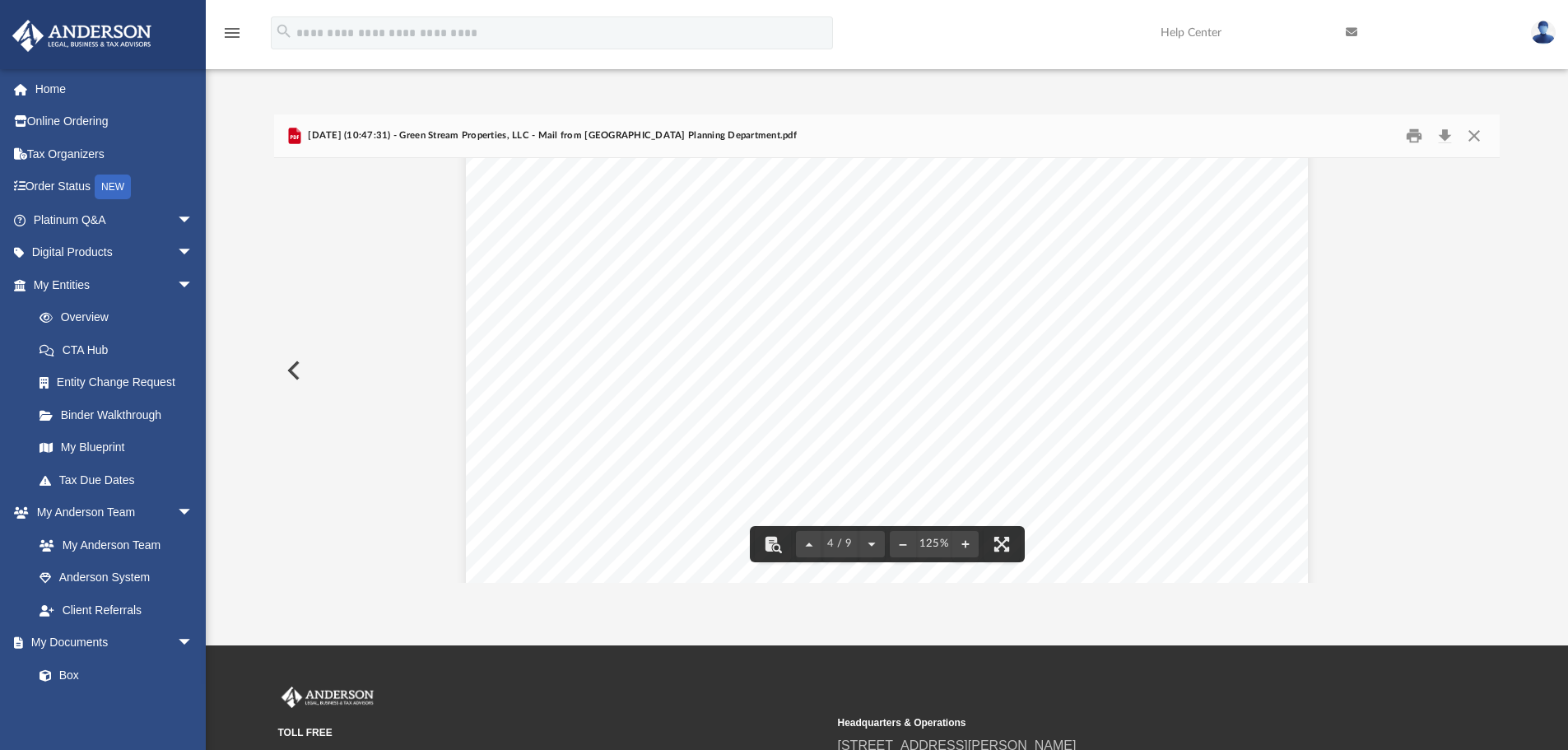
scroll to position [3430, 0]
click at [1473, 139] on button "Close" at bounding box center [1474, 136] width 30 height 26
